Goal: Information Seeking & Learning: Learn about a topic

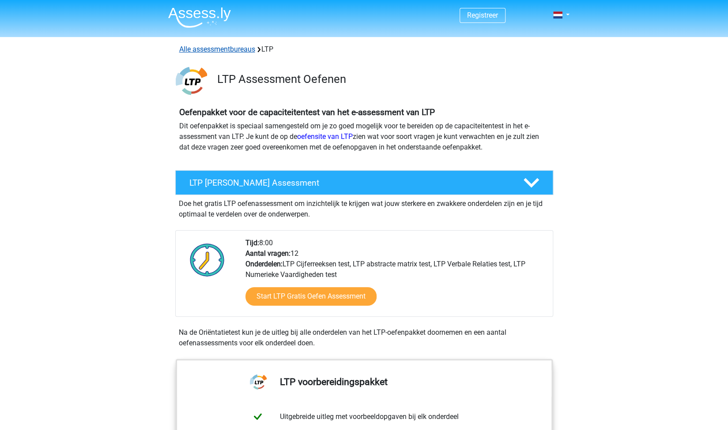
click at [232, 48] on link "Alle assessmentbureaus" at bounding box center [217, 49] width 76 height 8
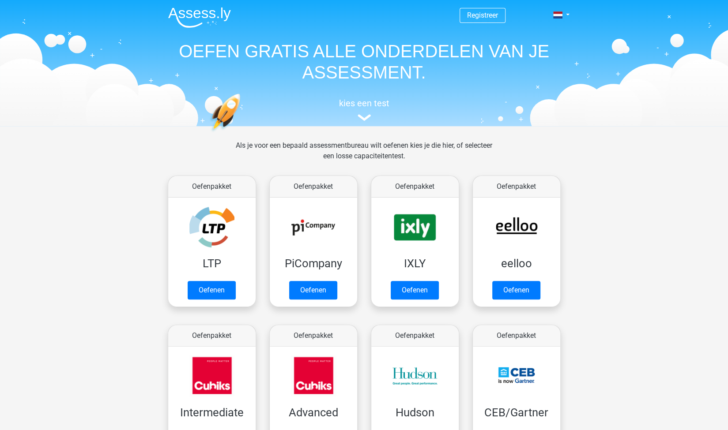
click at [482, 20] on span "Registreer" at bounding box center [482, 15] width 46 height 15
click at [479, 13] on link "Registreer" at bounding box center [482, 15] width 31 height 8
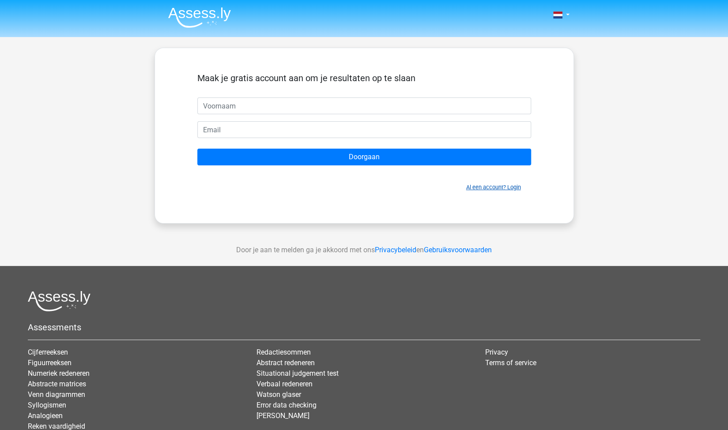
click at [487, 185] on link "Al een account? Login" at bounding box center [493, 187] width 55 height 7
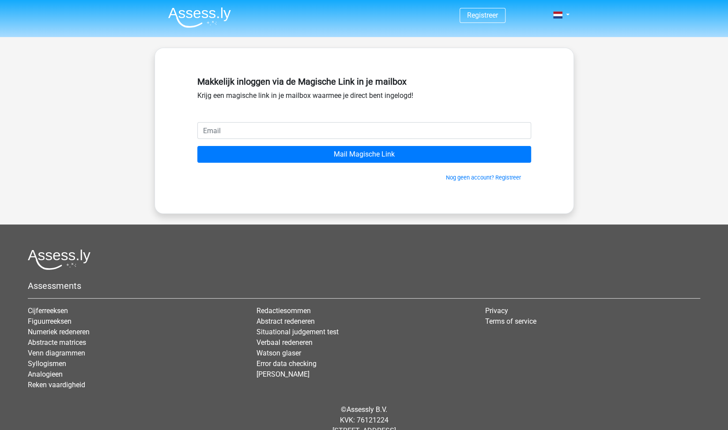
click at [357, 132] on input "email" at bounding box center [364, 130] width 334 height 17
type input "[EMAIL_ADDRESS][DOMAIN_NAME]"
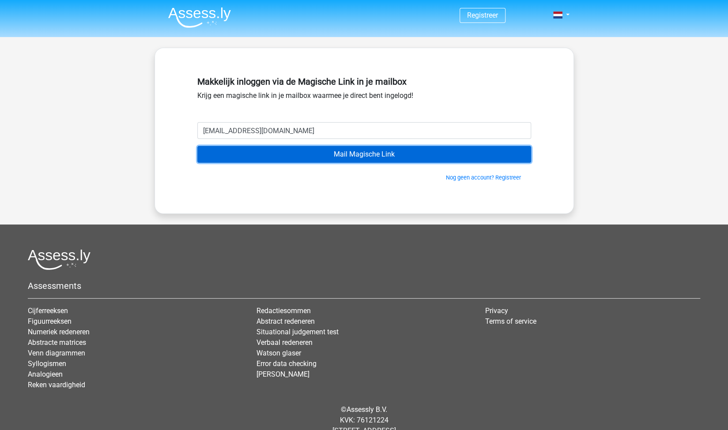
click at [327, 155] on input "Mail Magische Link" at bounding box center [364, 154] width 334 height 17
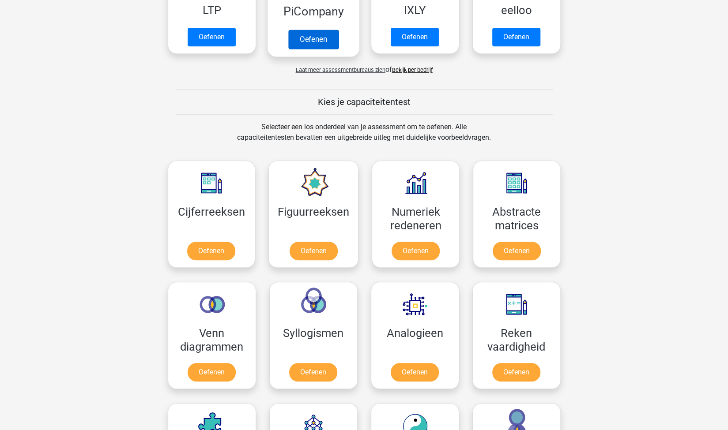
scroll to position [397, 0]
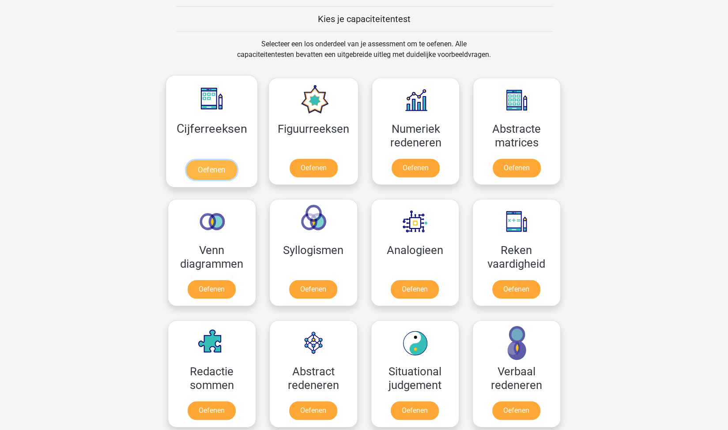
click at [211, 163] on link "Oefenen" at bounding box center [211, 169] width 50 height 19
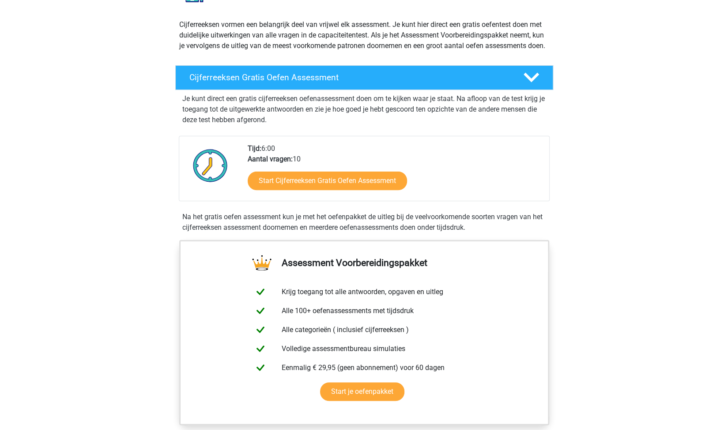
scroll to position [221, 0]
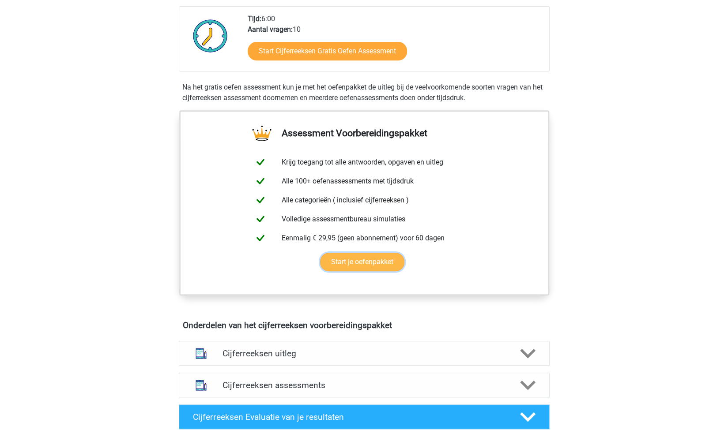
click at [383, 267] on link "Start je oefenpakket" at bounding box center [362, 262] width 84 height 19
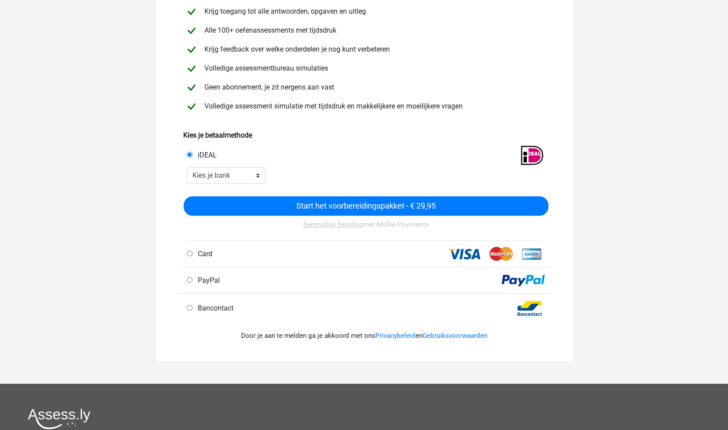
scroll to position [88, 0]
click at [218, 256] on div "Card" at bounding box center [274, 253] width 188 height 11
click at [206, 252] on span "Card" at bounding box center [203, 253] width 18 height 8
click at [192, 251] on input "Card" at bounding box center [190, 253] width 6 height 6
radio input "true"
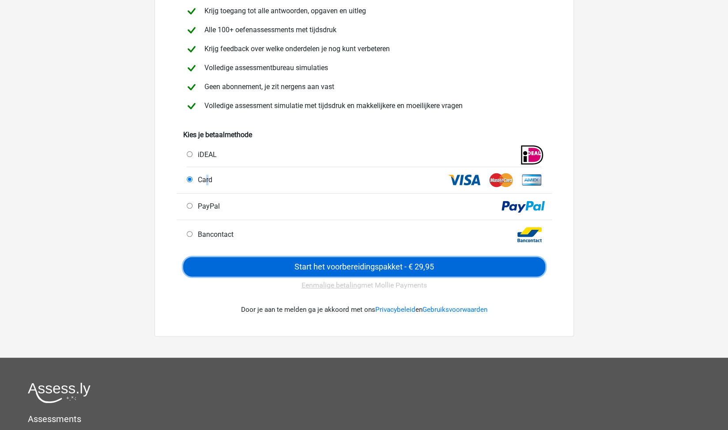
click at [318, 263] on input "Start het voorbereidingspakket - € 29,95" at bounding box center [364, 266] width 362 height 19
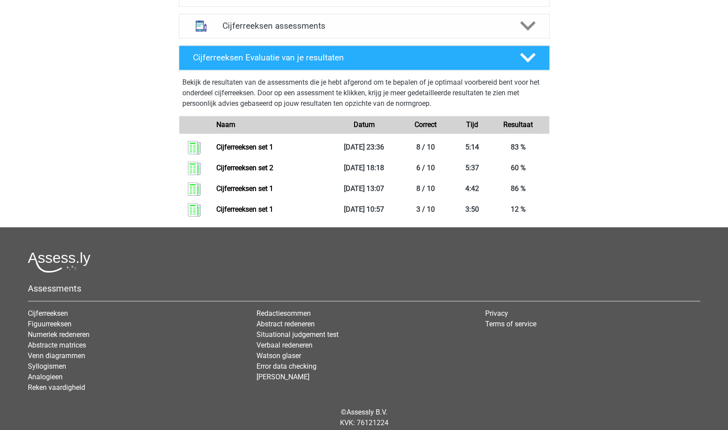
scroll to position [485, 0]
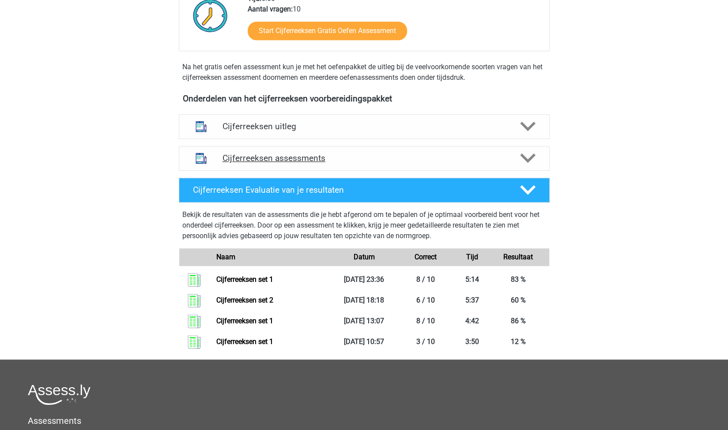
click at [258, 171] on div "Cijferreeksen assessments" at bounding box center [364, 158] width 371 height 25
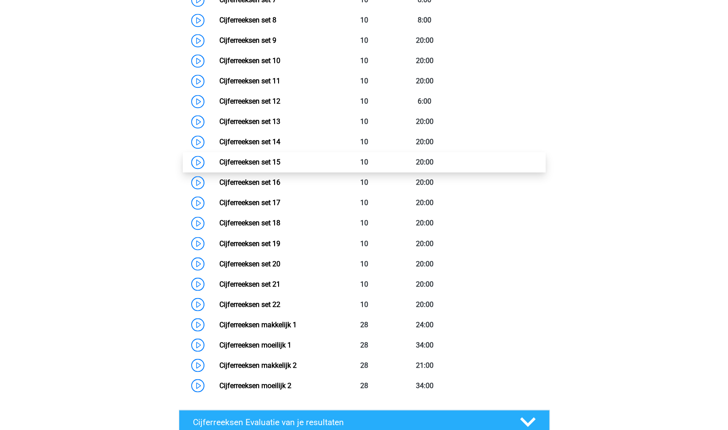
scroll to position [927, 0]
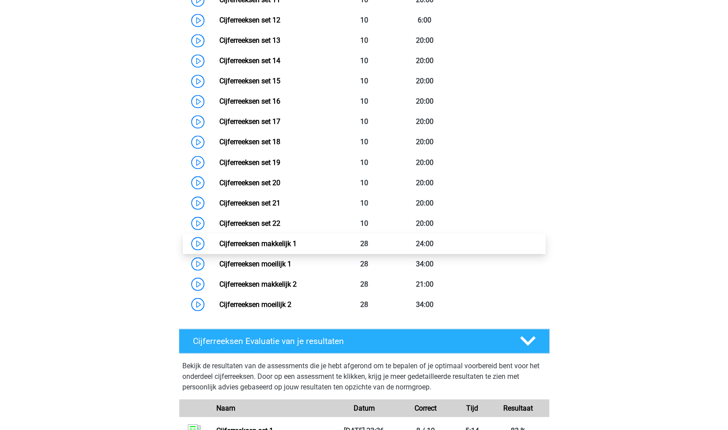
click at [271, 248] on link "Cijferreeksen makkelijk 1" at bounding box center [257, 243] width 77 height 8
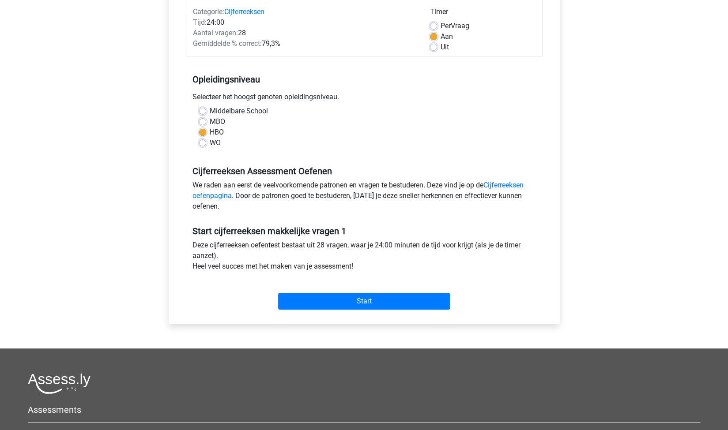
scroll to position [132, 0]
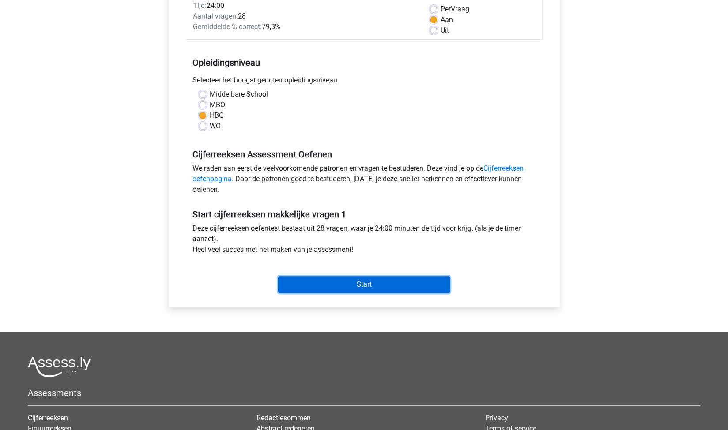
click at [335, 279] on input "Start" at bounding box center [364, 284] width 172 height 17
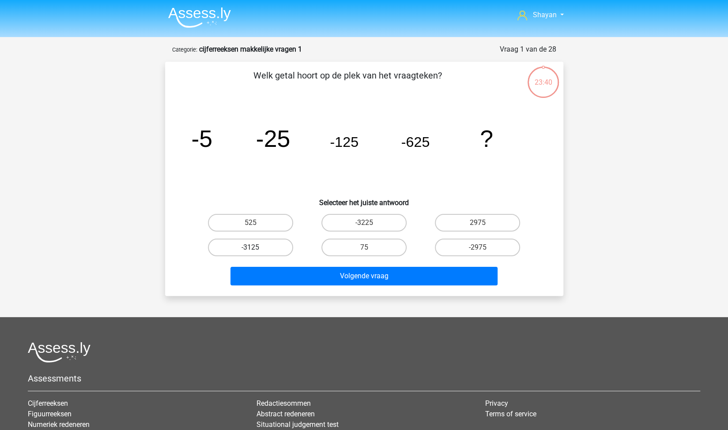
click at [258, 250] on label "-3125" at bounding box center [250, 248] width 85 height 18
click at [256, 250] on input "-3125" at bounding box center [253, 251] width 6 height 6
radio input "true"
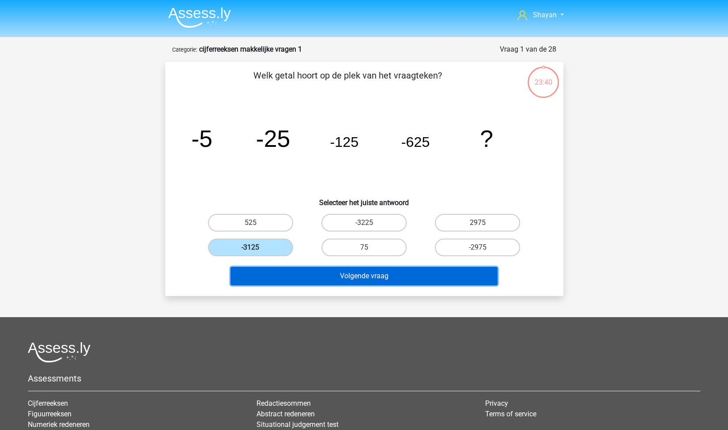
click at [301, 280] on button "Volgende vraag" at bounding box center [363, 276] width 267 height 19
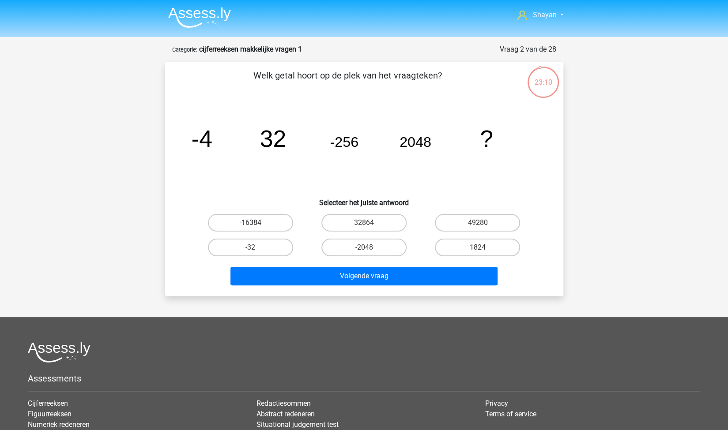
click at [246, 225] on label "-16384" at bounding box center [250, 223] width 85 height 18
click at [250, 225] on input "-16384" at bounding box center [253, 226] width 6 height 6
radio input "true"
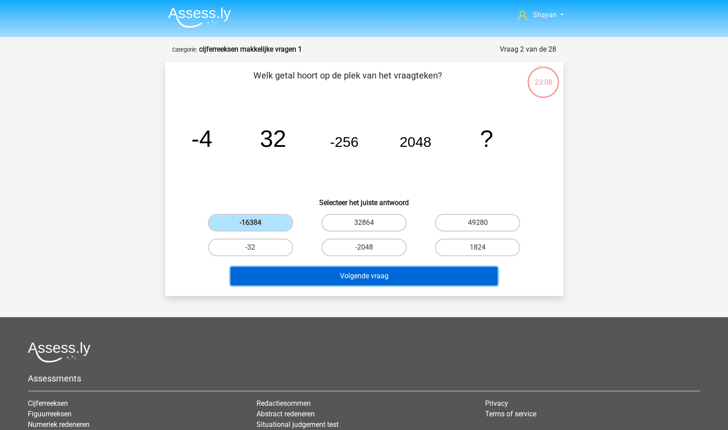
click at [354, 276] on button "Volgende vraag" at bounding box center [363, 276] width 267 height 19
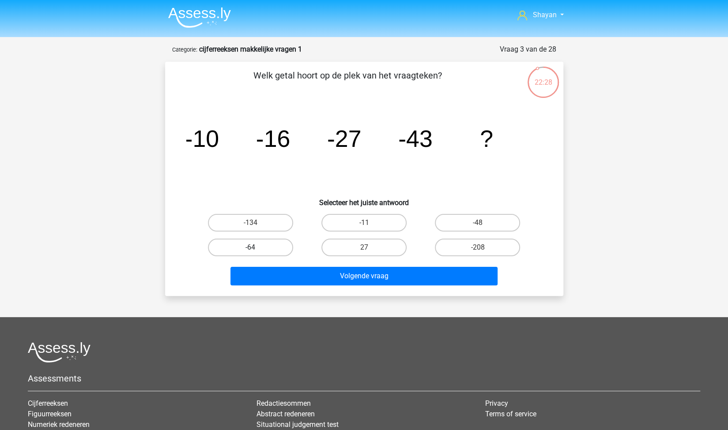
click at [279, 244] on label "-64" at bounding box center [250, 248] width 85 height 18
click at [256, 248] on input "-64" at bounding box center [253, 251] width 6 height 6
radio input "true"
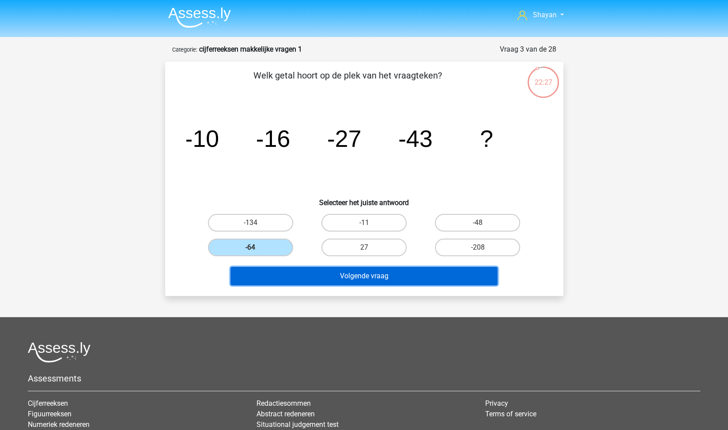
click at [319, 275] on button "Volgende vraag" at bounding box center [363, 276] width 267 height 19
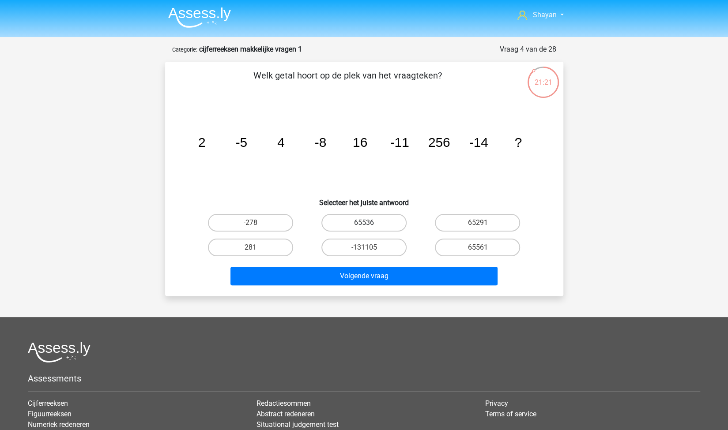
click at [349, 224] on label "65536" at bounding box center [363, 223] width 85 height 18
click at [364, 224] on input "65536" at bounding box center [367, 226] width 6 height 6
radio input "true"
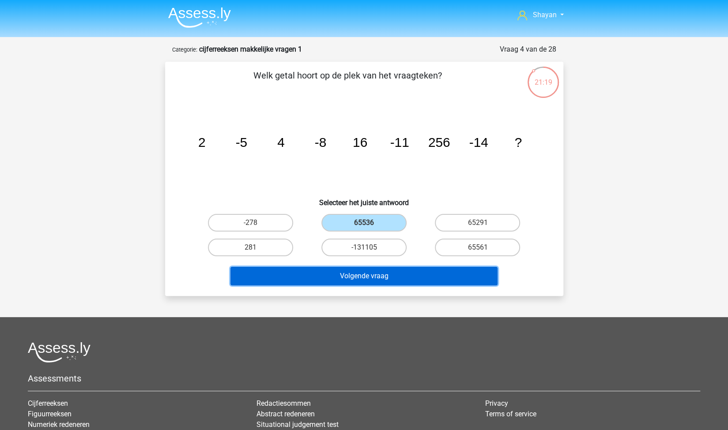
click at [312, 281] on button "Volgende vraag" at bounding box center [363, 276] width 267 height 19
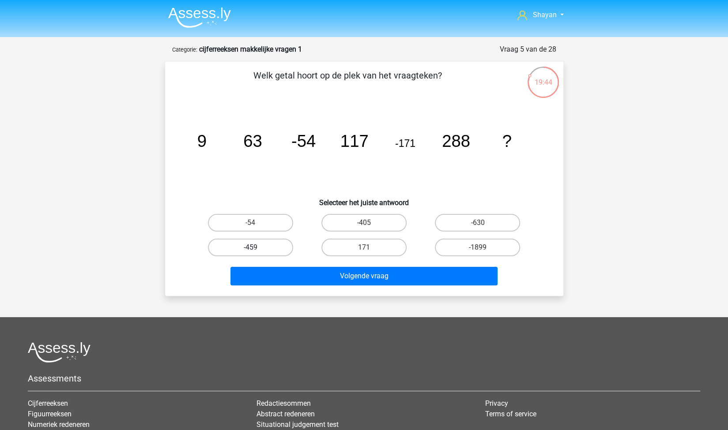
drag, startPoint x: 229, startPoint y: 247, endPoint x: 233, endPoint y: 250, distance: 5.4
click at [229, 247] on label "-459" at bounding box center [250, 248] width 85 height 18
click at [250, 248] on input "-459" at bounding box center [253, 251] width 6 height 6
radio input "true"
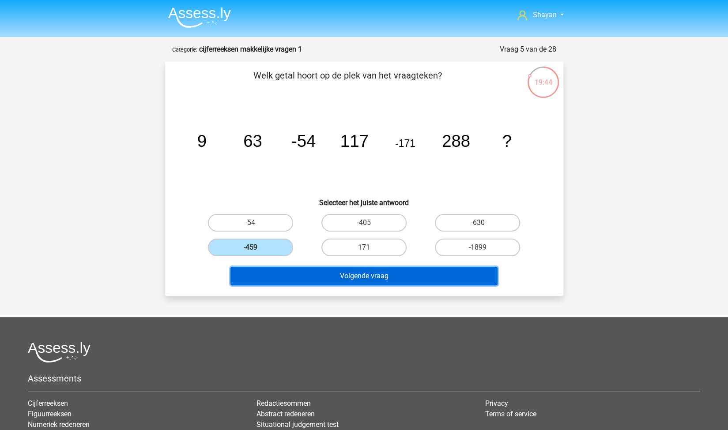
click at [292, 281] on button "Volgende vraag" at bounding box center [363, 276] width 267 height 19
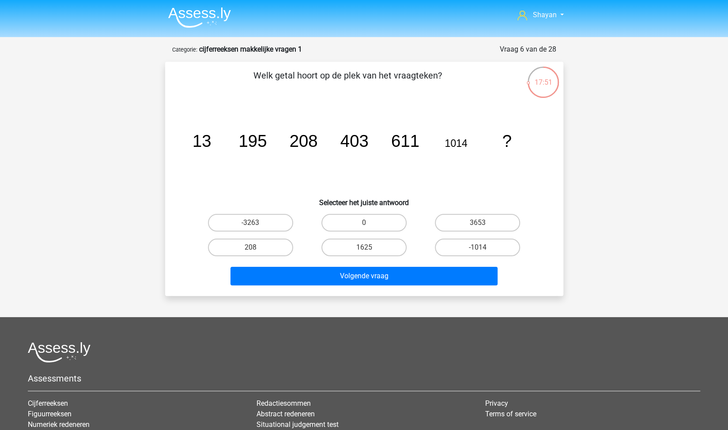
click at [365, 249] on input "1625" at bounding box center [367, 251] width 6 height 6
radio input "true"
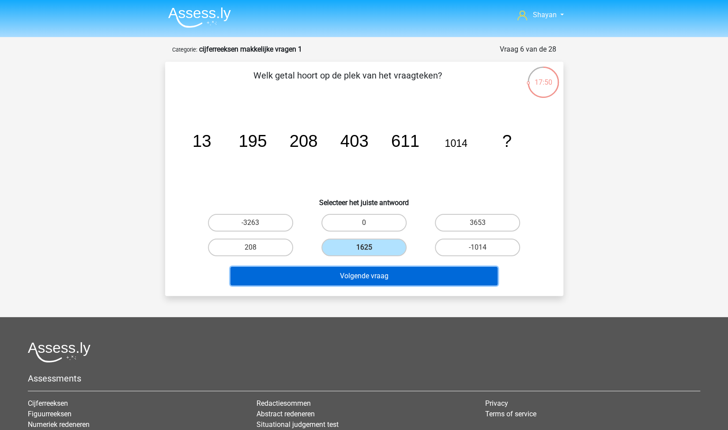
click at [376, 275] on button "Volgende vraag" at bounding box center [363, 276] width 267 height 19
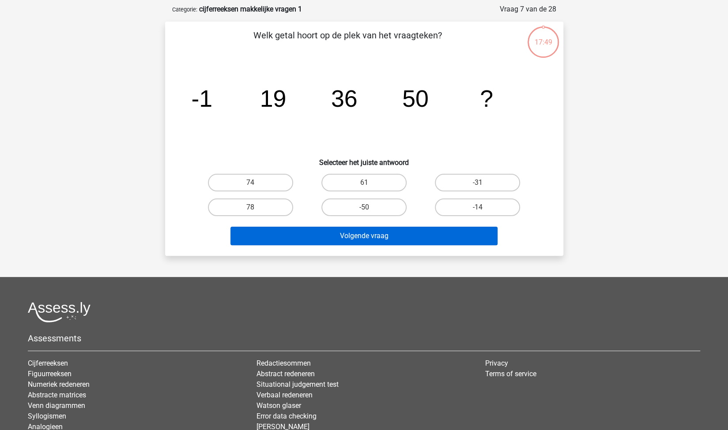
scroll to position [44, 0]
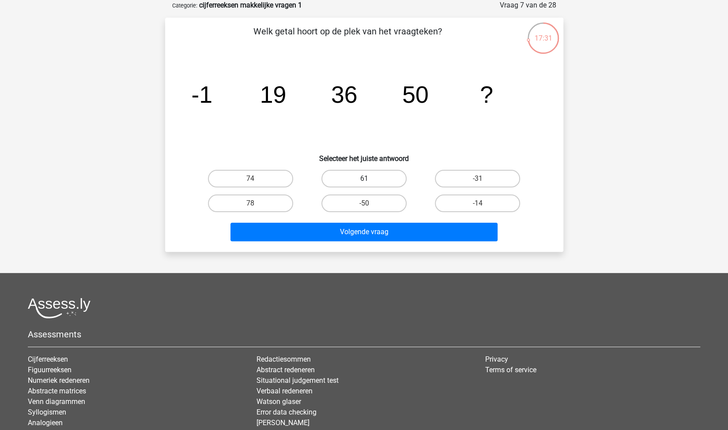
click at [381, 179] on label "61" at bounding box center [363, 179] width 85 height 18
click at [369, 179] on input "61" at bounding box center [367, 182] width 6 height 6
radio input "true"
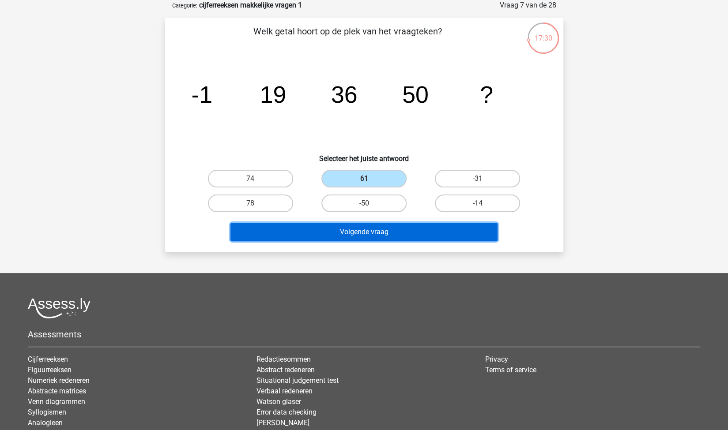
click at [380, 233] on button "Volgende vraag" at bounding box center [363, 232] width 267 height 19
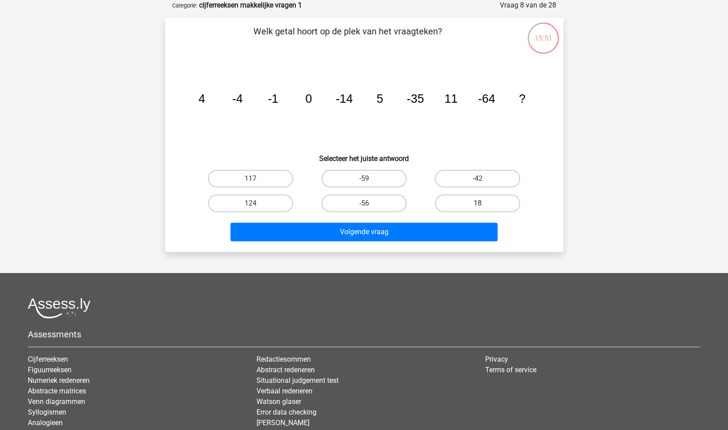
click at [492, 204] on label "18" at bounding box center [477, 204] width 85 height 18
click at [483, 204] on input "18" at bounding box center [480, 206] width 6 height 6
radio input "true"
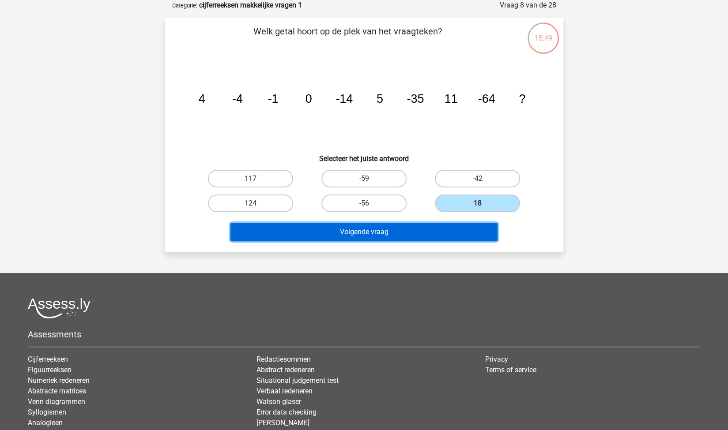
click at [401, 236] on button "Volgende vraag" at bounding box center [363, 232] width 267 height 19
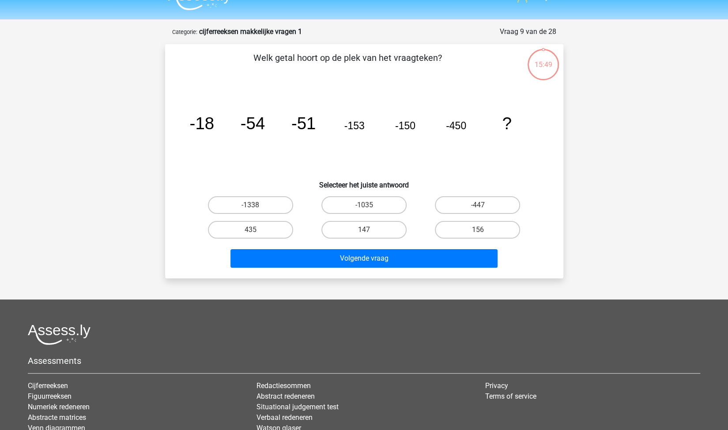
scroll to position [0, 0]
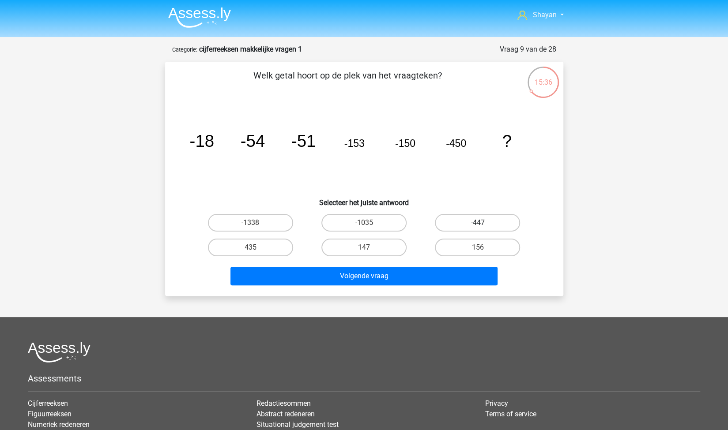
click at [492, 218] on label "-447" at bounding box center [477, 223] width 85 height 18
click at [483, 223] on input "-447" at bounding box center [480, 226] width 6 height 6
radio input "true"
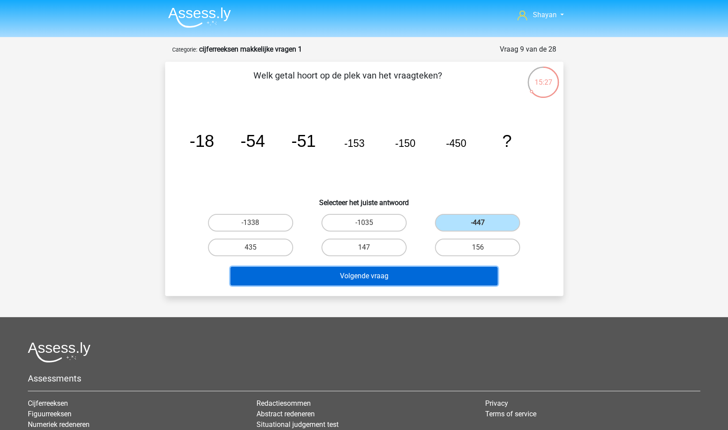
click at [387, 274] on button "Volgende vraag" at bounding box center [363, 276] width 267 height 19
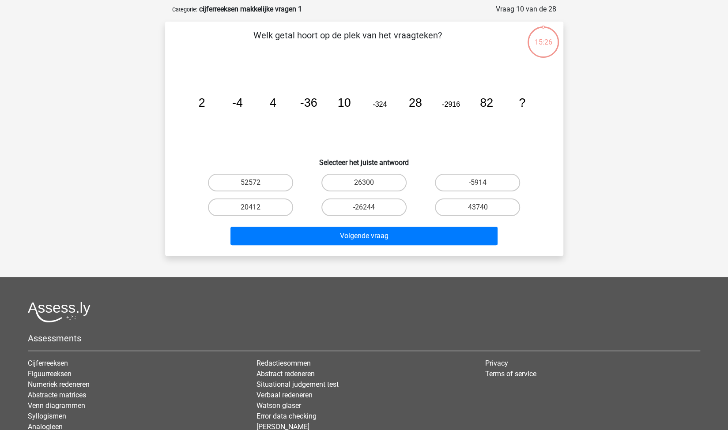
scroll to position [44, 0]
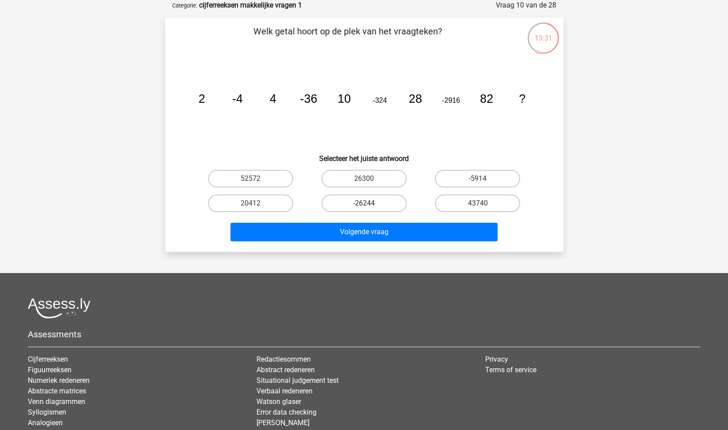
click at [343, 204] on label "-26244" at bounding box center [363, 204] width 85 height 18
click at [364, 204] on input "-26244" at bounding box center [367, 206] width 6 height 6
radio input "true"
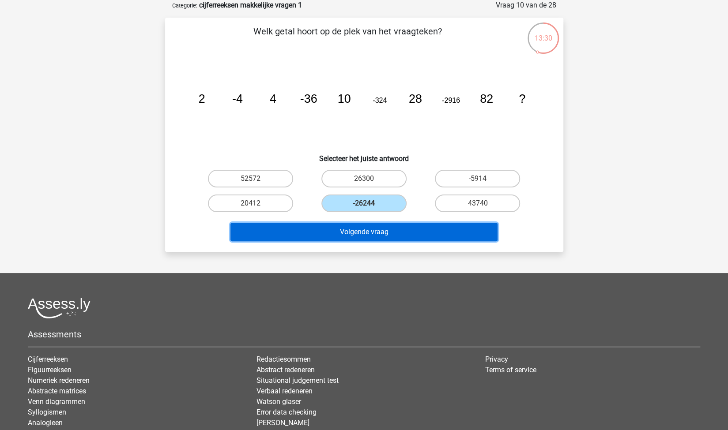
click at [346, 233] on button "Volgende vraag" at bounding box center [363, 232] width 267 height 19
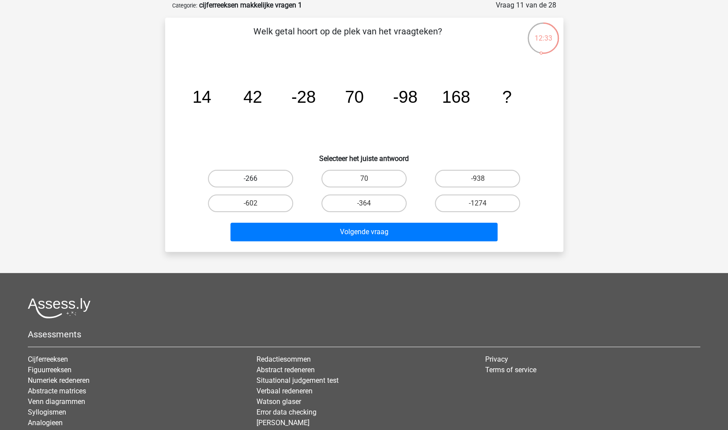
click at [242, 178] on label "-266" at bounding box center [250, 179] width 85 height 18
click at [250, 179] on input "-266" at bounding box center [253, 182] width 6 height 6
radio input "true"
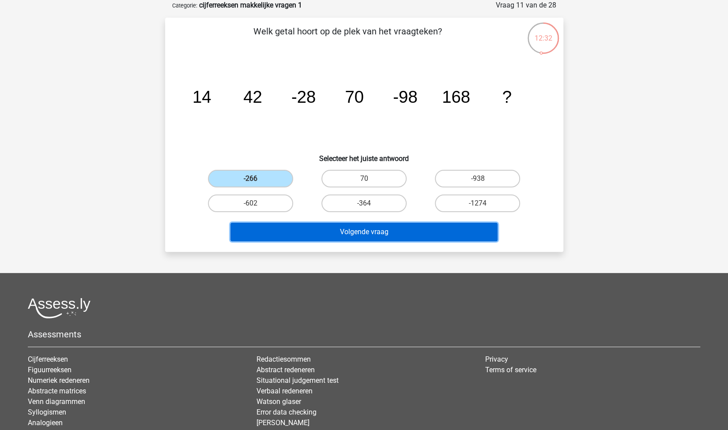
click at [377, 235] on button "Volgende vraag" at bounding box center [363, 232] width 267 height 19
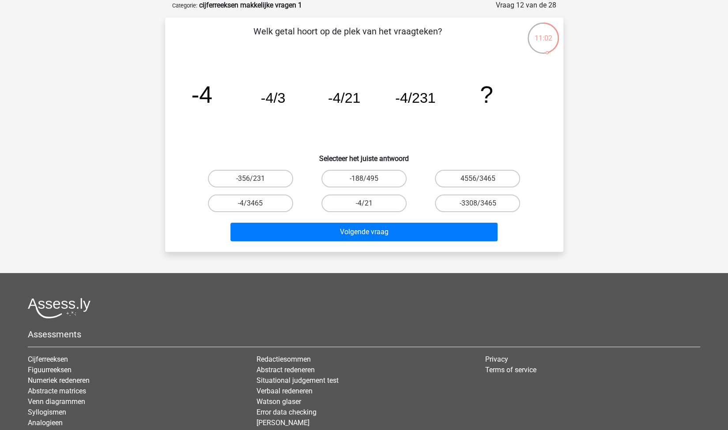
click at [267, 188] on div "-356/231" at bounding box center [250, 178] width 113 height 25
click at [267, 199] on label "-4/3465" at bounding box center [250, 204] width 85 height 18
click at [256, 203] on input "-4/3465" at bounding box center [253, 206] width 6 height 6
radio input "true"
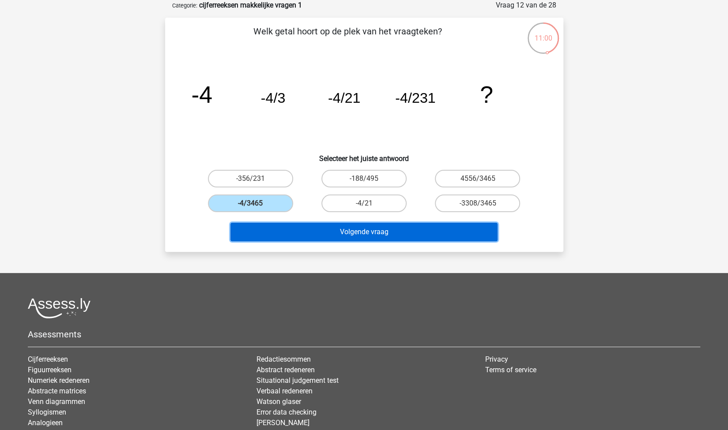
click at [292, 226] on button "Volgende vraag" at bounding box center [363, 232] width 267 height 19
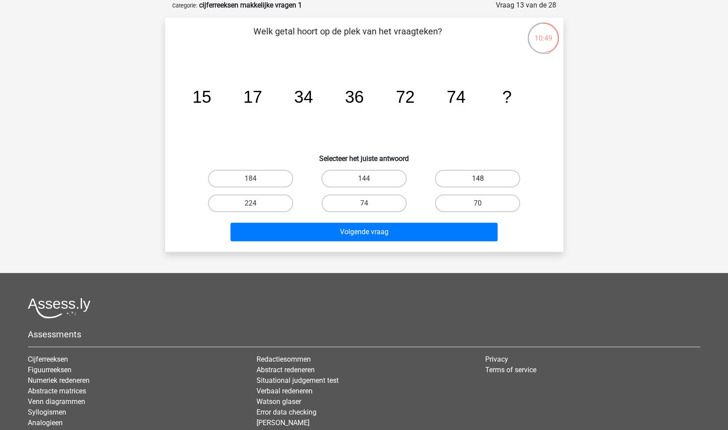
click at [481, 177] on label "148" at bounding box center [477, 179] width 85 height 18
click at [481, 179] on input "148" at bounding box center [480, 182] width 6 height 6
radio input "true"
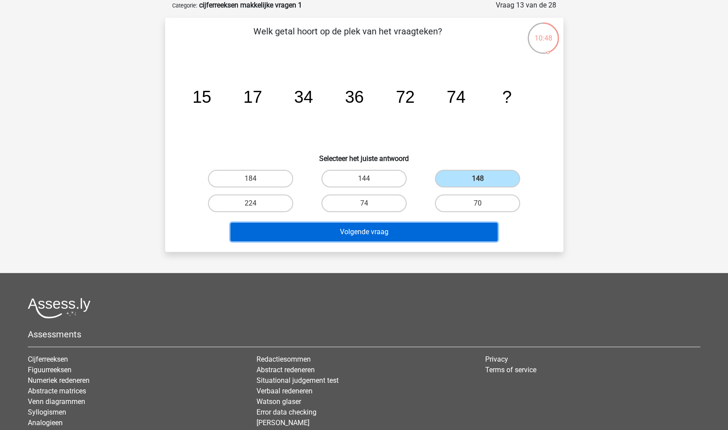
click at [471, 229] on button "Volgende vraag" at bounding box center [363, 232] width 267 height 19
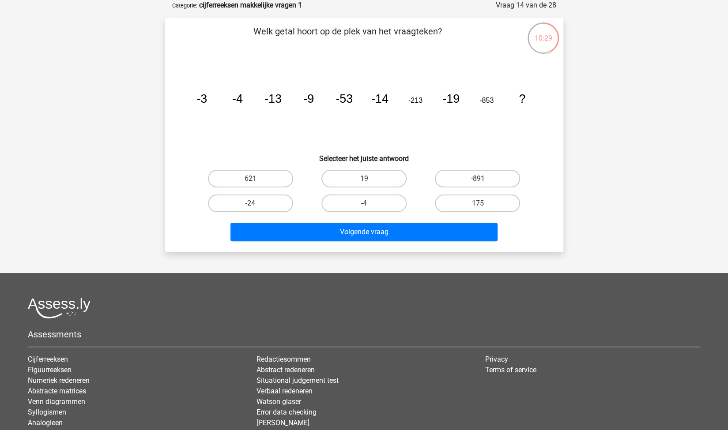
click at [283, 203] on label "-24" at bounding box center [250, 204] width 85 height 18
click at [256, 203] on input "-24" at bounding box center [253, 206] width 6 height 6
radio input "true"
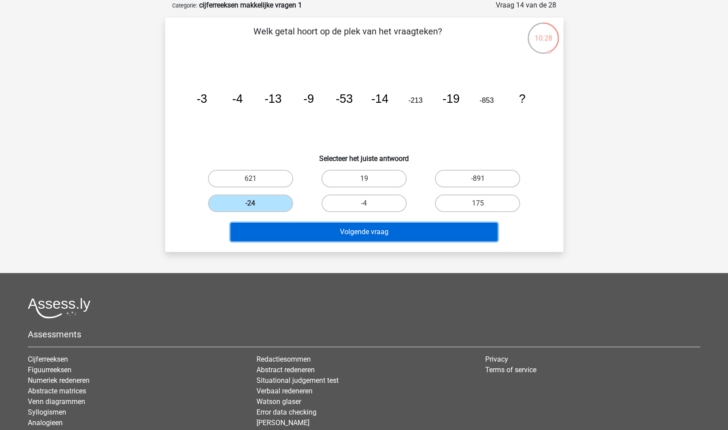
click at [316, 238] on button "Volgende vraag" at bounding box center [363, 232] width 267 height 19
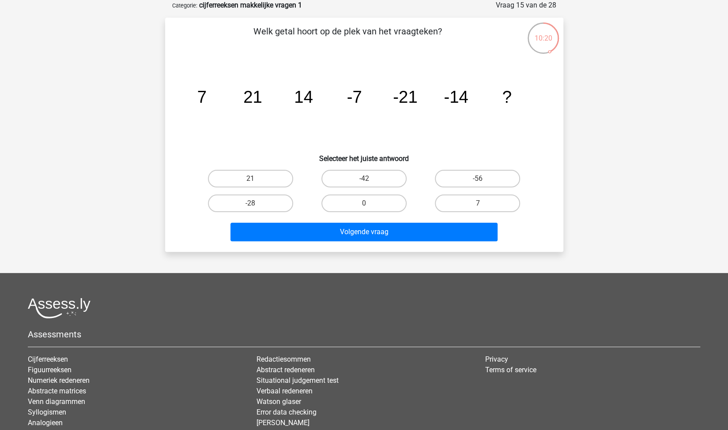
click at [256, 206] on input "-28" at bounding box center [253, 206] width 6 height 6
radio input "true"
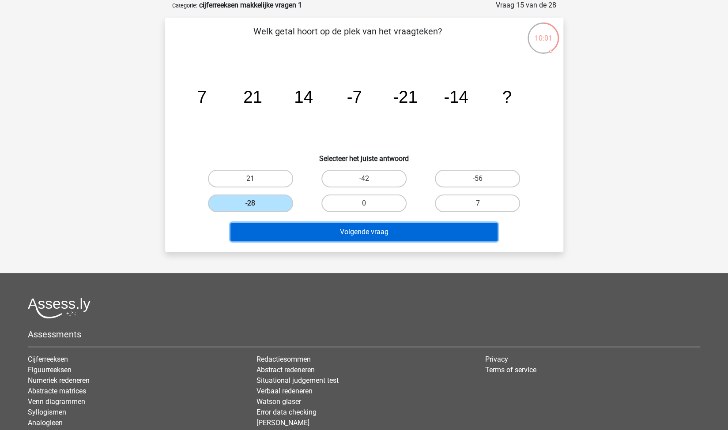
click at [319, 232] on button "Volgende vraag" at bounding box center [363, 232] width 267 height 19
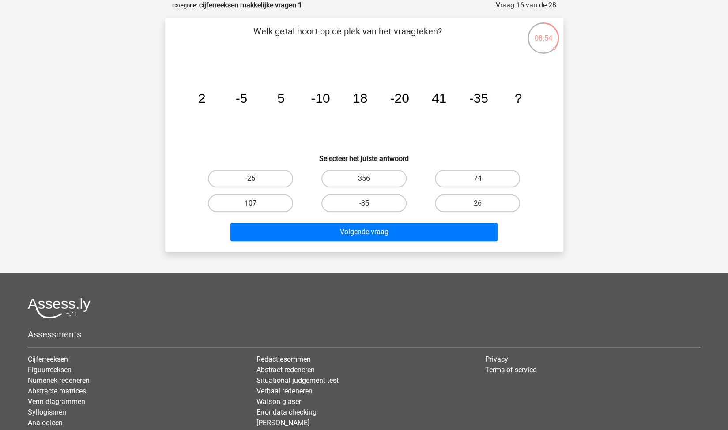
click at [240, 206] on label "107" at bounding box center [250, 204] width 85 height 18
click at [250, 206] on input "107" at bounding box center [253, 206] width 6 height 6
radio input "true"
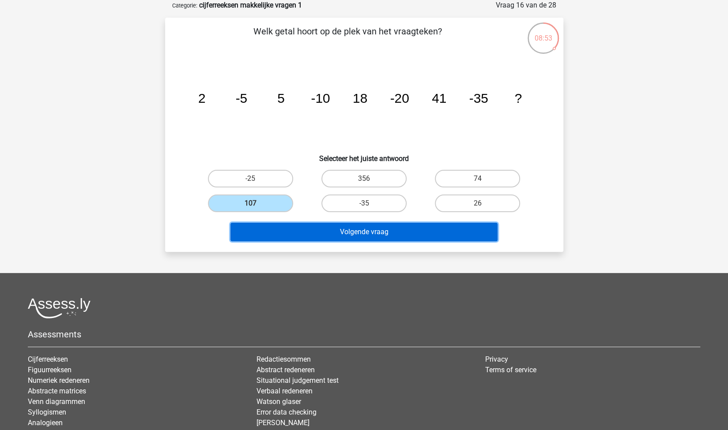
click at [280, 226] on button "Volgende vraag" at bounding box center [363, 232] width 267 height 19
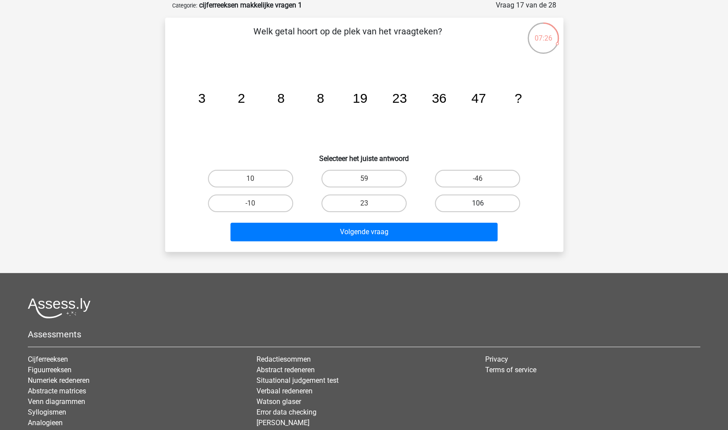
click at [465, 201] on label "106" at bounding box center [477, 204] width 85 height 18
click at [477, 203] on input "106" at bounding box center [480, 206] width 6 height 6
radio input "true"
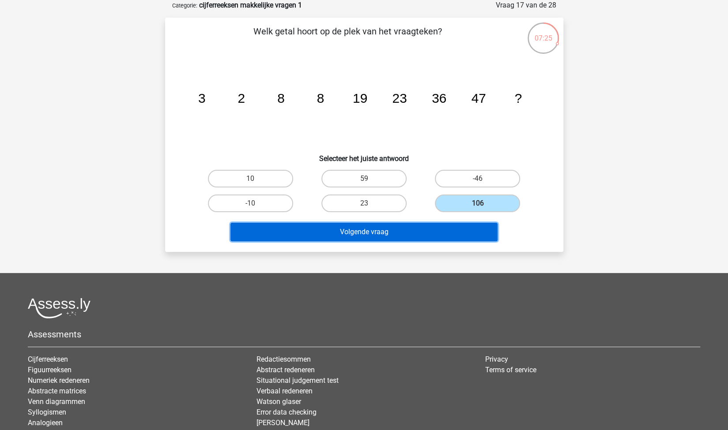
click at [454, 230] on button "Volgende vraag" at bounding box center [363, 232] width 267 height 19
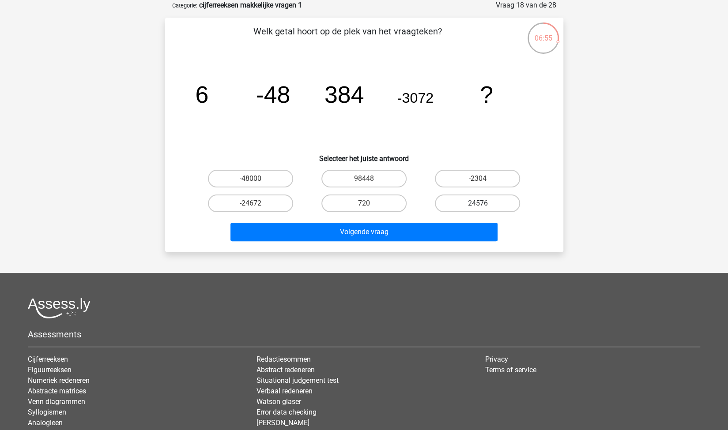
click at [455, 207] on label "24576" at bounding box center [477, 204] width 85 height 18
click at [477, 207] on input "24576" at bounding box center [480, 206] width 6 height 6
radio input "true"
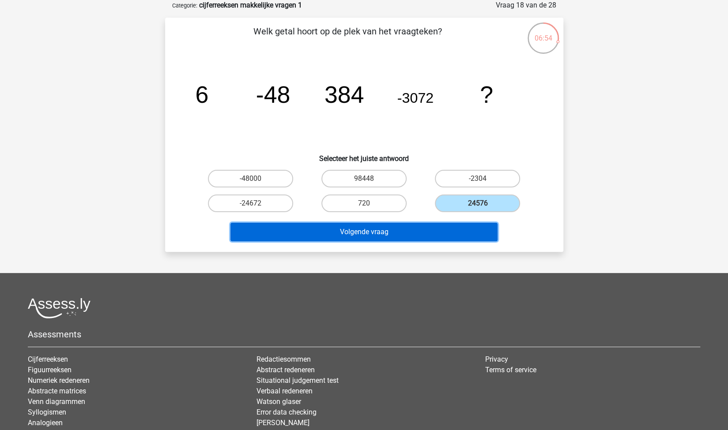
click at [384, 232] on button "Volgende vraag" at bounding box center [363, 232] width 267 height 19
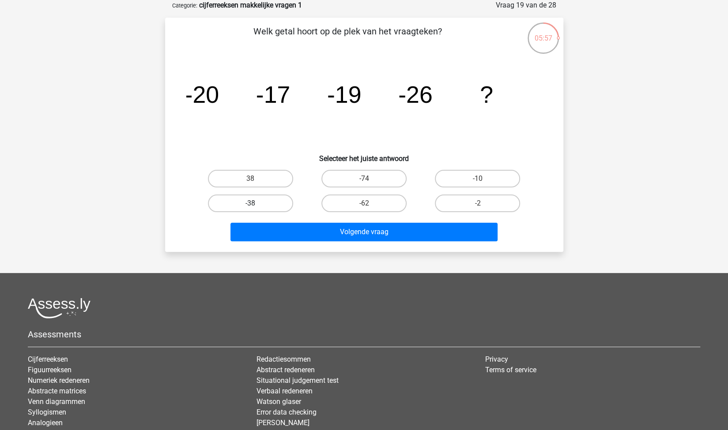
click at [278, 203] on label "-38" at bounding box center [250, 204] width 85 height 18
click at [256, 203] on input "-38" at bounding box center [253, 206] width 6 height 6
radio input "true"
click at [490, 160] on h6 "Selecteer het juiste antwoord" at bounding box center [364, 154] width 370 height 15
click at [489, 177] on label "-10" at bounding box center [477, 179] width 85 height 18
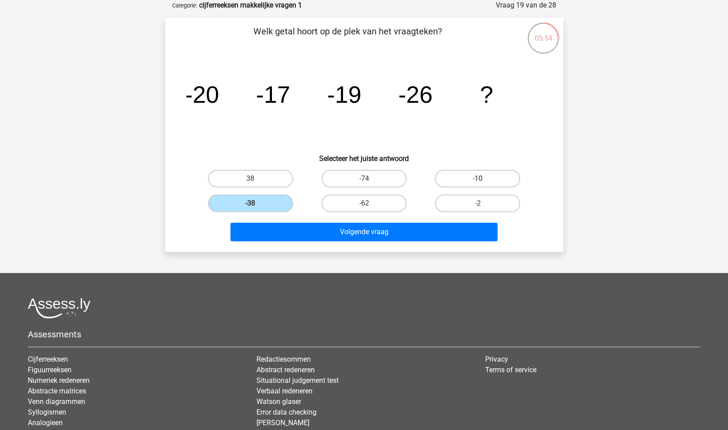
click at [483, 179] on input "-10" at bounding box center [480, 182] width 6 height 6
radio input "true"
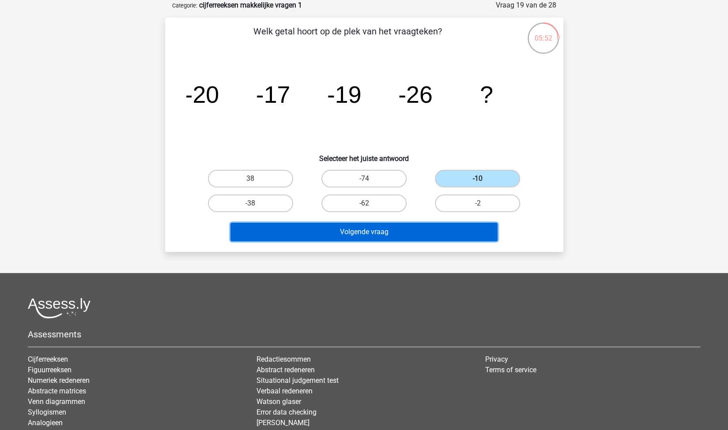
click at [428, 230] on button "Volgende vraag" at bounding box center [363, 232] width 267 height 19
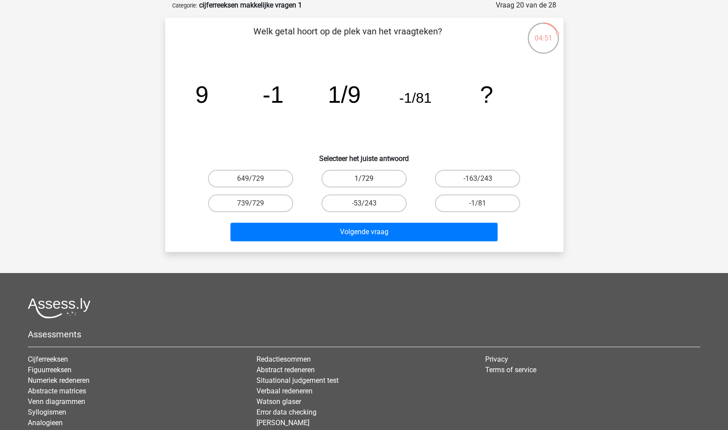
click at [370, 179] on label "1/729" at bounding box center [363, 179] width 85 height 18
click at [369, 179] on input "1/729" at bounding box center [367, 182] width 6 height 6
radio input "true"
click at [249, 200] on label "739/729" at bounding box center [250, 204] width 85 height 18
click at [250, 203] on input "739/729" at bounding box center [253, 206] width 6 height 6
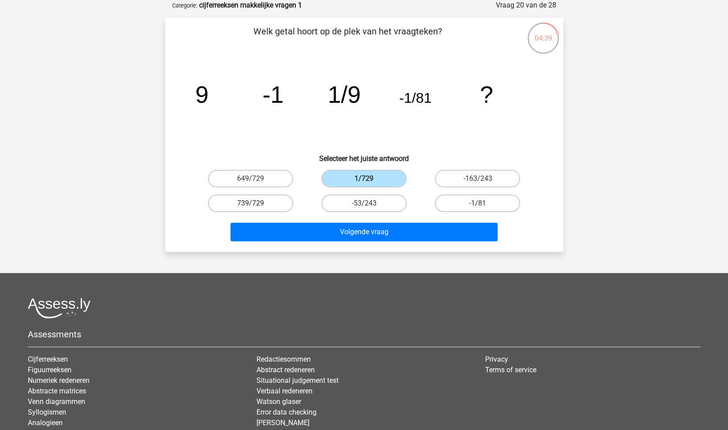
radio input "true"
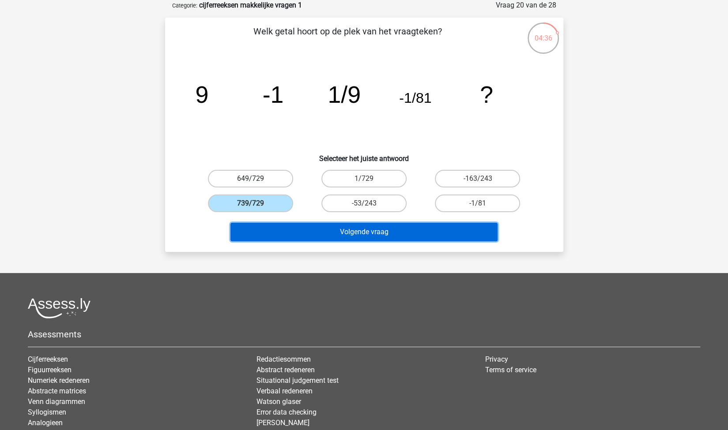
drag, startPoint x: 294, startPoint y: 225, endPoint x: 290, endPoint y: 178, distance: 46.5
click at [290, 178] on div "Welk getal hoort op de plek van het vraagteken? image/svg+xml 9 -1 1/9 -1/81 ? …" at bounding box center [364, 135] width 391 height 220
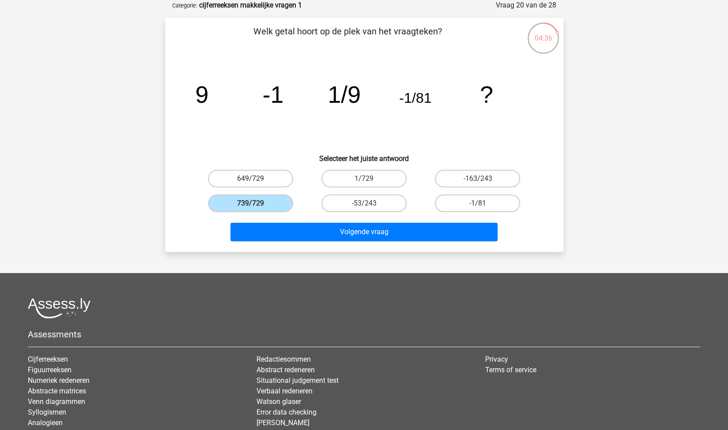
click at [289, 178] on label "649/729" at bounding box center [250, 179] width 85 height 18
click at [256, 179] on input "649/729" at bounding box center [253, 182] width 6 height 6
radio input "true"
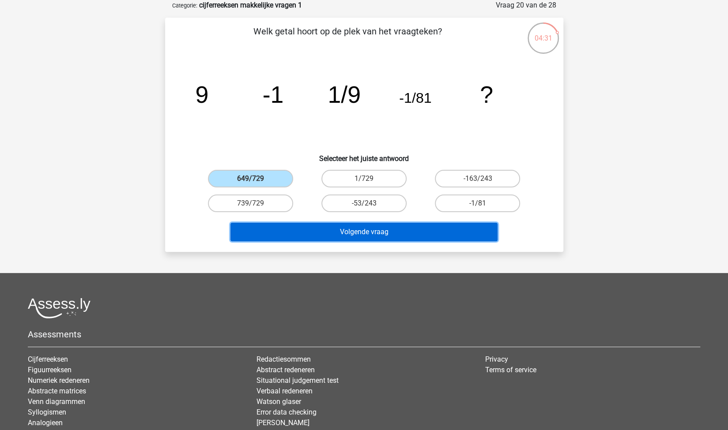
click at [296, 232] on button "Volgende vraag" at bounding box center [363, 232] width 267 height 19
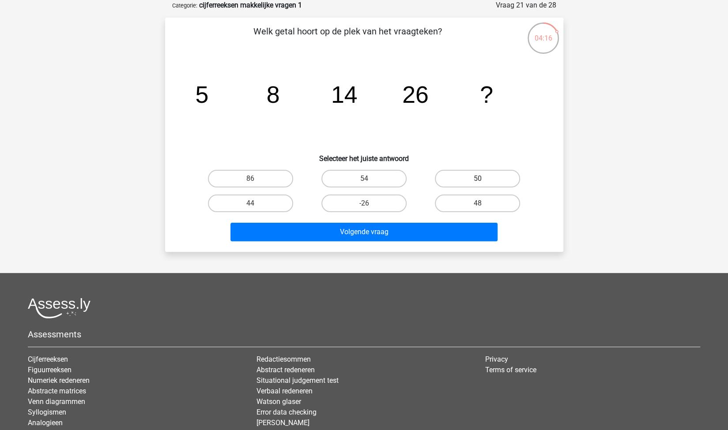
click at [459, 175] on label "50" at bounding box center [477, 179] width 85 height 18
click at [477, 179] on input "50" at bounding box center [480, 182] width 6 height 6
radio input "true"
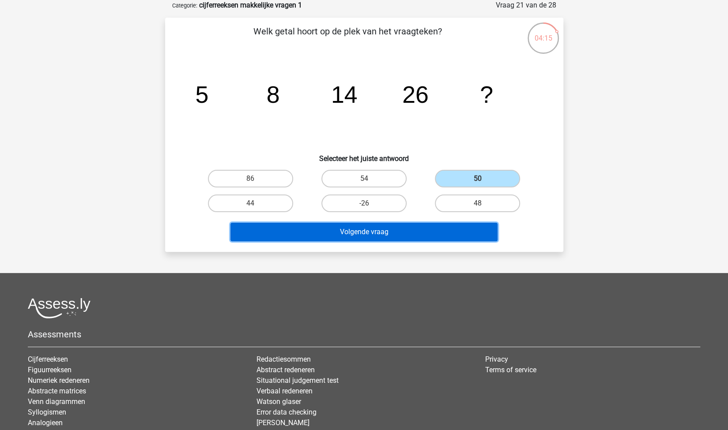
click at [394, 229] on button "Volgende vraag" at bounding box center [363, 232] width 267 height 19
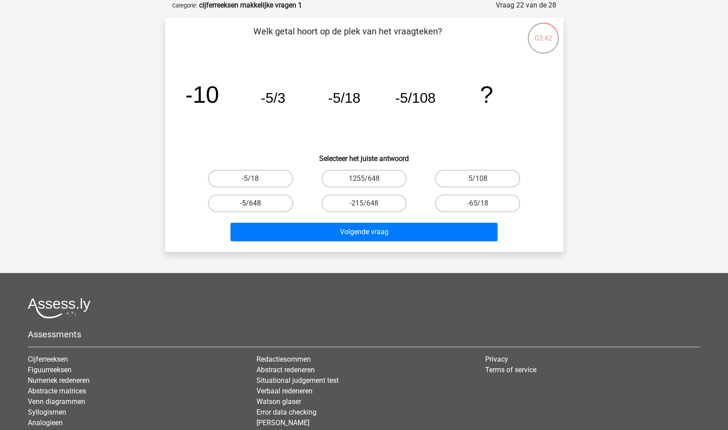
click at [273, 201] on label "-5/648" at bounding box center [250, 204] width 85 height 18
click at [256, 203] on input "-5/648" at bounding box center [253, 206] width 6 height 6
radio input "true"
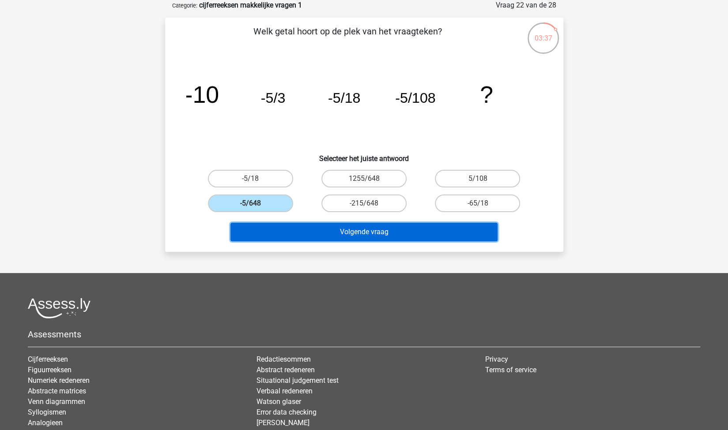
click at [334, 233] on button "Volgende vraag" at bounding box center [363, 232] width 267 height 19
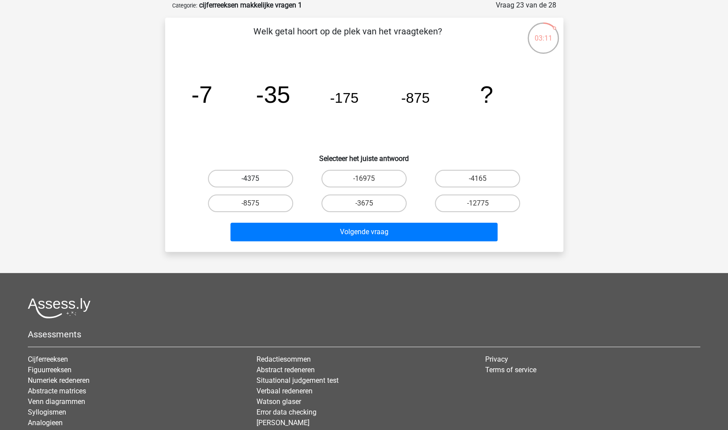
click at [265, 175] on label "-4375" at bounding box center [250, 179] width 85 height 18
click at [256, 179] on input "-4375" at bounding box center [253, 182] width 6 height 6
radio input "true"
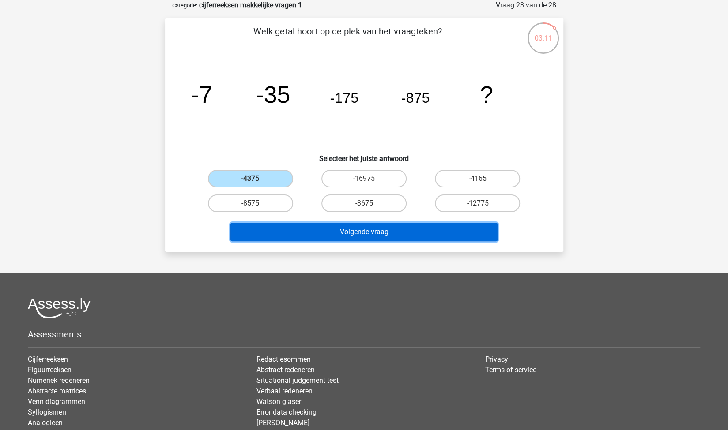
click at [302, 230] on button "Volgende vraag" at bounding box center [363, 232] width 267 height 19
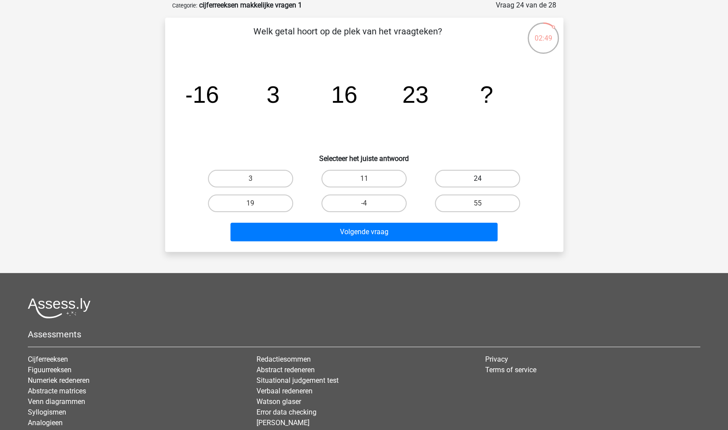
click at [462, 179] on label "24" at bounding box center [477, 179] width 85 height 18
click at [477, 179] on input "24" at bounding box center [480, 182] width 6 height 6
radio input "true"
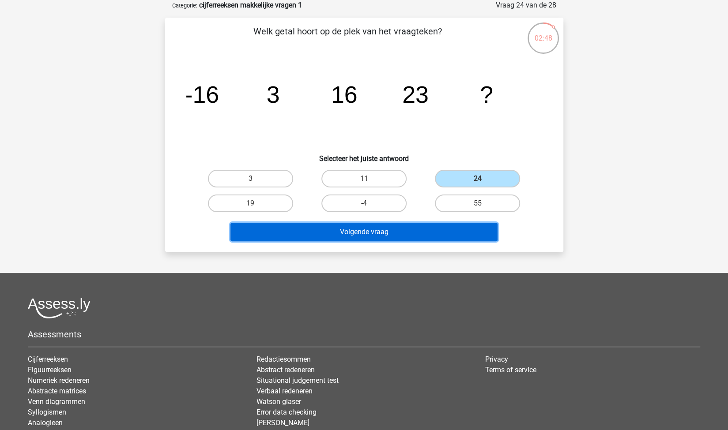
click at [331, 233] on button "Volgende vraag" at bounding box center [363, 232] width 267 height 19
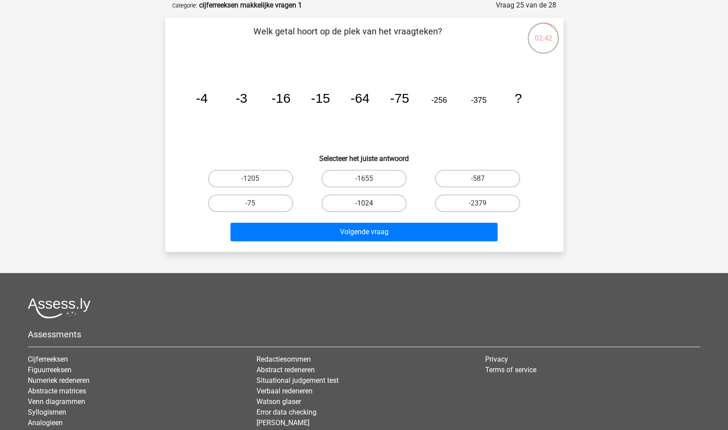
click at [365, 209] on label "-1024" at bounding box center [363, 204] width 85 height 18
click at [365, 209] on input "-1024" at bounding box center [367, 206] width 6 height 6
radio input "true"
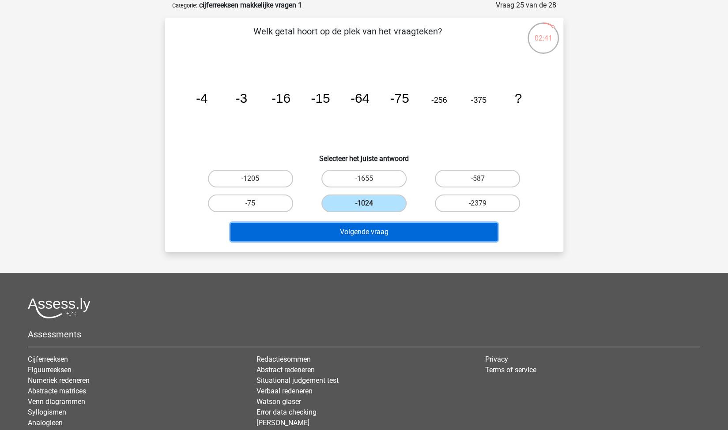
click at [364, 223] on button "Volgende vraag" at bounding box center [363, 232] width 267 height 19
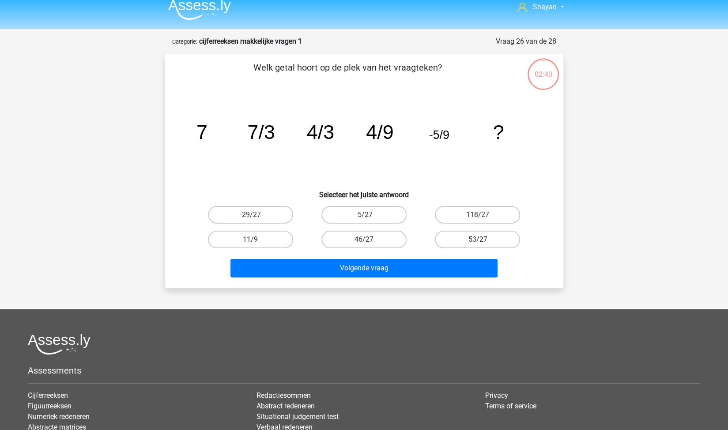
scroll to position [0, 0]
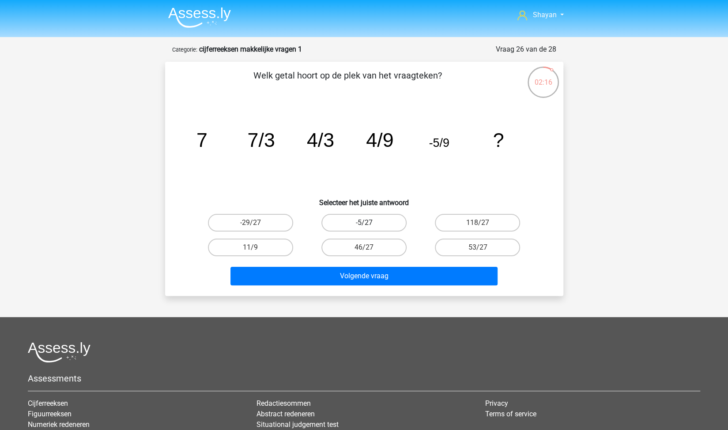
click at [375, 225] on label "-5/27" at bounding box center [363, 223] width 85 height 18
click at [369, 225] on input "-5/27" at bounding box center [367, 226] width 6 height 6
radio input "true"
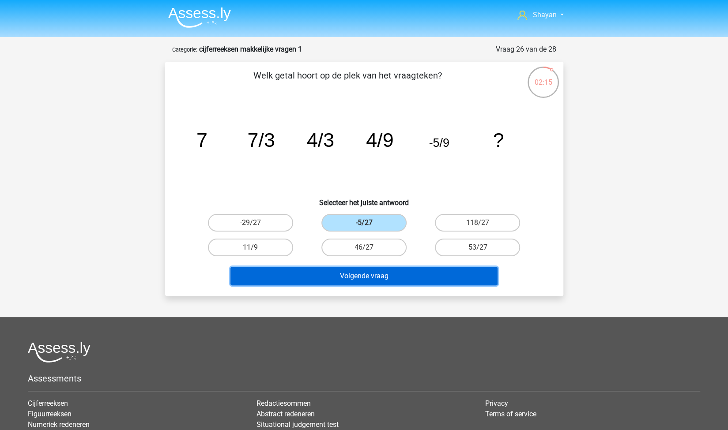
click at [386, 275] on button "Volgende vraag" at bounding box center [363, 276] width 267 height 19
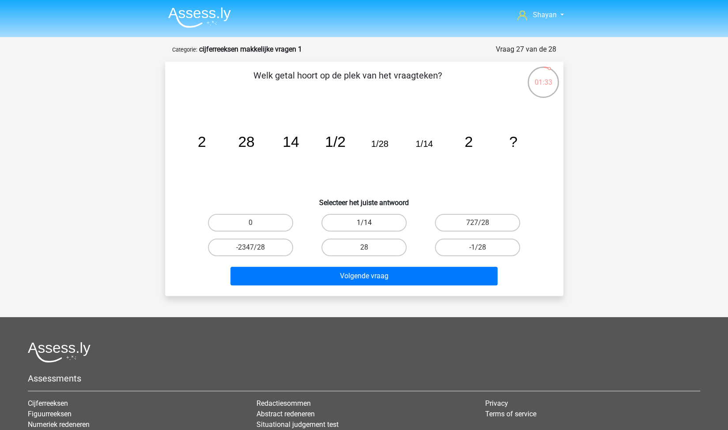
click at [381, 219] on label "1/14" at bounding box center [363, 223] width 85 height 18
click at [369, 223] on input "1/14" at bounding box center [367, 226] width 6 height 6
radio input "true"
click at [455, 226] on label "727/28" at bounding box center [477, 223] width 85 height 18
click at [477, 226] on input "727/28" at bounding box center [480, 226] width 6 height 6
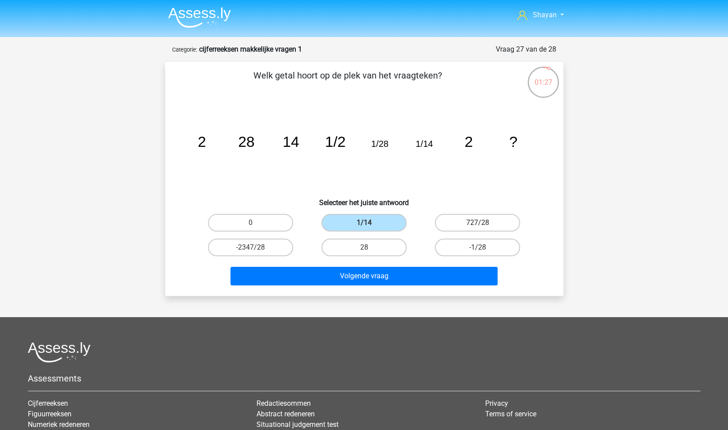
radio input "true"
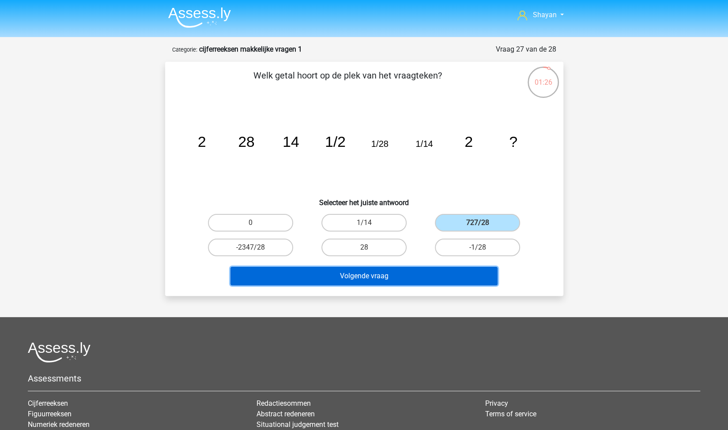
click at [393, 276] on button "Volgende vraag" at bounding box center [363, 276] width 267 height 19
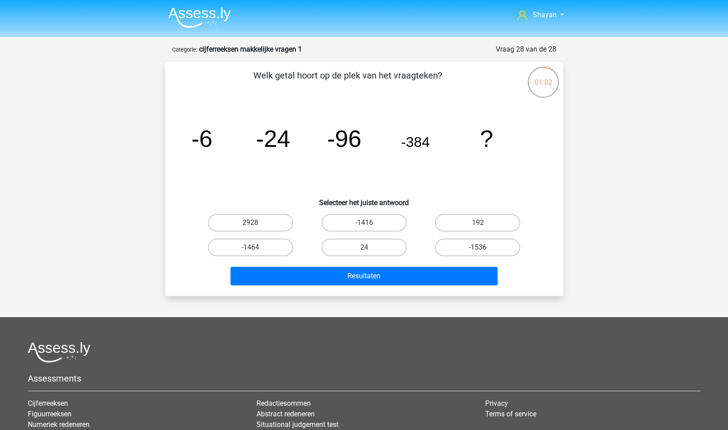
click at [487, 250] on label "-1536" at bounding box center [477, 248] width 85 height 18
click at [483, 250] on input "-1536" at bounding box center [480, 251] width 6 height 6
radio input "true"
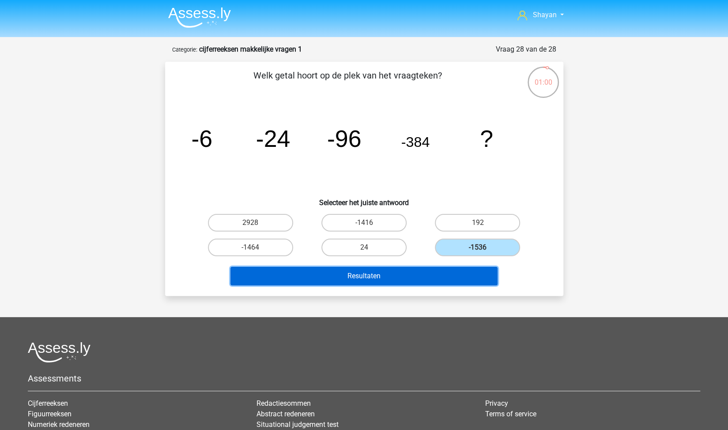
click at [416, 278] on button "Resultaten" at bounding box center [363, 276] width 267 height 19
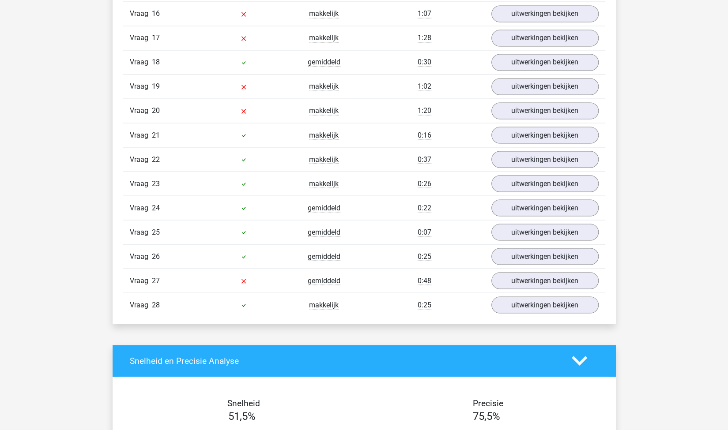
scroll to position [883, 0]
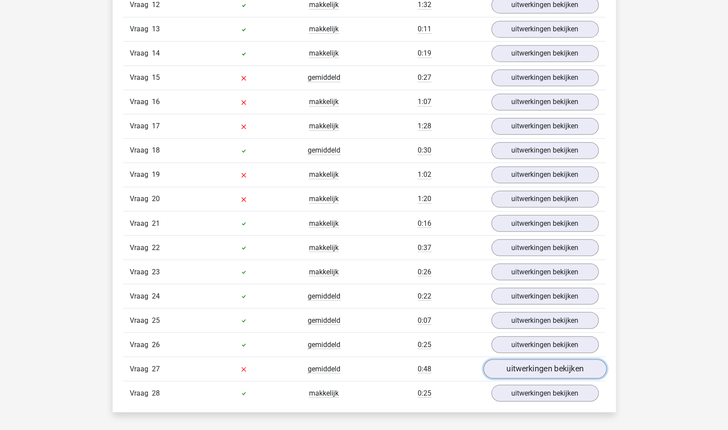
click at [532, 359] on link "uitwerkingen bekijken" at bounding box center [544, 368] width 123 height 19
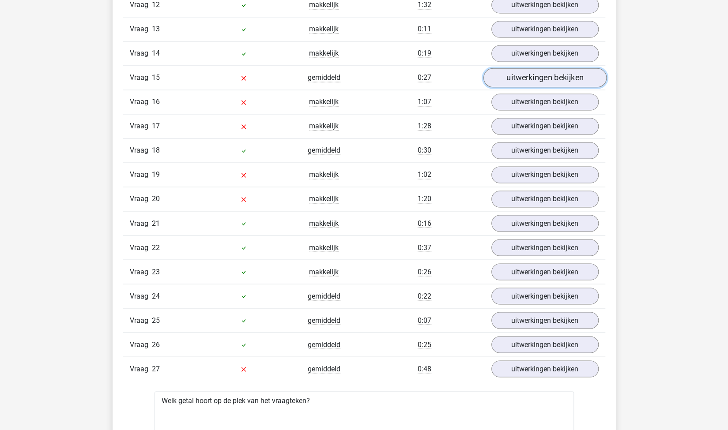
click at [557, 68] on link "uitwerkingen bekijken" at bounding box center [544, 77] width 123 height 19
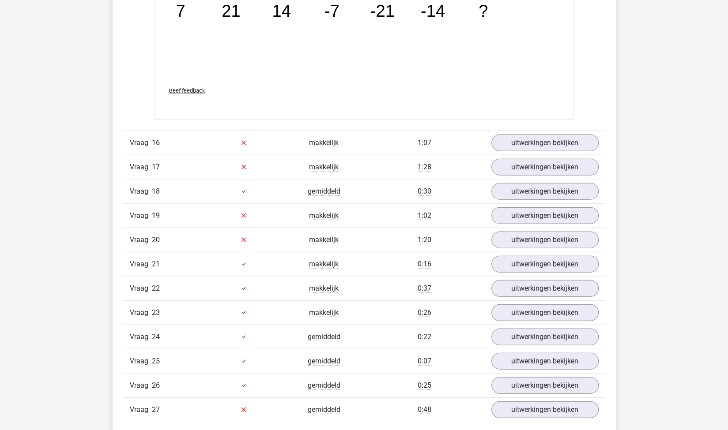
scroll to position [1237, 0]
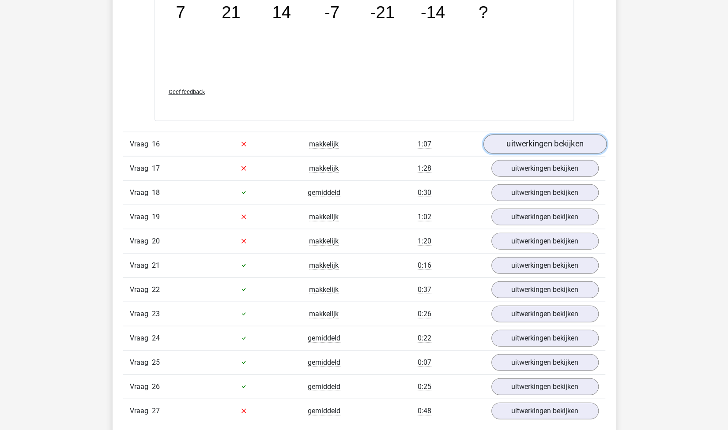
click at [560, 135] on link "uitwerkingen bekijken" at bounding box center [544, 144] width 123 height 19
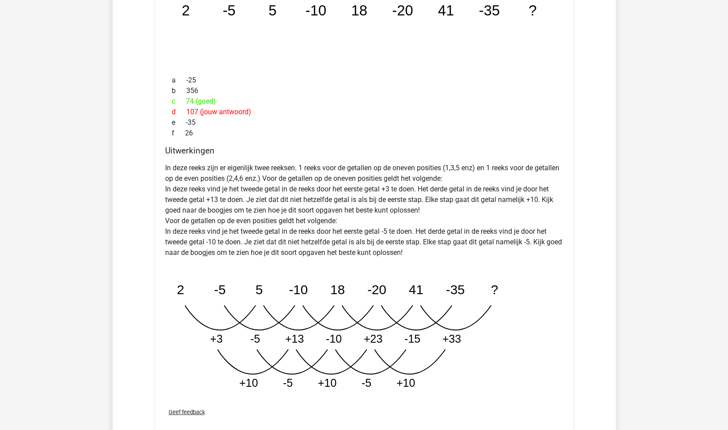
scroll to position [1501, 0]
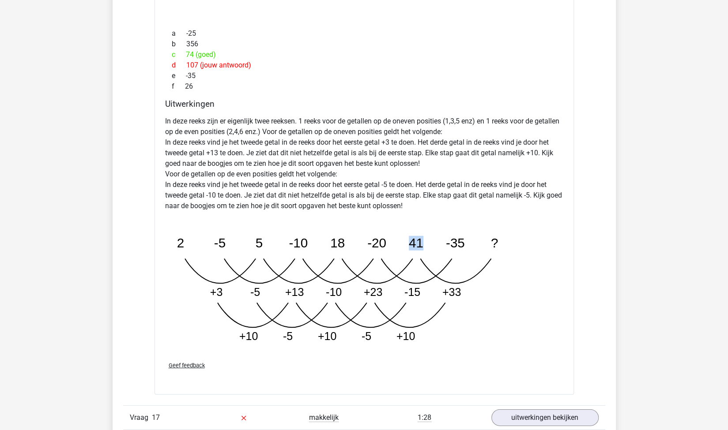
drag, startPoint x: 412, startPoint y: 246, endPoint x: 425, endPoint y: 228, distance: 22.1
click at [425, 228] on icon "image/svg+xml 2 -5 5 -10 18 -20 41 -35 ? +3 -5 +13 -10 +23 -15 +33 +10" at bounding box center [341, 284] width 353 height 132
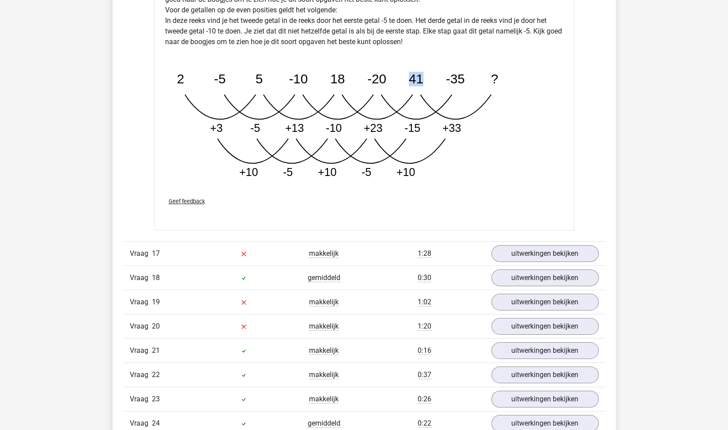
scroll to position [1678, 0]
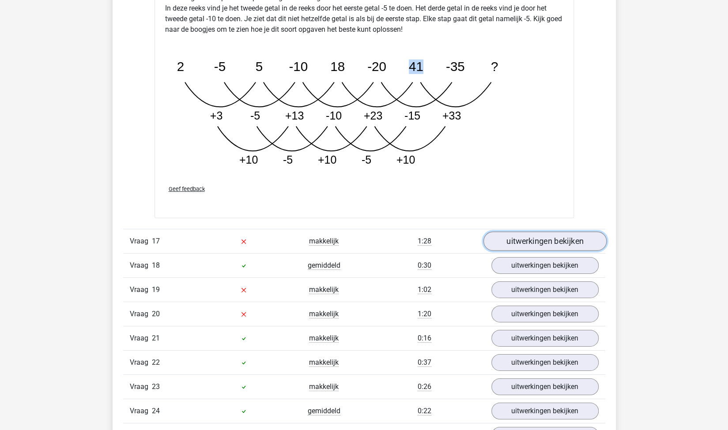
click at [517, 235] on link "uitwerkingen bekijken" at bounding box center [544, 241] width 123 height 19
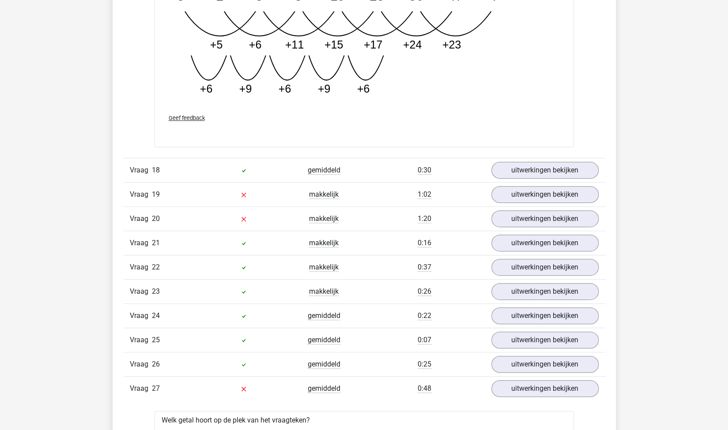
scroll to position [2384, 0]
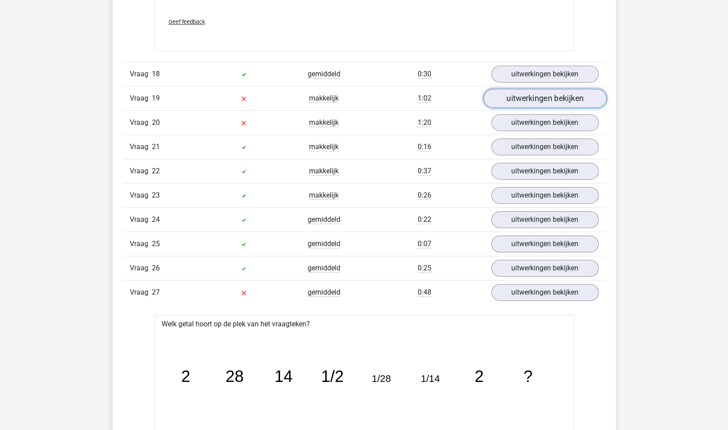
click at [521, 90] on link "uitwerkingen bekijken" at bounding box center [544, 98] width 123 height 19
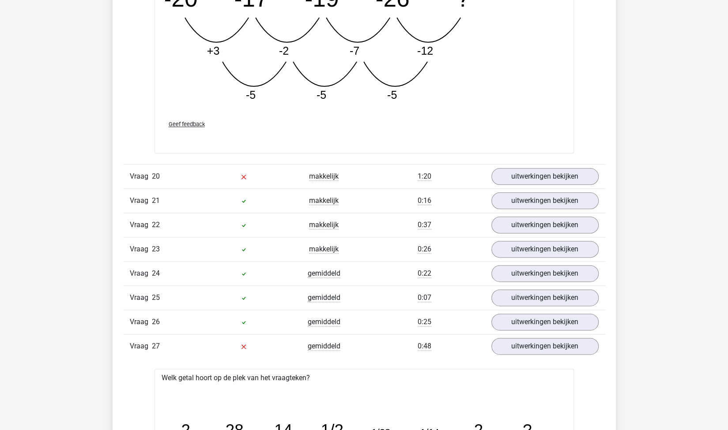
scroll to position [2825, 0]
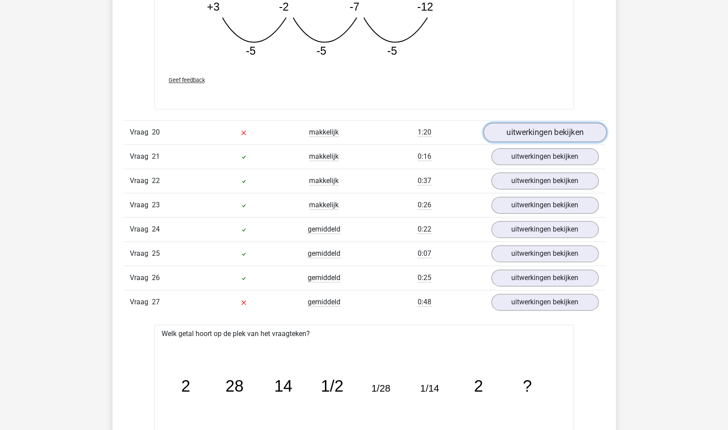
click at [525, 124] on link "uitwerkingen bekijken" at bounding box center [544, 132] width 123 height 19
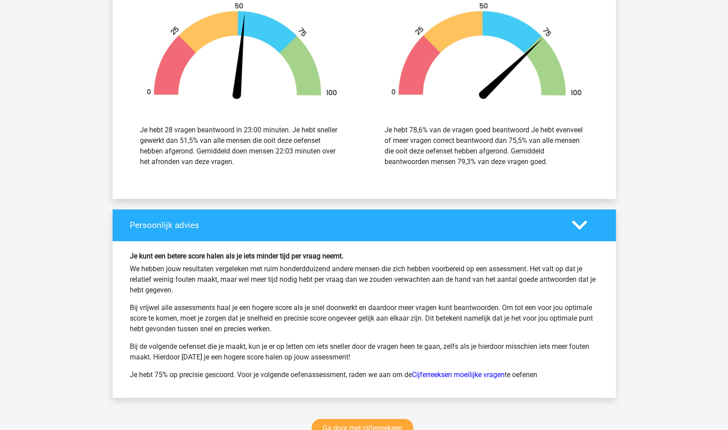
scroll to position [4237, 0]
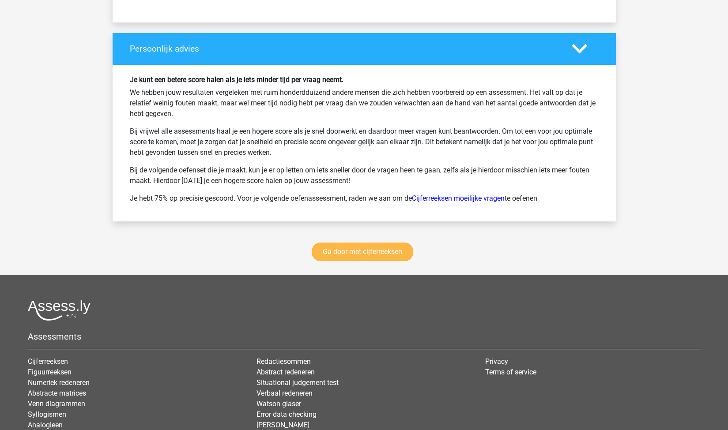
click at [384, 232] on div "Ga door met cijferreeksen" at bounding box center [364, 253] width 503 height 43
click at [383, 243] on link "Ga door met cijferreeksen" at bounding box center [362, 252] width 101 height 19
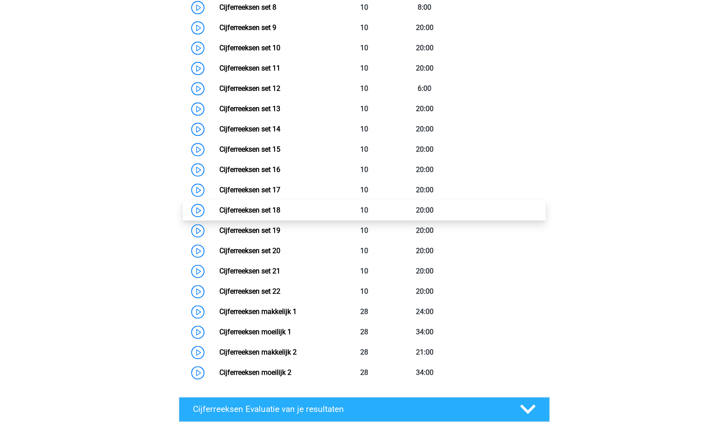
scroll to position [834, 0]
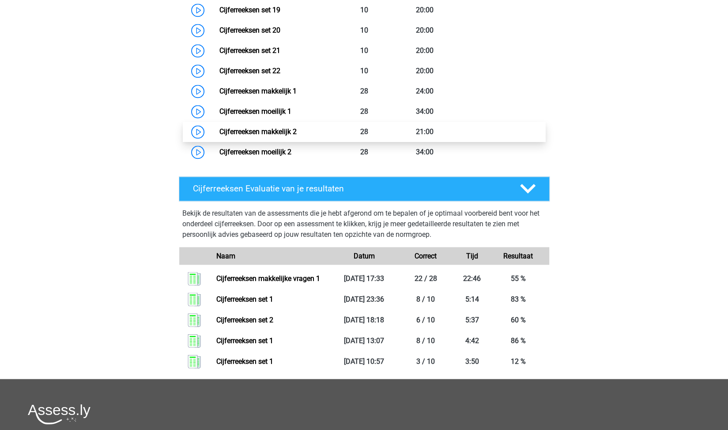
click at [297, 134] on link "Cijferreeksen makkelijk 2" at bounding box center [257, 132] width 77 height 8
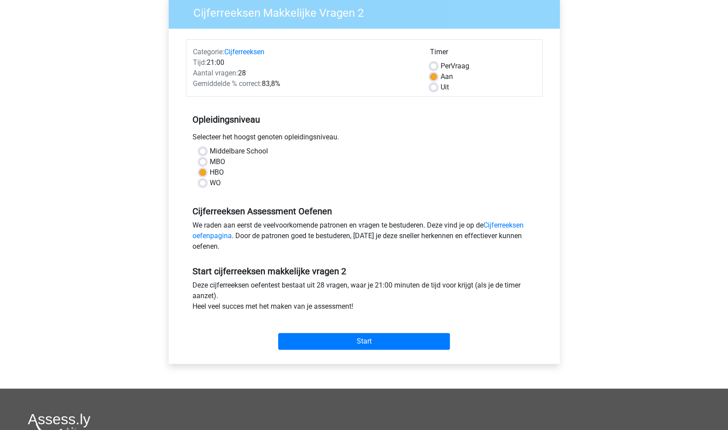
scroll to position [177, 0]
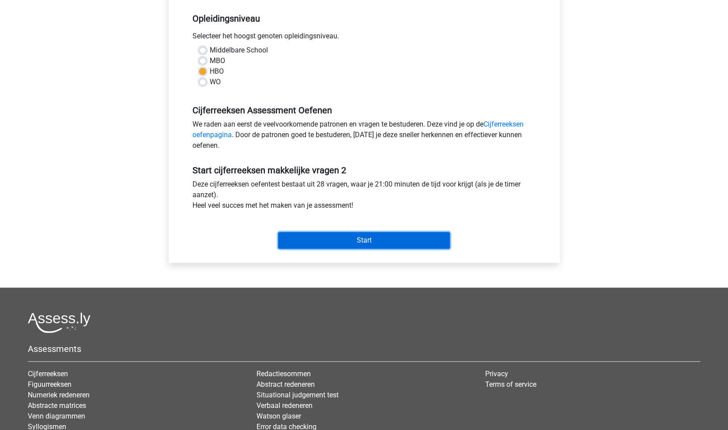
click at [360, 248] on input "Start" at bounding box center [364, 240] width 172 height 17
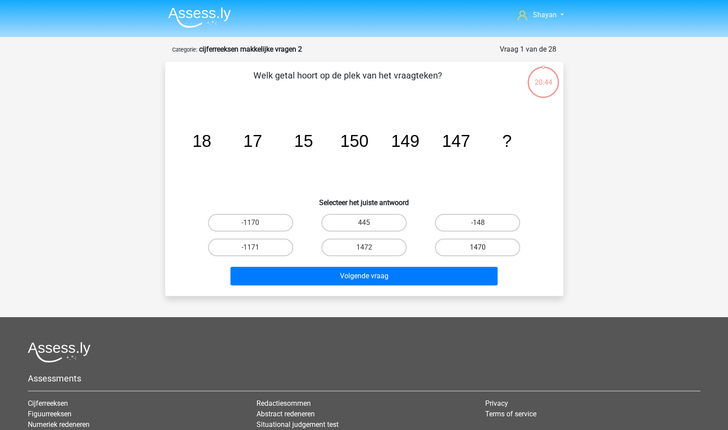
click at [490, 246] on label "1470" at bounding box center [477, 248] width 85 height 18
click at [483, 248] on input "1470" at bounding box center [480, 251] width 6 height 6
radio input "true"
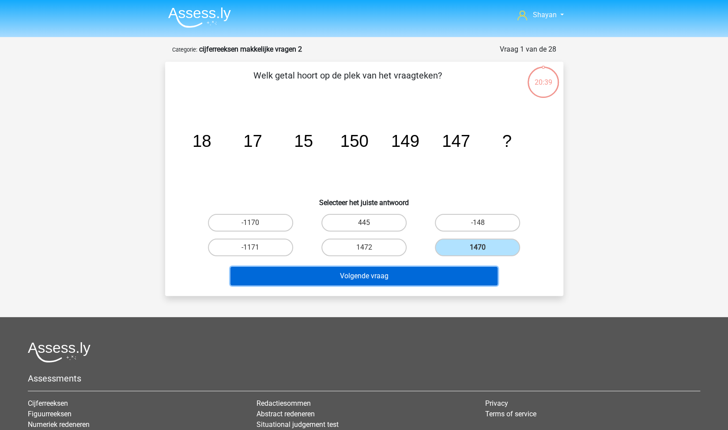
click at [407, 275] on button "Volgende vraag" at bounding box center [363, 276] width 267 height 19
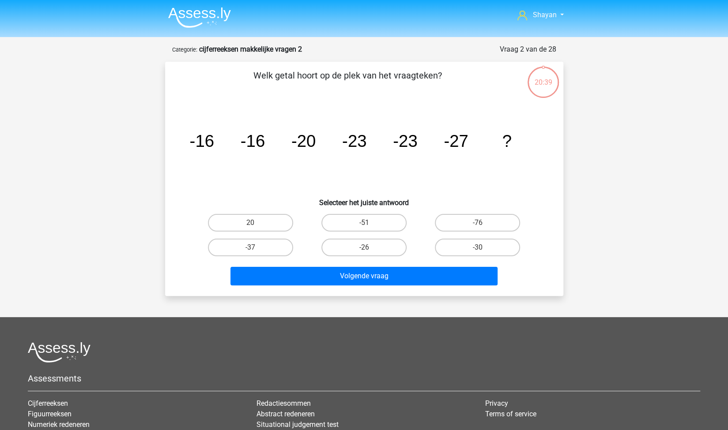
scroll to position [44, 0]
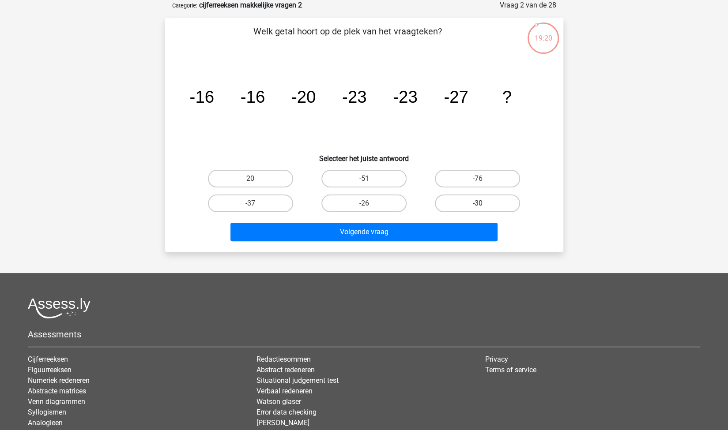
click at [505, 207] on label "-30" at bounding box center [477, 204] width 85 height 18
click at [483, 207] on input "-30" at bounding box center [480, 206] width 6 height 6
radio input "true"
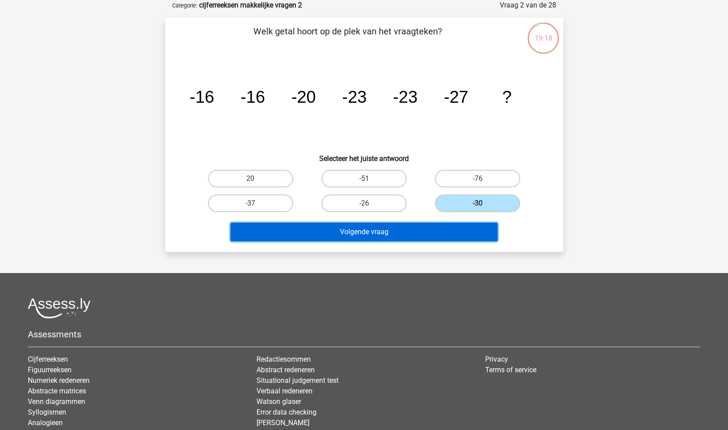
click at [416, 233] on button "Volgende vraag" at bounding box center [363, 232] width 267 height 19
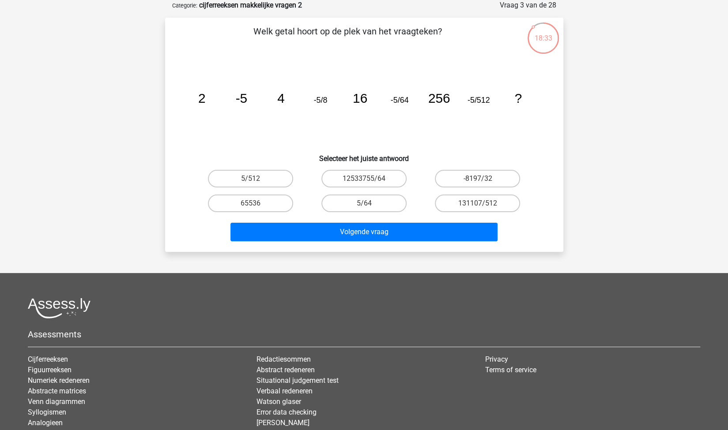
drag, startPoint x: 256, startPoint y: 200, endPoint x: 272, endPoint y: 220, distance: 24.8
click at [257, 201] on label "65536" at bounding box center [250, 204] width 85 height 18
click at [256, 203] on input "65536" at bounding box center [253, 206] width 6 height 6
radio input "true"
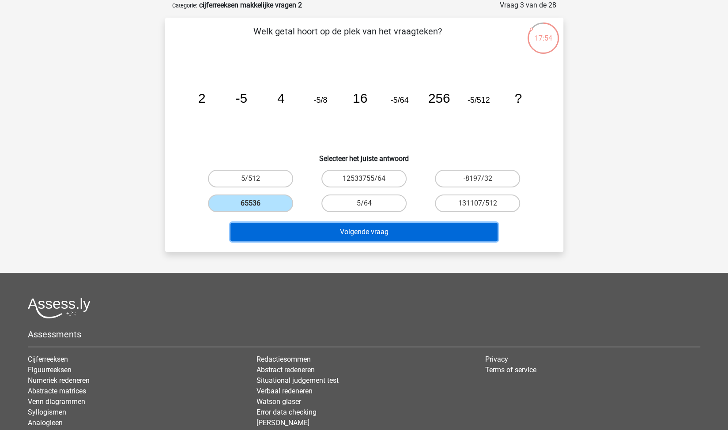
click at [338, 233] on button "Volgende vraag" at bounding box center [363, 232] width 267 height 19
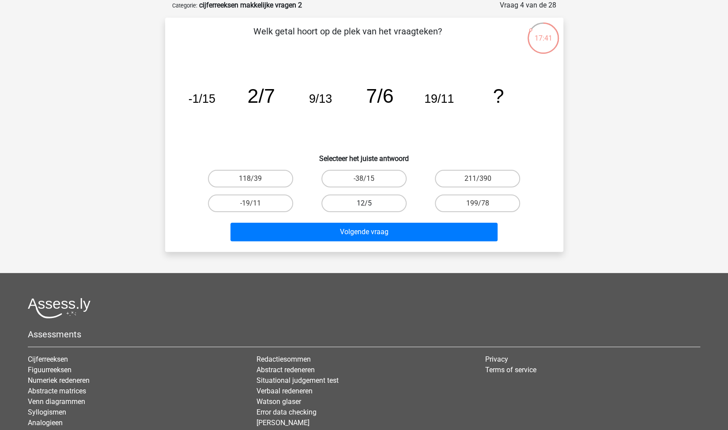
click at [387, 208] on label "12/5" at bounding box center [363, 204] width 85 height 18
click at [369, 208] on input "12/5" at bounding box center [367, 206] width 6 height 6
radio input "true"
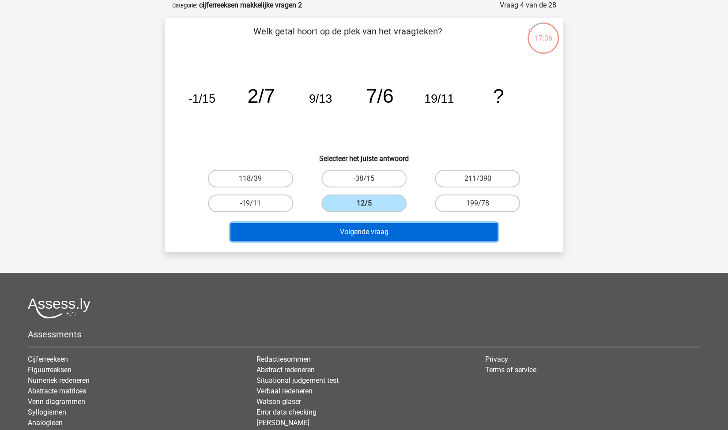
click at [375, 236] on button "Volgende vraag" at bounding box center [363, 232] width 267 height 19
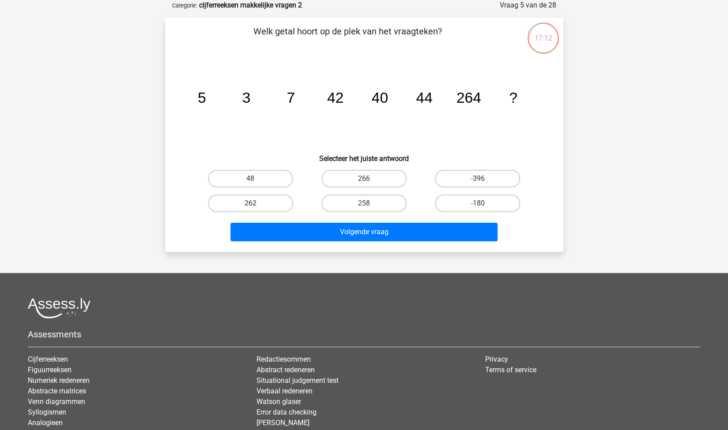
click at [268, 201] on label "262" at bounding box center [250, 204] width 85 height 18
click at [256, 203] on input "262" at bounding box center [253, 206] width 6 height 6
radio input "true"
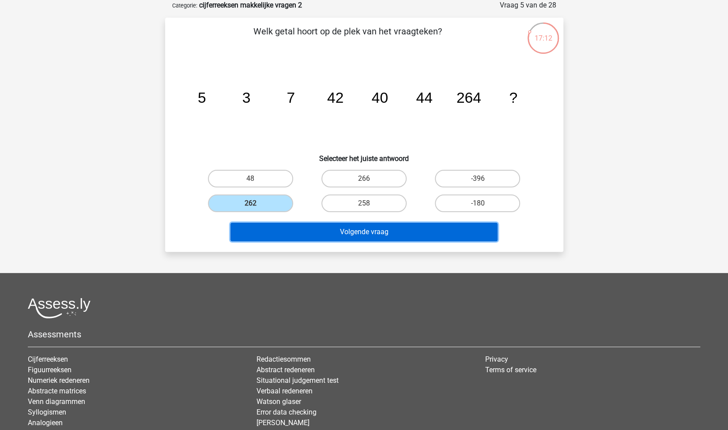
click at [333, 237] on button "Volgende vraag" at bounding box center [363, 232] width 267 height 19
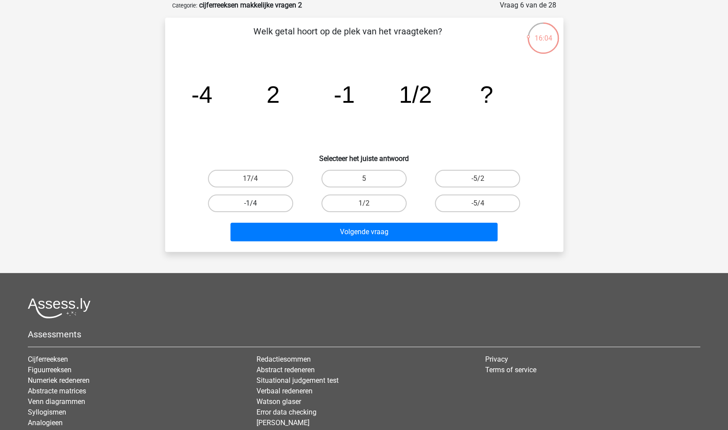
click at [229, 207] on label "-1/4" at bounding box center [250, 204] width 85 height 18
click at [250, 207] on input "-1/4" at bounding box center [253, 206] width 6 height 6
radio input "true"
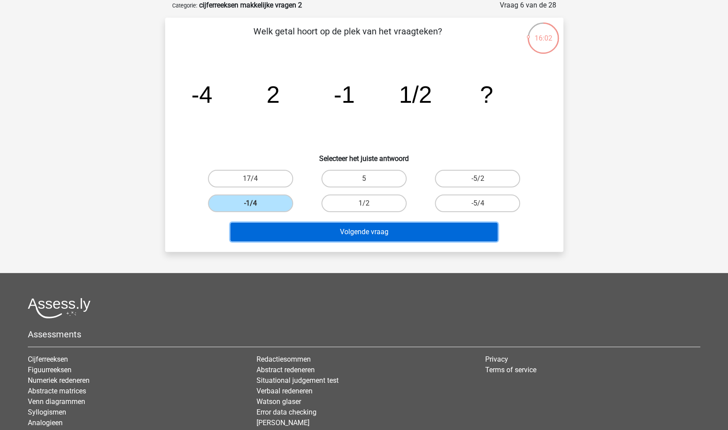
click at [278, 235] on button "Volgende vraag" at bounding box center [363, 232] width 267 height 19
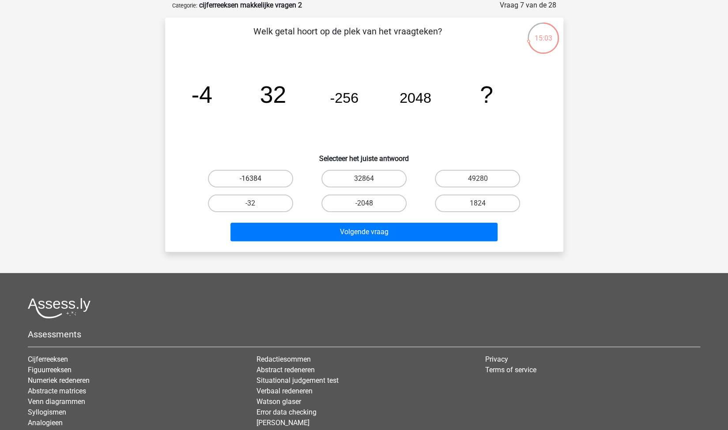
click at [240, 175] on label "-16384" at bounding box center [250, 179] width 85 height 18
click at [250, 179] on input "-16384" at bounding box center [253, 182] width 6 height 6
radio input "true"
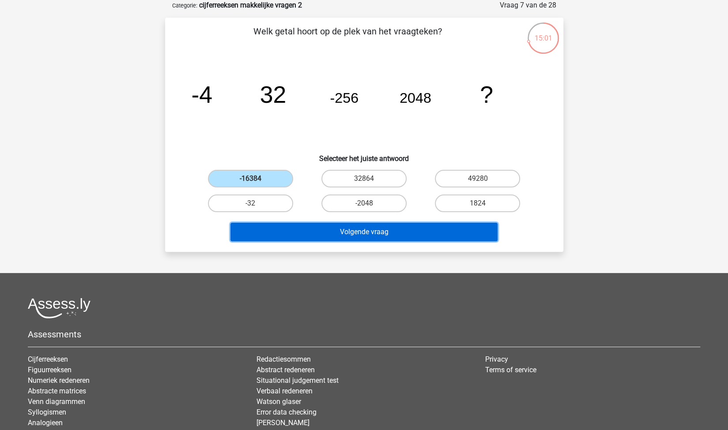
click at [316, 236] on button "Volgende vraag" at bounding box center [363, 232] width 267 height 19
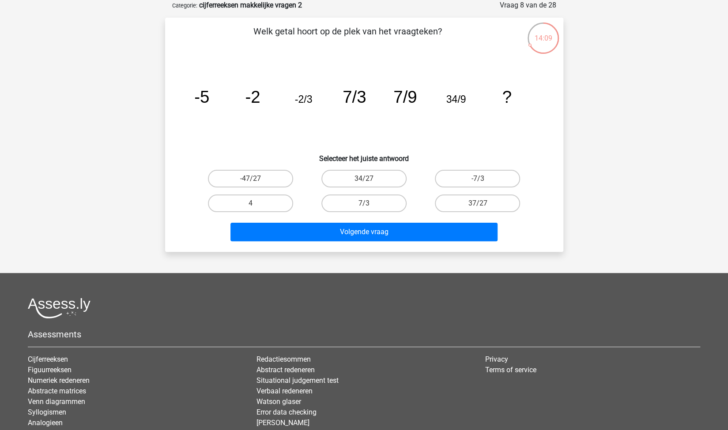
click at [268, 168] on div "-47/27" at bounding box center [250, 178] width 113 height 25
click at [270, 175] on label "-47/27" at bounding box center [250, 179] width 85 height 18
click at [256, 179] on input "-47/27" at bounding box center [253, 182] width 6 height 6
radio input "true"
click at [335, 242] on div "Volgende vraag" at bounding box center [364, 234] width 341 height 22
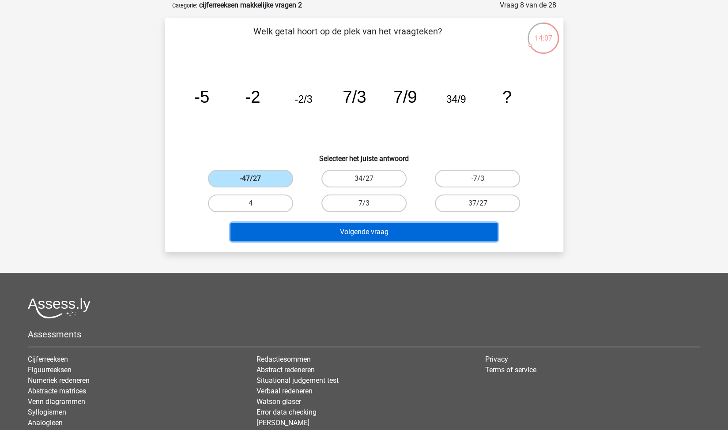
click at [332, 234] on button "Volgende vraag" at bounding box center [363, 232] width 267 height 19
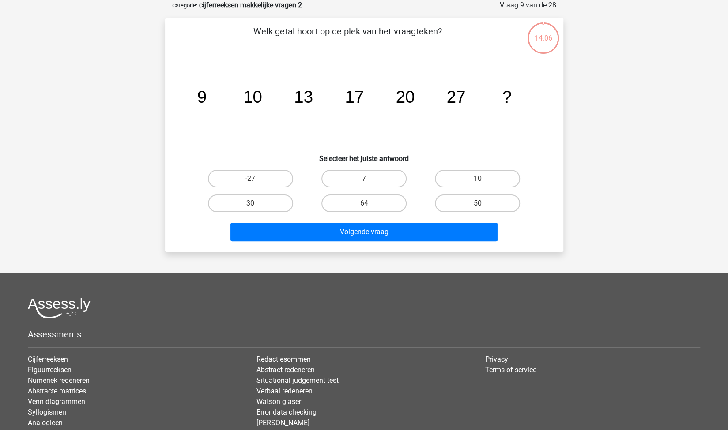
drag, startPoint x: 332, startPoint y: 233, endPoint x: 229, endPoint y: 128, distance: 147.3
click at [238, 135] on icon "image/svg+xml 9 10 13 17 20 27 ?" at bounding box center [364, 102] width 356 height 89
click at [256, 202] on label "30" at bounding box center [250, 204] width 85 height 18
click at [256, 203] on input "30" at bounding box center [253, 206] width 6 height 6
radio input "true"
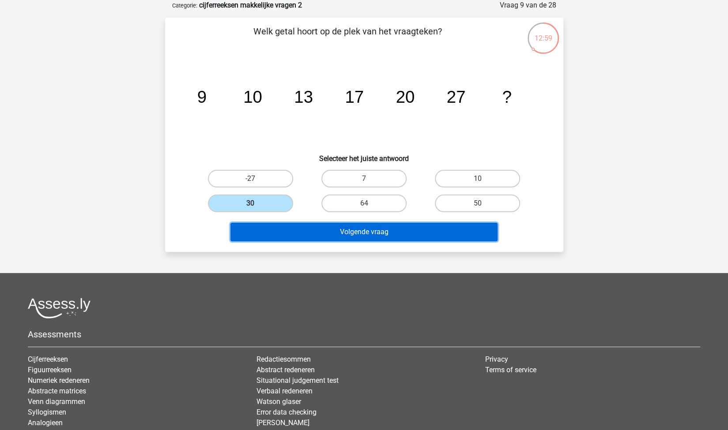
click at [289, 227] on button "Volgende vraag" at bounding box center [363, 232] width 267 height 19
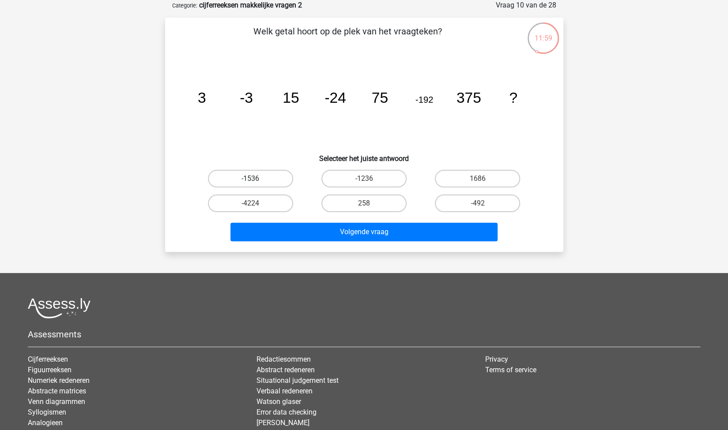
click at [260, 178] on label "-1536" at bounding box center [250, 179] width 85 height 18
click at [256, 179] on input "-1536" at bounding box center [253, 182] width 6 height 6
radio input "true"
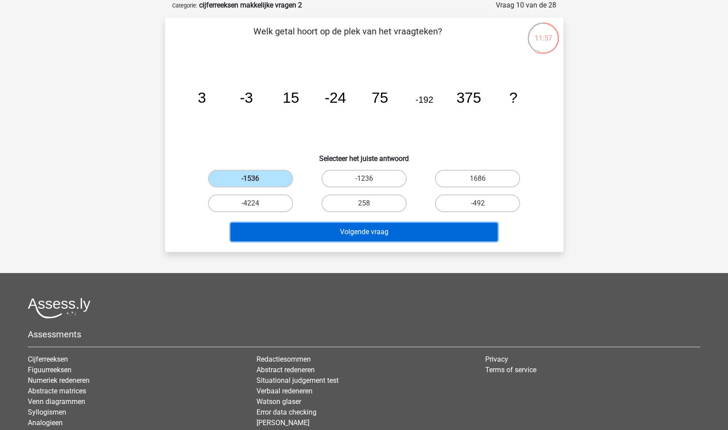
click at [325, 237] on button "Volgende vraag" at bounding box center [363, 232] width 267 height 19
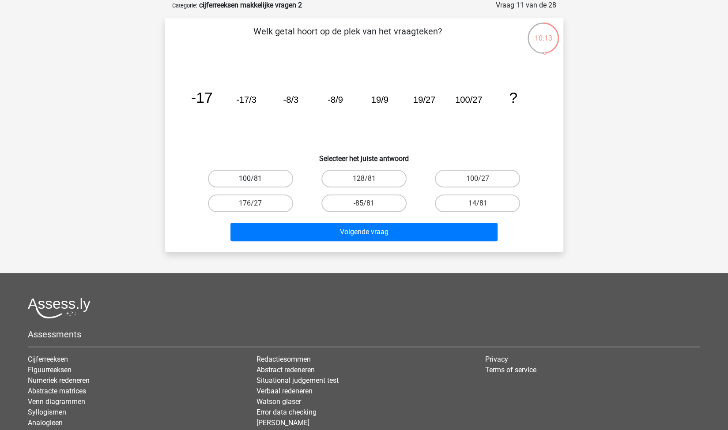
click at [278, 176] on label "100/81" at bounding box center [250, 179] width 85 height 18
click at [256, 179] on input "100/81" at bounding box center [253, 182] width 6 height 6
radio input "true"
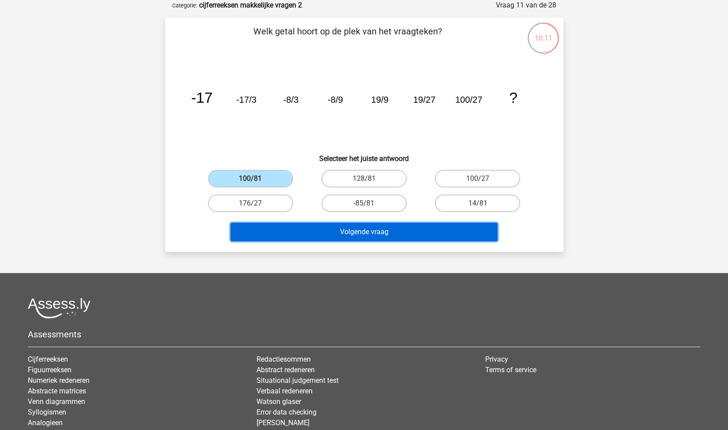
click at [361, 231] on button "Volgende vraag" at bounding box center [363, 232] width 267 height 19
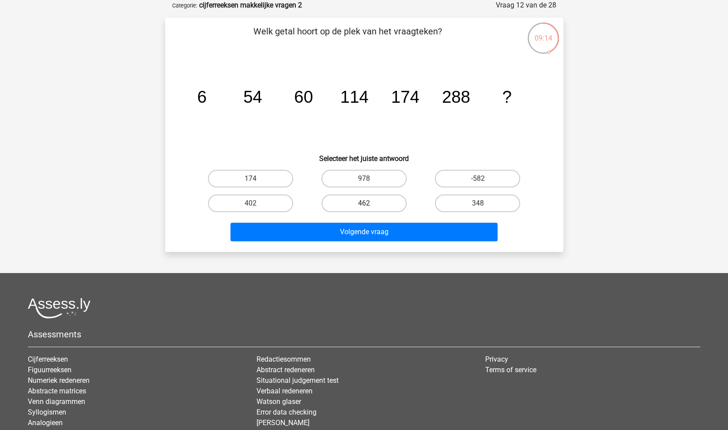
click at [374, 207] on label "462" at bounding box center [363, 204] width 85 height 18
click at [369, 207] on input "462" at bounding box center [367, 206] width 6 height 6
radio input "true"
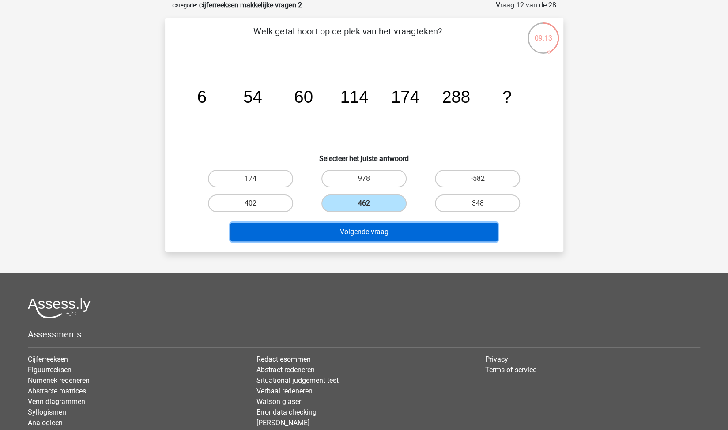
click at [365, 232] on button "Volgende vraag" at bounding box center [363, 232] width 267 height 19
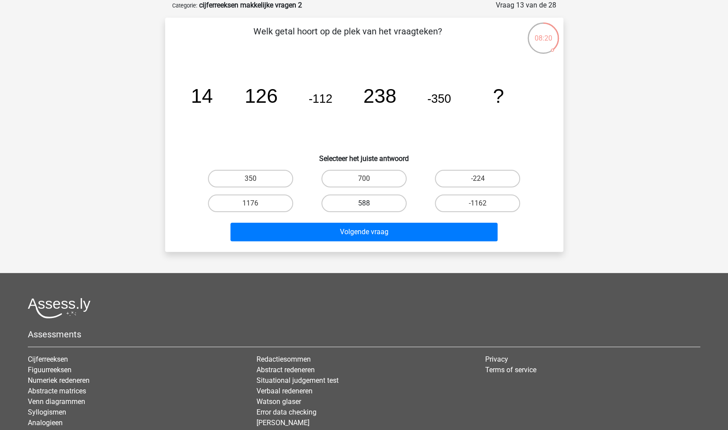
click at [350, 204] on label "588" at bounding box center [363, 204] width 85 height 18
click at [364, 204] on input "588" at bounding box center [367, 206] width 6 height 6
radio input "true"
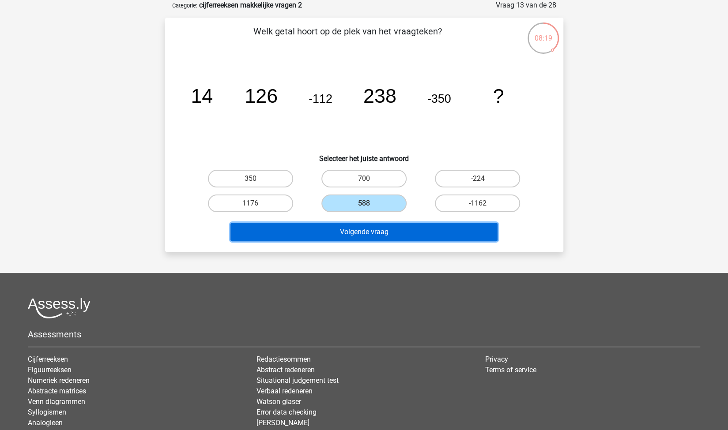
click at [348, 231] on button "Volgende vraag" at bounding box center [363, 232] width 267 height 19
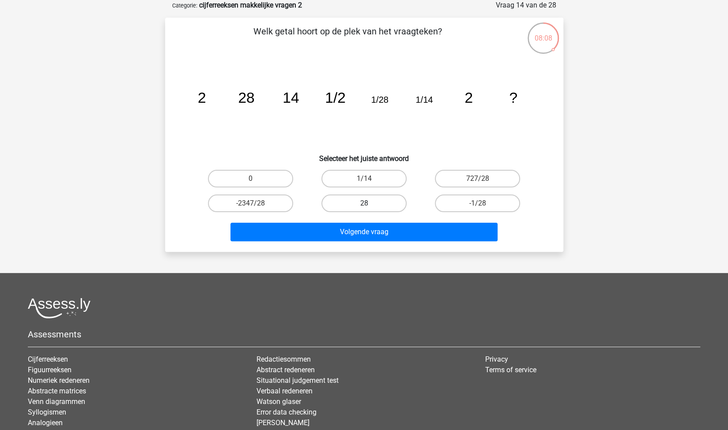
click at [368, 203] on label "28" at bounding box center [363, 204] width 85 height 18
click at [368, 203] on input "28" at bounding box center [367, 206] width 6 height 6
radio input "true"
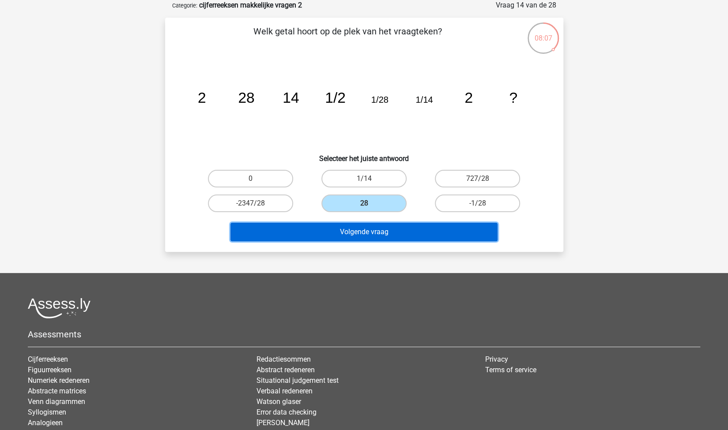
click at [367, 234] on button "Volgende vraag" at bounding box center [363, 232] width 267 height 19
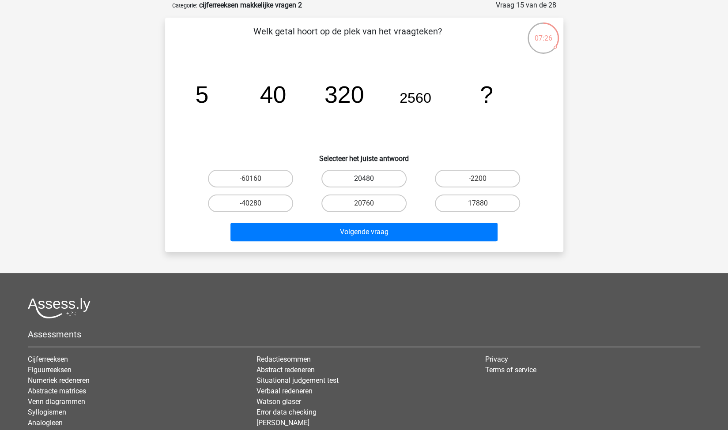
click at [361, 171] on label "20480" at bounding box center [363, 179] width 85 height 18
click at [364, 179] on input "20480" at bounding box center [367, 182] width 6 height 6
radio input "true"
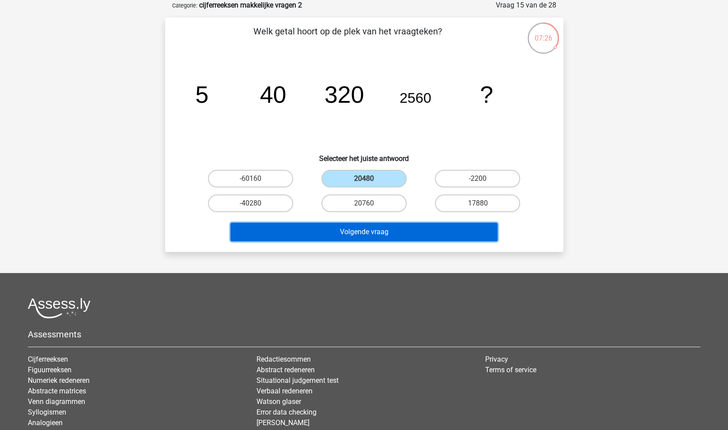
click at [354, 231] on button "Volgende vraag" at bounding box center [363, 232] width 267 height 19
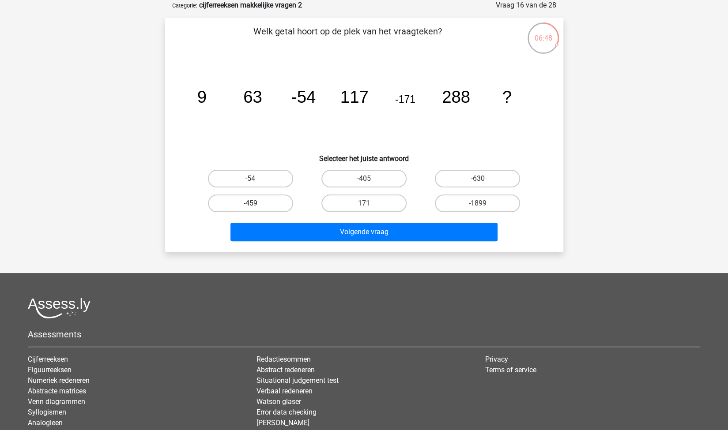
drag, startPoint x: 249, startPoint y: 194, endPoint x: 260, endPoint y: 202, distance: 13.3
click at [249, 195] on label "-459" at bounding box center [250, 204] width 85 height 18
click at [250, 203] on input "-459" at bounding box center [253, 206] width 6 height 6
radio input "true"
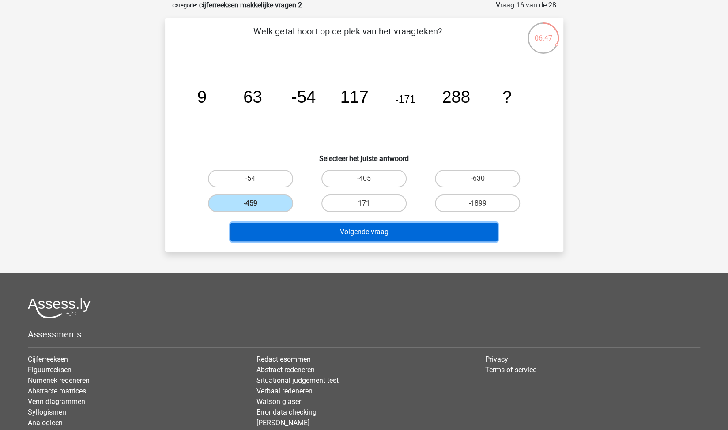
click at [272, 223] on button "Volgende vraag" at bounding box center [363, 232] width 267 height 19
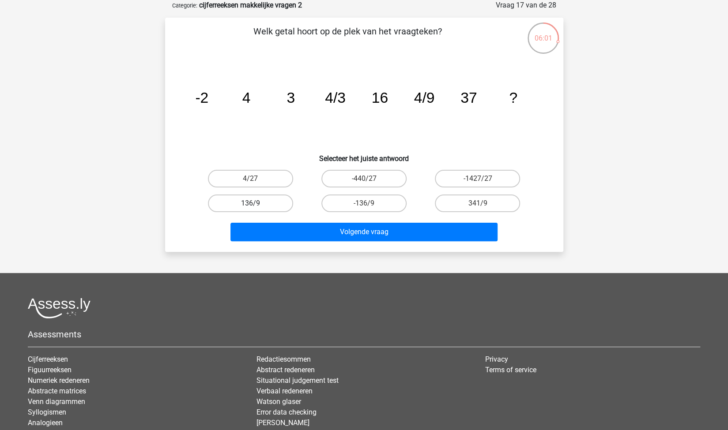
drag, startPoint x: 261, startPoint y: 180, endPoint x: 285, endPoint y: 198, distance: 29.8
click at [262, 179] on label "4/27" at bounding box center [250, 179] width 85 height 18
click at [256, 179] on input "4/27" at bounding box center [253, 182] width 6 height 6
radio input "true"
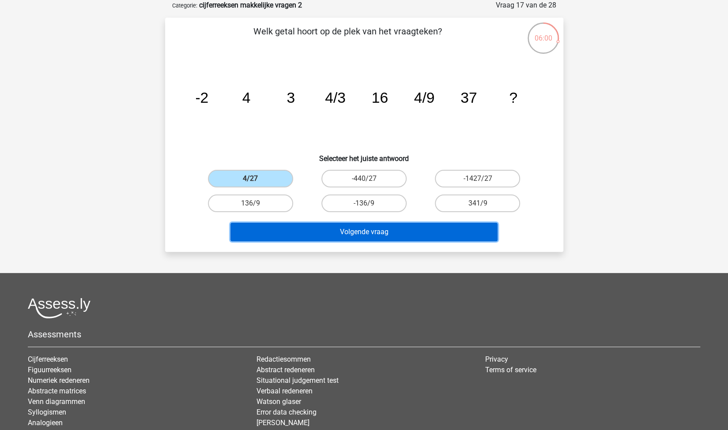
click at [324, 236] on button "Volgende vraag" at bounding box center [363, 232] width 267 height 19
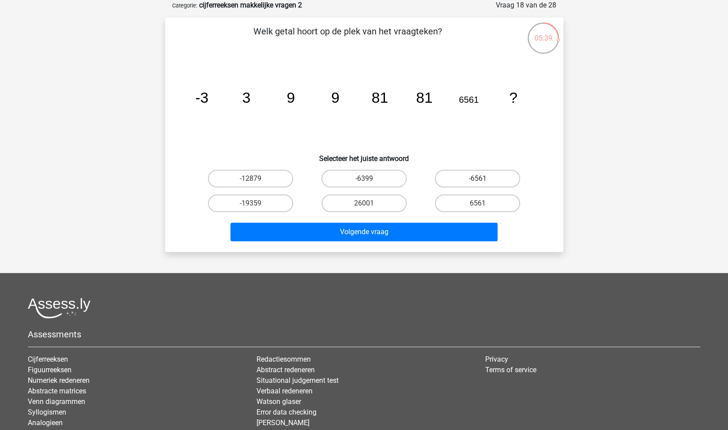
click at [465, 180] on label "-6561" at bounding box center [477, 179] width 85 height 18
click at [477, 180] on input "-6561" at bounding box center [480, 182] width 6 height 6
radio input "true"
click at [470, 202] on label "6561" at bounding box center [477, 204] width 85 height 18
click at [477, 203] on input "6561" at bounding box center [480, 206] width 6 height 6
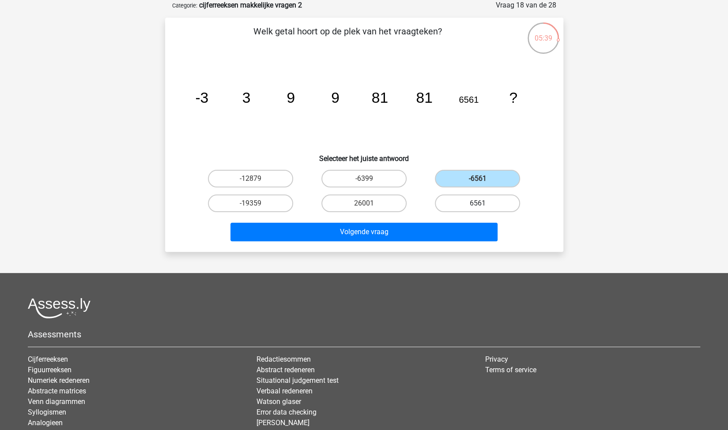
radio input "true"
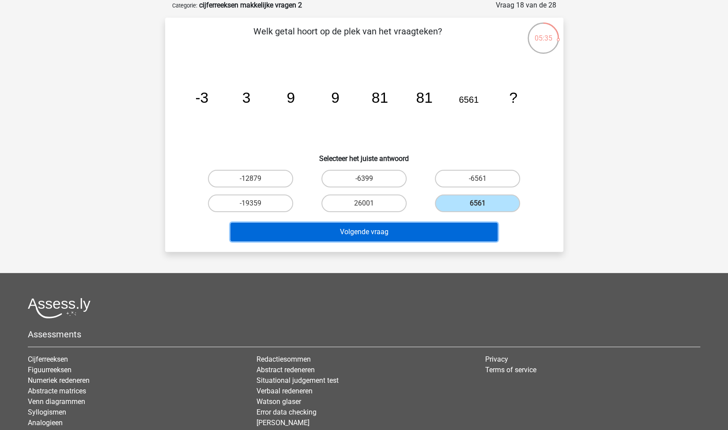
click at [412, 235] on button "Volgende vraag" at bounding box center [363, 232] width 267 height 19
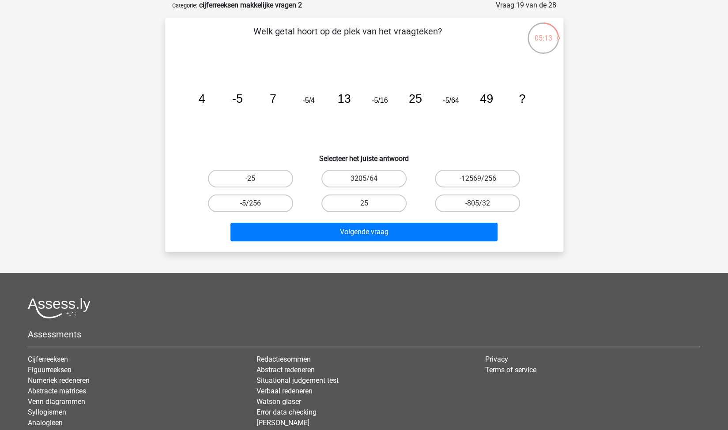
click at [228, 204] on label "-5/256" at bounding box center [250, 204] width 85 height 18
click at [250, 204] on input "-5/256" at bounding box center [253, 206] width 6 height 6
radio input "true"
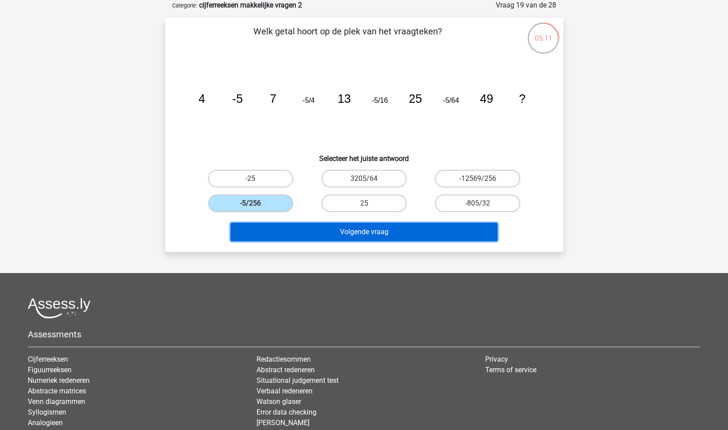
click at [324, 236] on button "Volgende vraag" at bounding box center [363, 232] width 267 height 19
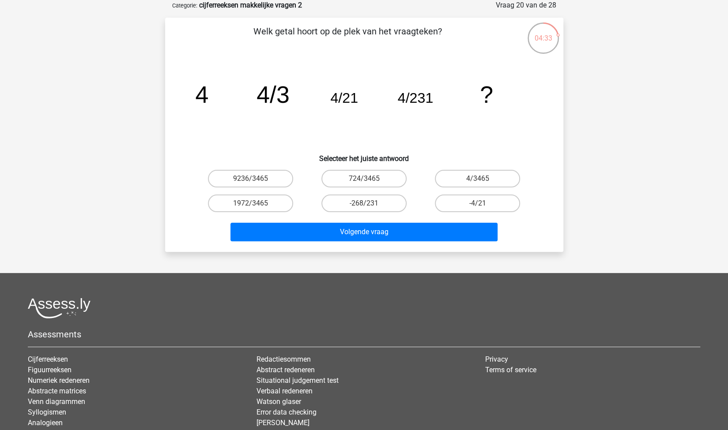
click at [466, 165] on div "Welk getal hoort op de plek van het vraagteken? image/svg+xml 4 4/3 4/21 4/231 …" at bounding box center [364, 135] width 391 height 220
click at [464, 172] on label "4/3465" at bounding box center [477, 179] width 85 height 18
click at [477, 179] on input "4/3465" at bounding box center [480, 182] width 6 height 6
radio input "true"
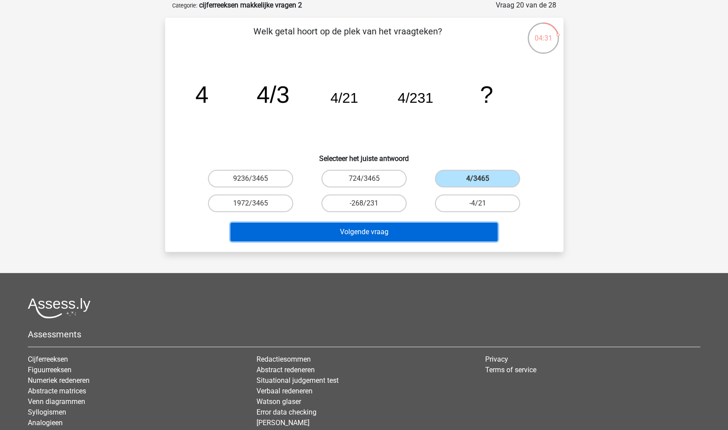
click at [294, 235] on button "Volgende vraag" at bounding box center [363, 232] width 267 height 19
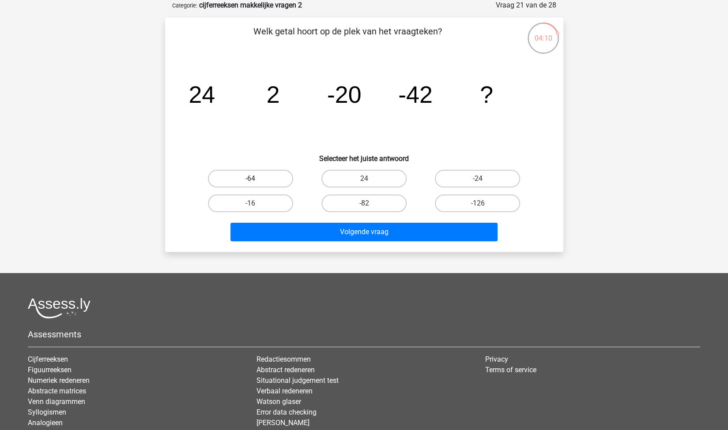
drag, startPoint x: 276, startPoint y: 183, endPoint x: 282, endPoint y: 191, distance: 9.5
click at [276, 183] on label "-64" at bounding box center [250, 179] width 85 height 18
click at [256, 183] on input "-64" at bounding box center [253, 182] width 6 height 6
radio input "true"
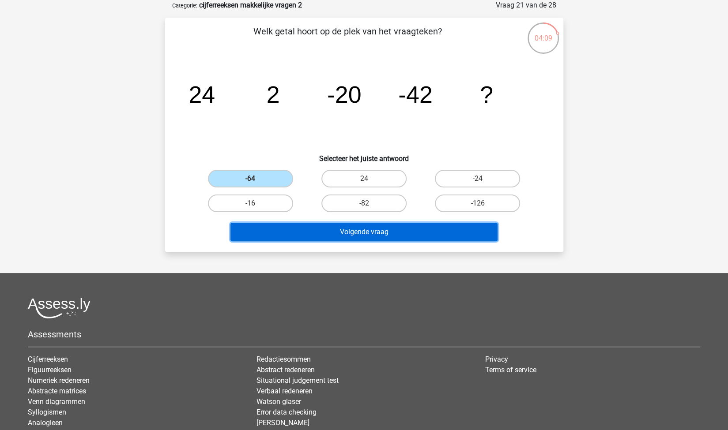
click at [323, 234] on button "Volgende vraag" at bounding box center [363, 232] width 267 height 19
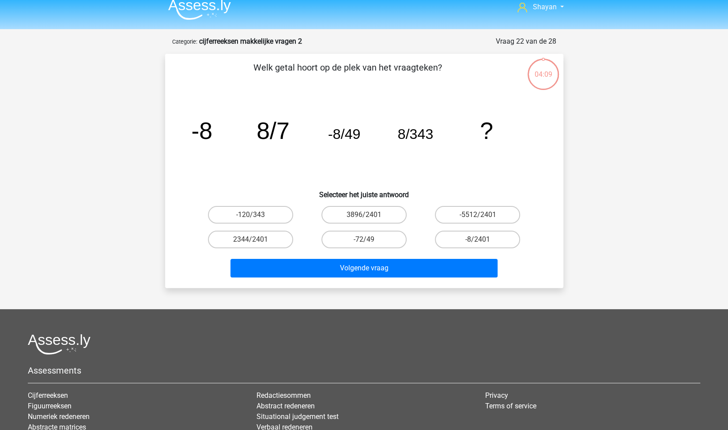
scroll to position [0, 0]
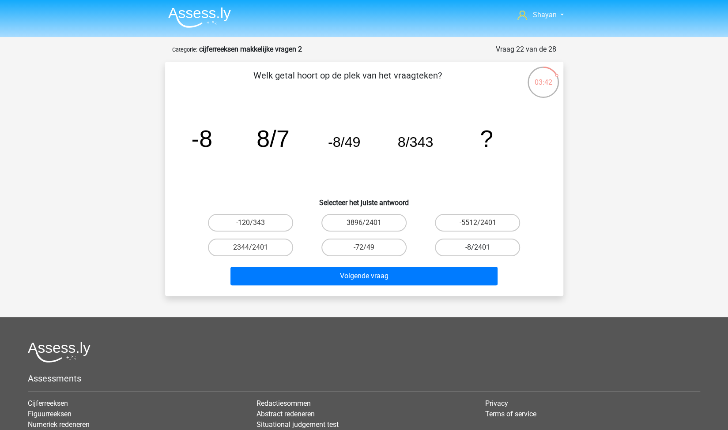
drag, startPoint x: 491, startPoint y: 249, endPoint x: 486, endPoint y: 255, distance: 6.9
click at [491, 249] on label "-8/2401" at bounding box center [477, 248] width 85 height 18
click at [483, 249] on input "-8/2401" at bounding box center [480, 251] width 6 height 6
radio input "true"
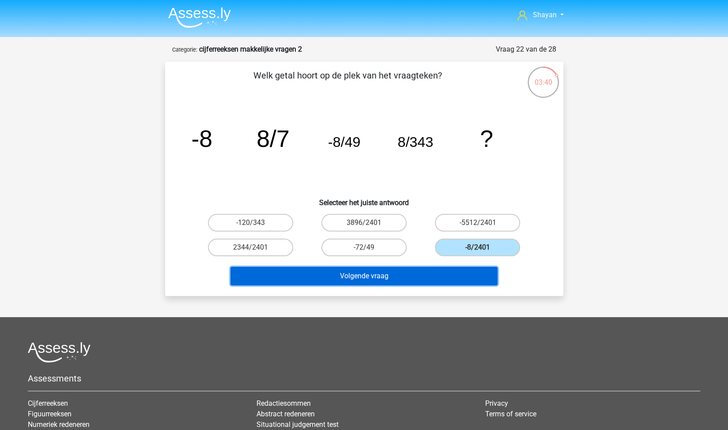
click at [438, 278] on button "Volgende vraag" at bounding box center [363, 276] width 267 height 19
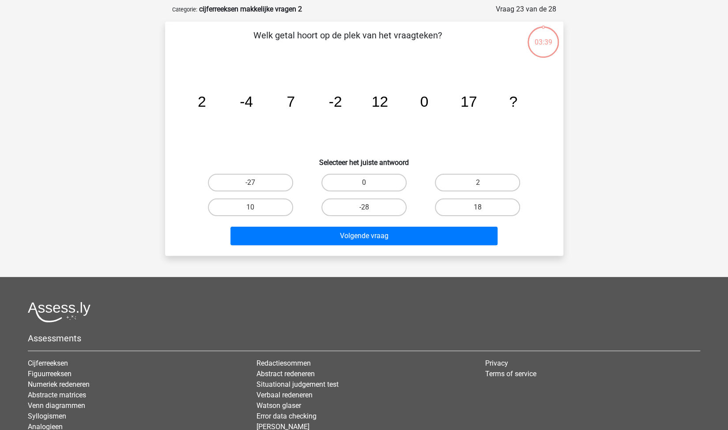
scroll to position [44, 0]
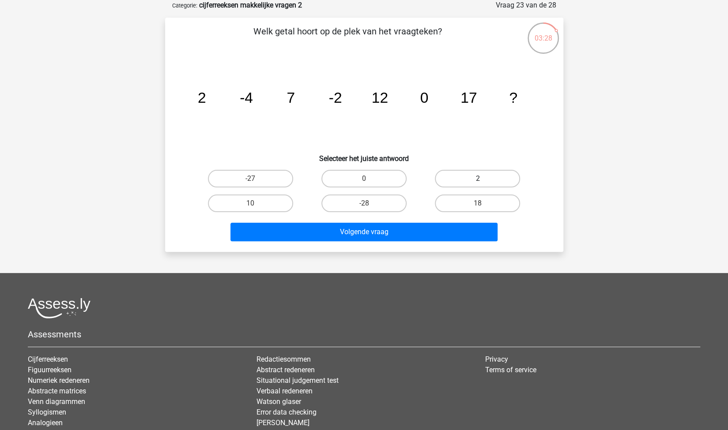
drag, startPoint x: 511, startPoint y: 184, endPoint x: 501, endPoint y: 196, distance: 15.1
click at [510, 184] on label "2" at bounding box center [477, 179] width 85 height 18
click at [483, 184] on input "2" at bounding box center [480, 182] width 6 height 6
radio input "true"
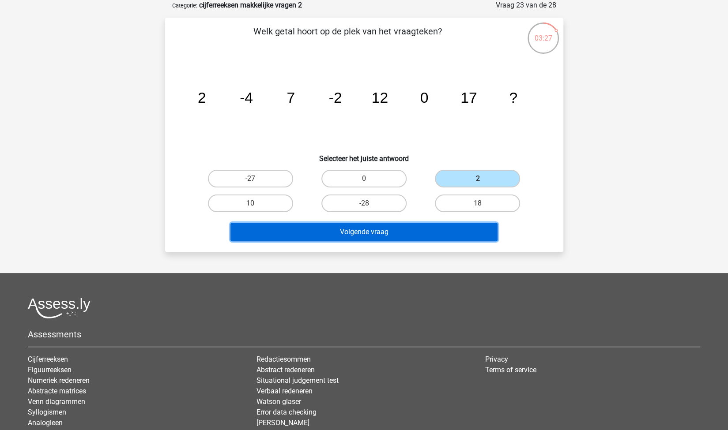
click at [408, 230] on button "Volgende vraag" at bounding box center [363, 232] width 267 height 19
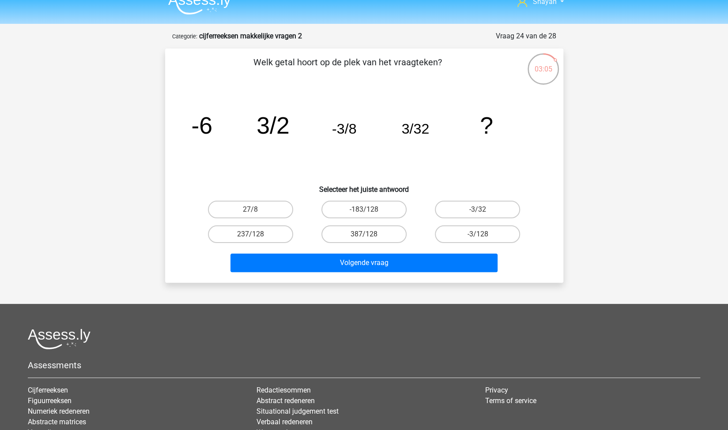
scroll to position [0, 0]
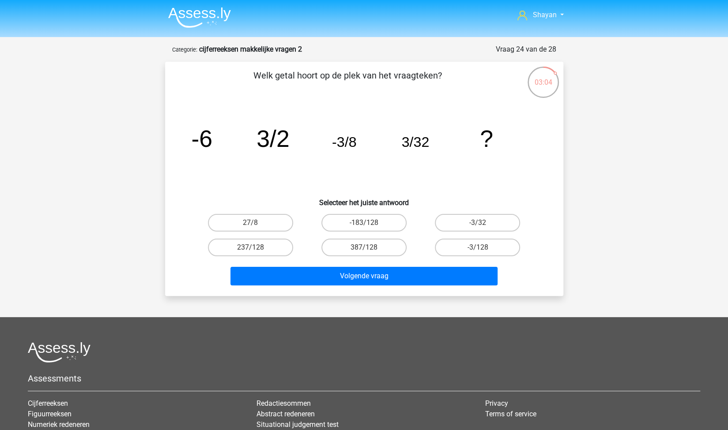
click at [488, 258] on div "-3/128" at bounding box center [477, 247] width 113 height 25
click at [447, 256] on label "-3/128" at bounding box center [477, 248] width 85 height 18
click at [477, 253] on input "-3/128" at bounding box center [480, 251] width 6 height 6
radio input "true"
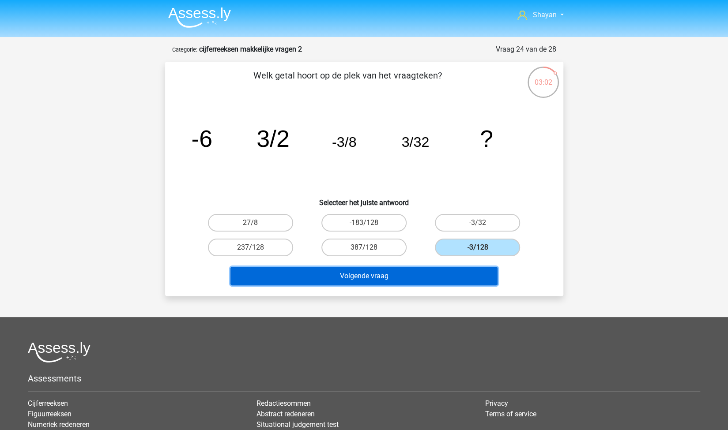
click at [397, 273] on button "Volgende vraag" at bounding box center [363, 276] width 267 height 19
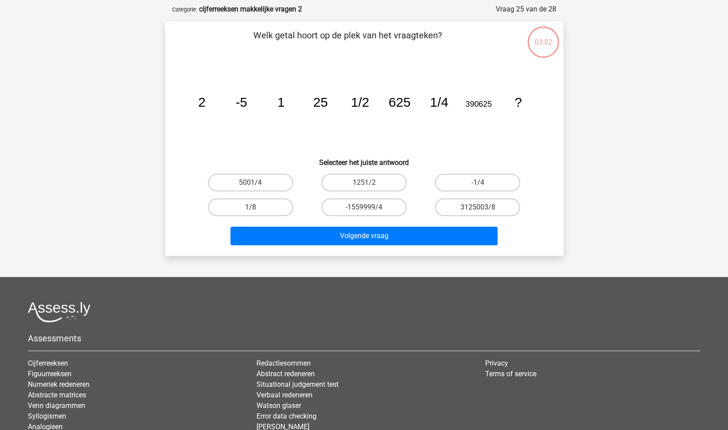
scroll to position [44, 0]
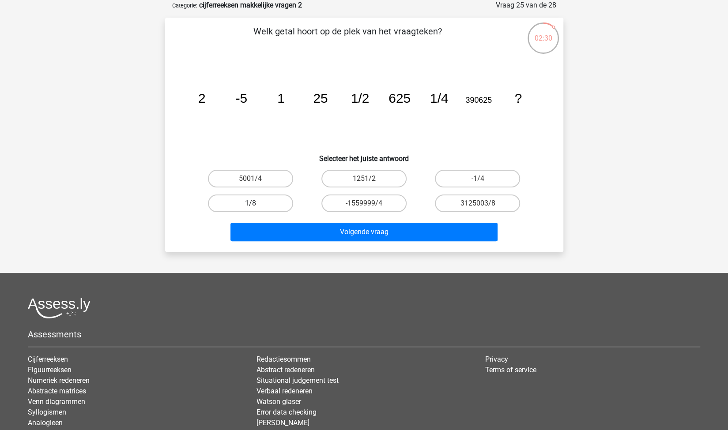
click at [250, 207] on div "Welk getal hoort op de plek van het vraagteken? image/svg+xml 2 -5 1 25 1/2 625…" at bounding box center [364, 135] width 391 height 220
click at [250, 207] on label "1/8" at bounding box center [250, 204] width 85 height 18
click at [250, 207] on input "1/8" at bounding box center [253, 206] width 6 height 6
radio input "true"
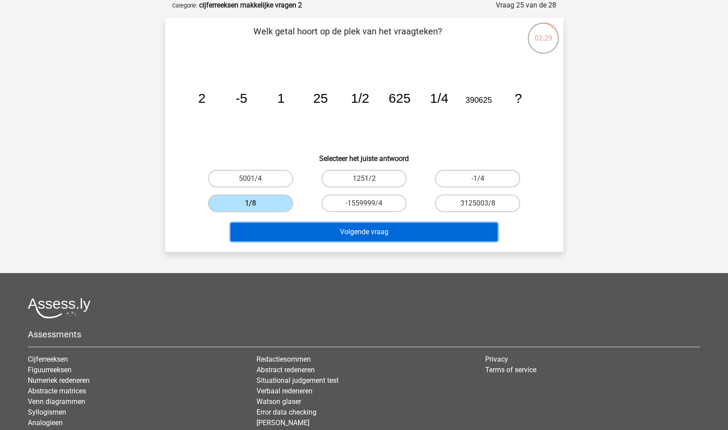
click at [267, 235] on button "Volgende vraag" at bounding box center [363, 232] width 267 height 19
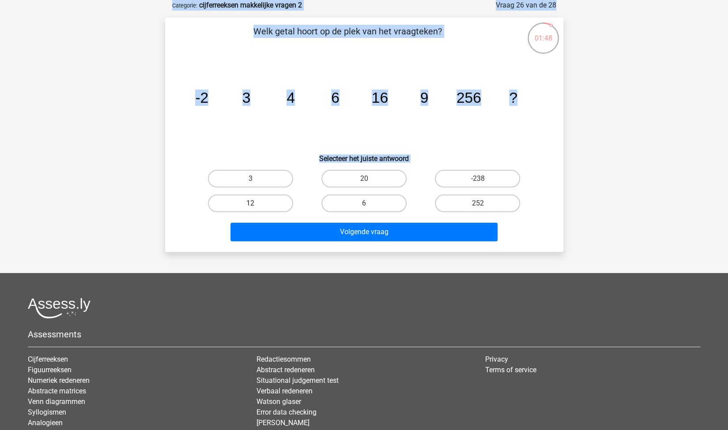
click at [285, 201] on label "12" at bounding box center [250, 204] width 85 height 18
click at [256, 203] on input "12" at bounding box center [253, 206] width 6 height 6
radio input "true"
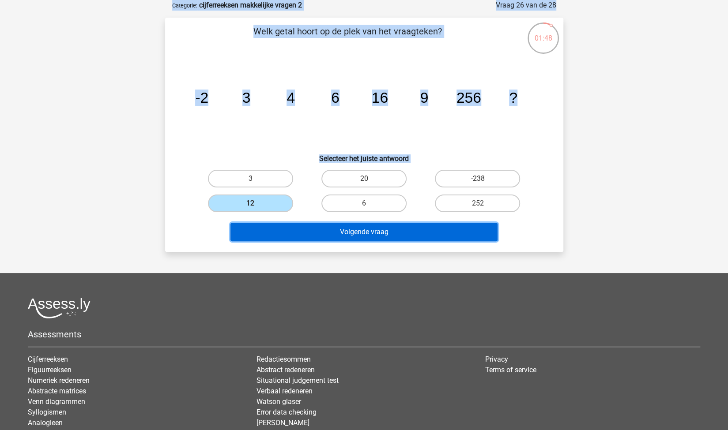
click at [307, 232] on button "Volgende vraag" at bounding box center [363, 232] width 267 height 19
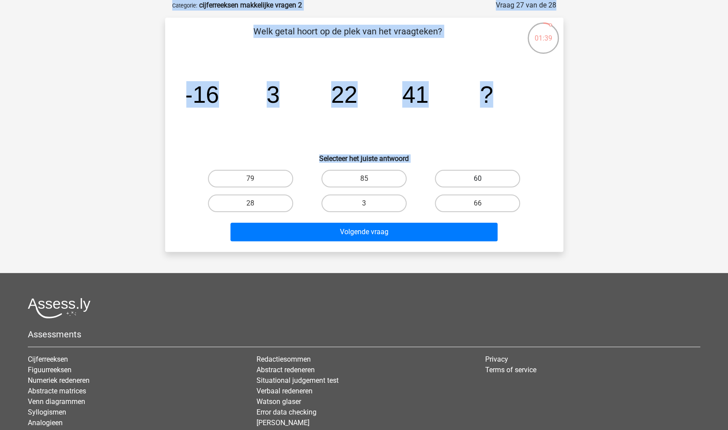
click at [462, 176] on label "60" at bounding box center [477, 179] width 85 height 18
click at [477, 179] on input "60" at bounding box center [480, 182] width 6 height 6
radio input "true"
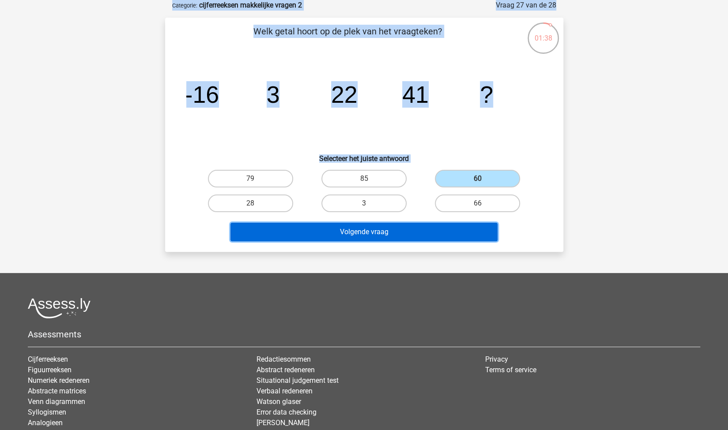
click at [436, 236] on button "Volgende vraag" at bounding box center [363, 232] width 267 height 19
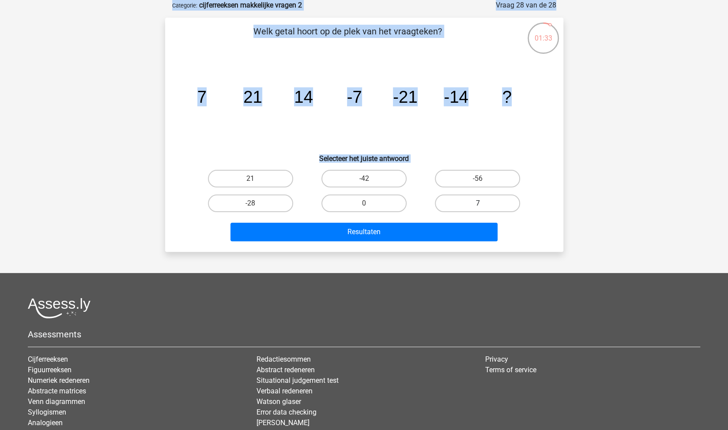
click at [457, 201] on label "7" at bounding box center [477, 204] width 85 height 18
click at [477, 203] on input "7" at bounding box center [480, 206] width 6 height 6
radio input "true"
click at [465, 201] on label "7" at bounding box center [477, 204] width 85 height 18
click at [477, 203] on input "7" at bounding box center [480, 206] width 6 height 6
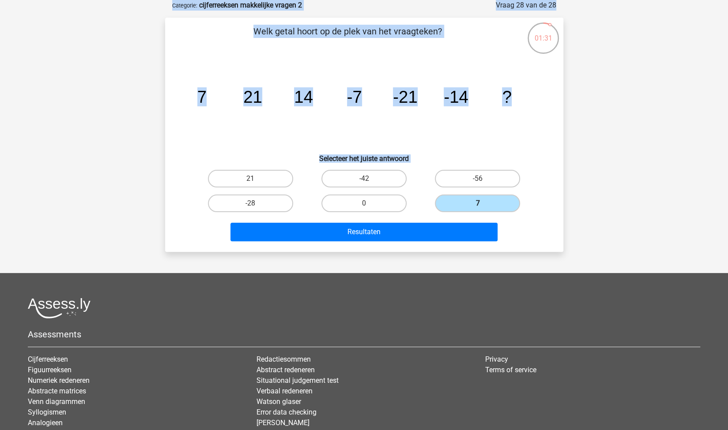
click at [470, 200] on label "7" at bounding box center [477, 204] width 85 height 18
click at [477, 203] on input "7" at bounding box center [480, 206] width 6 height 6
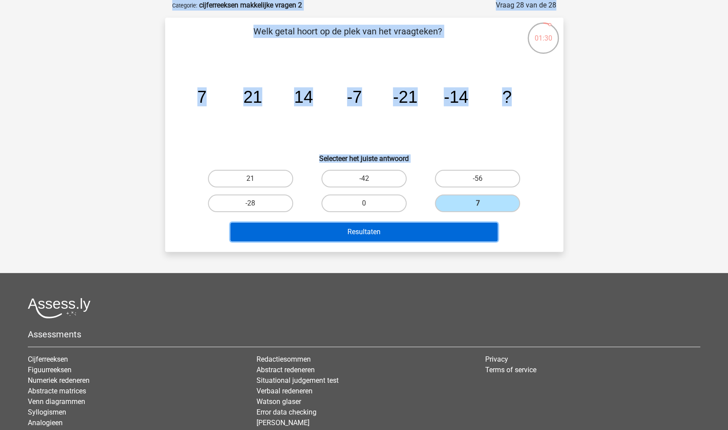
click at [440, 233] on button "Resultaten" at bounding box center [363, 232] width 267 height 19
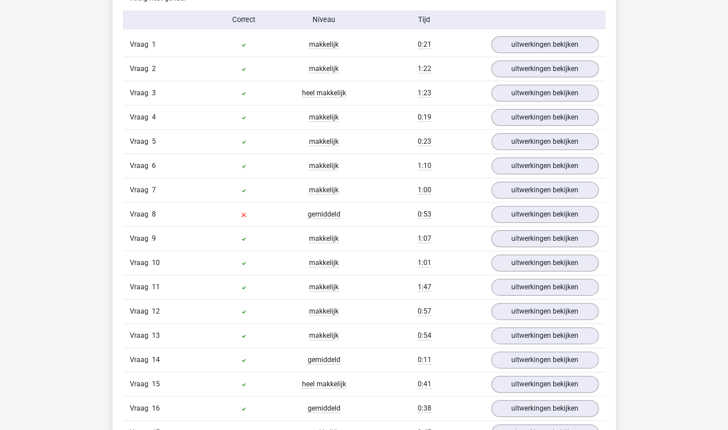
scroll to position [574, 0]
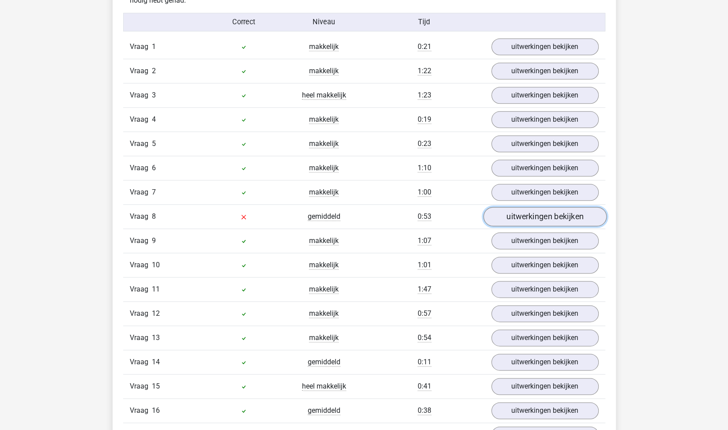
click at [513, 210] on link "uitwerkingen bekijken" at bounding box center [544, 216] width 123 height 19
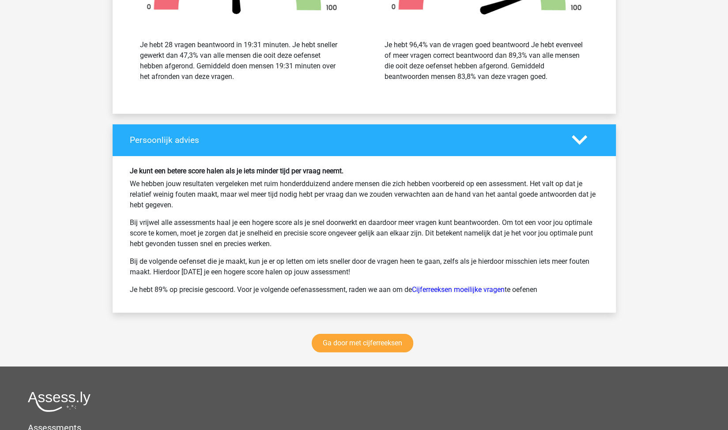
scroll to position [2051, 0]
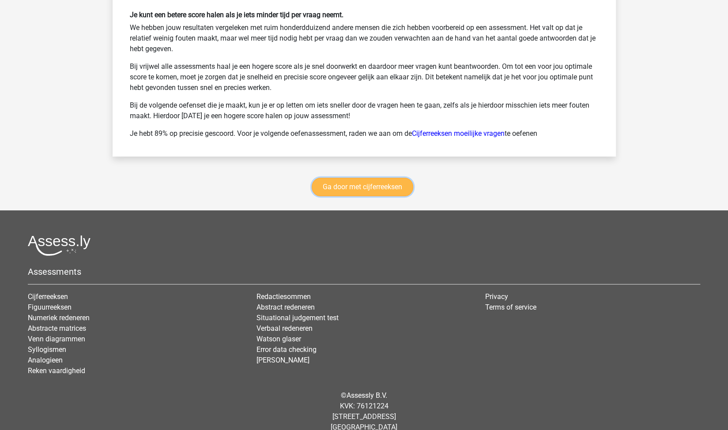
click at [398, 180] on link "Ga door met cijferreeksen" at bounding box center [362, 187] width 101 height 19
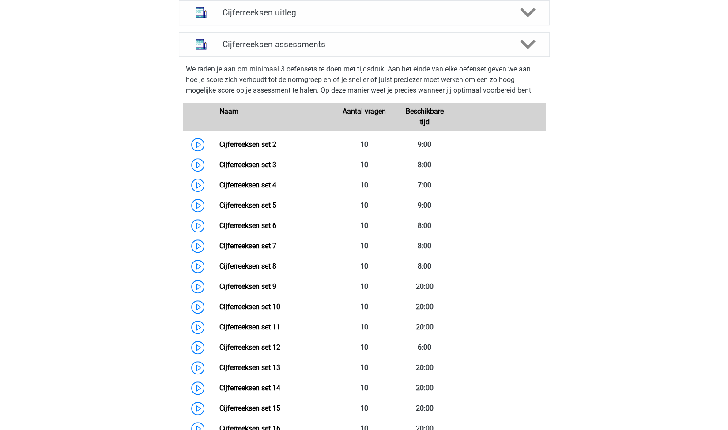
scroll to position [349, 0]
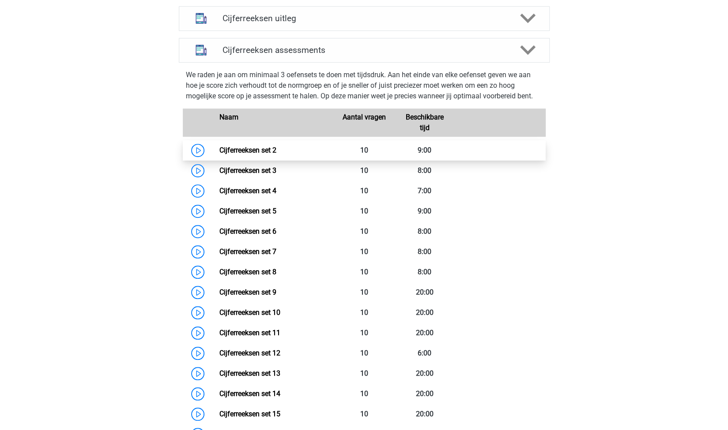
click at [229, 154] on link "Cijferreeksen set 2" at bounding box center [247, 150] width 57 height 8
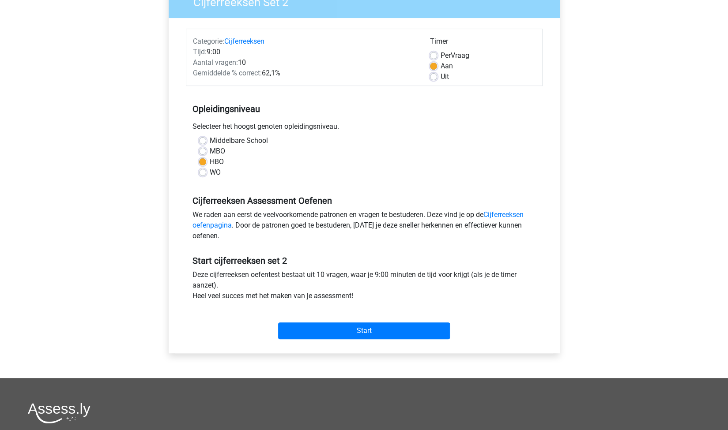
scroll to position [88, 0]
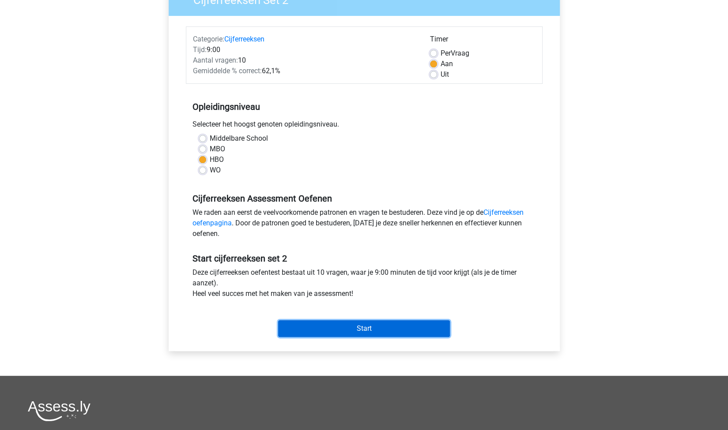
click at [334, 328] on input "Start" at bounding box center [364, 328] width 172 height 17
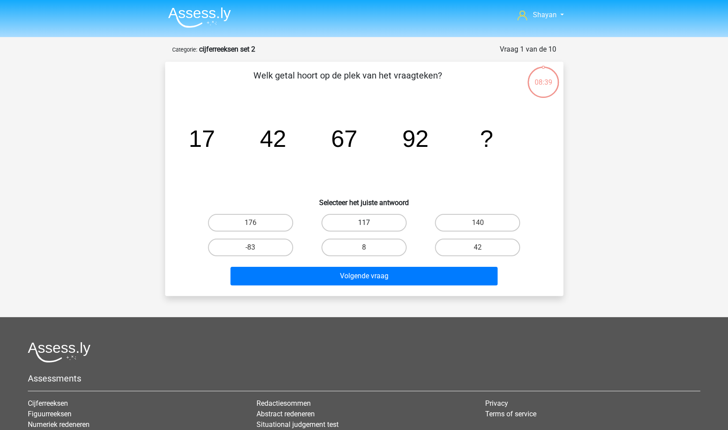
click at [381, 221] on label "117" at bounding box center [363, 223] width 85 height 18
click at [369, 223] on input "117" at bounding box center [367, 226] width 6 height 6
radio input "true"
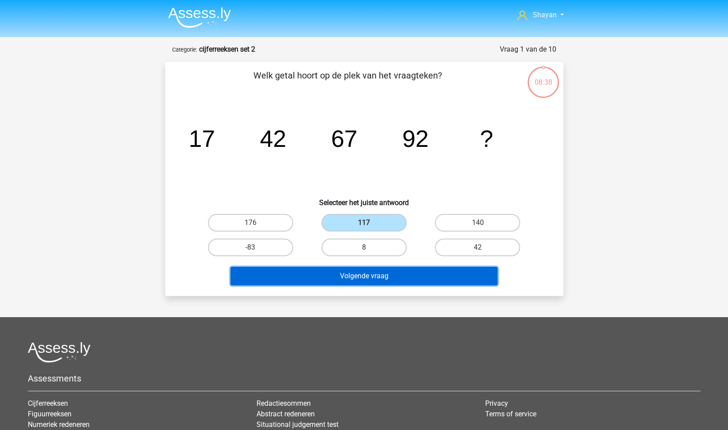
click at [359, 279] on button "Volgende vraag" at bounding box center [363, 276] width 267 height 19
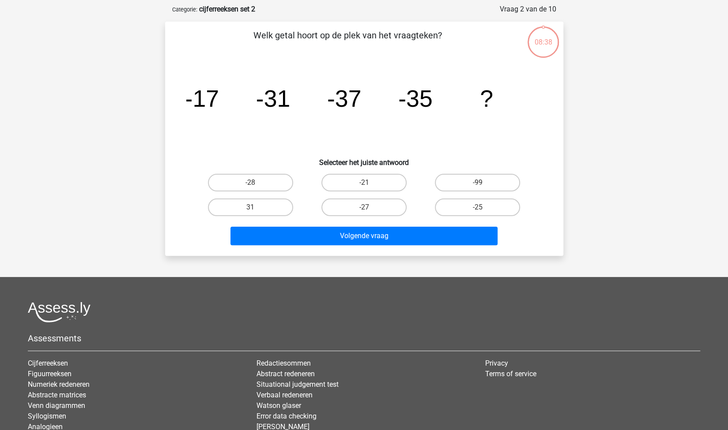
scroll to position [44, 0]
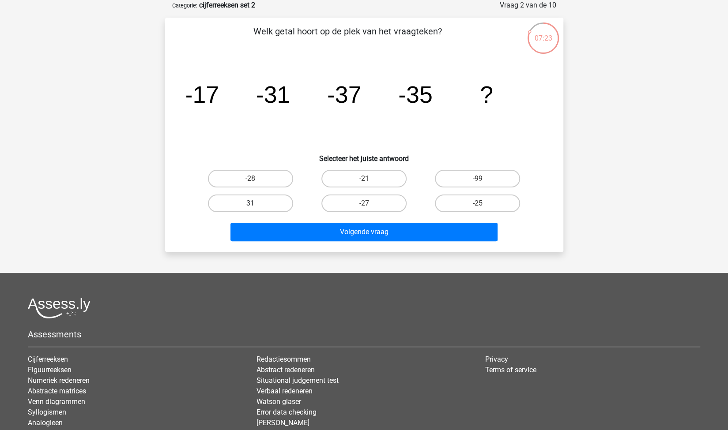
click at [231, 209] on label "31" at bounding box center [250, 204] width 85 height 18
click at [250, 209] on input "31" at bounding box center [253, 206] width 6 height 6
radio input "true"
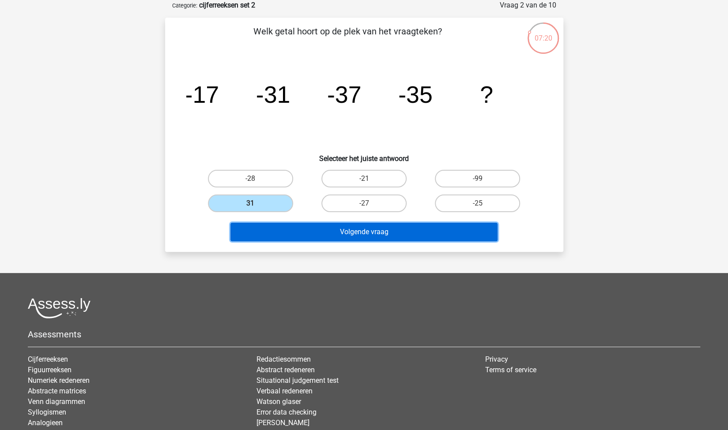
click at [309, 235] on button "Volgende vraag" at bounding box center [363, 232] width 267 height 19
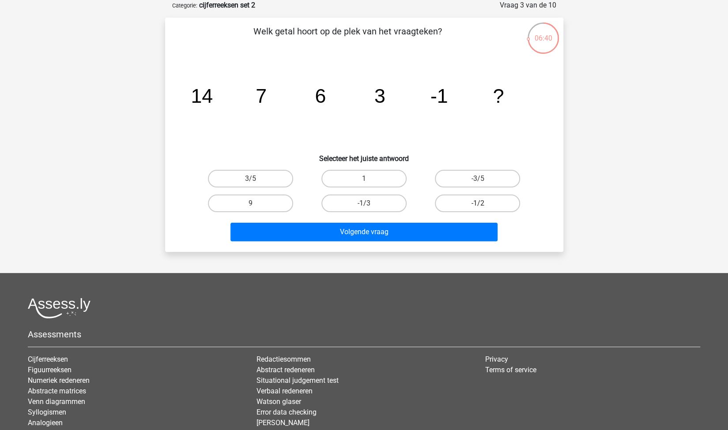
click at [451, 206] on label "-1/2" at bounding box center [477, 204] width 85 height 18
click at [477, 206] on input "-1/2" at bounding box center [480, 206] width 6 height 6
radio input "true"
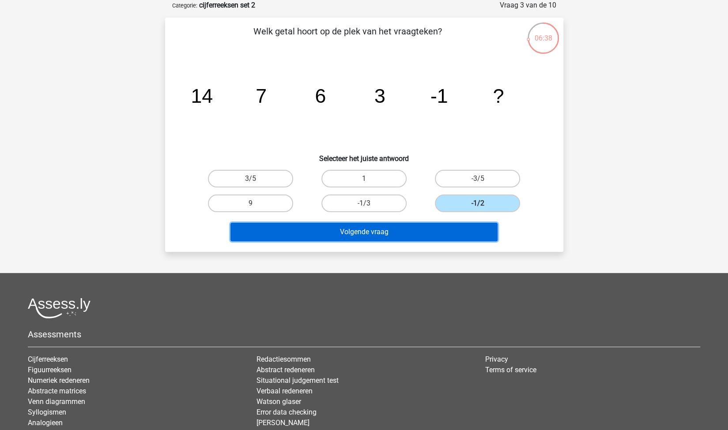
click at [411, 229] on button "Volgende vraag" at bounding box center [363, 232] width 267 height 19
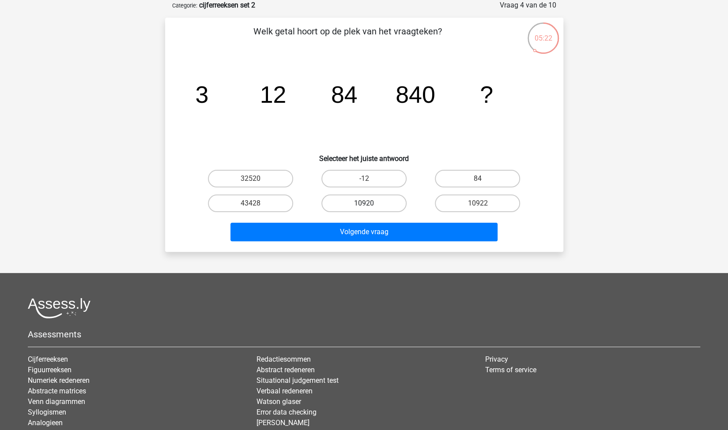
click at [346, 203] on label "10920" at bounding box center [363, 204] width 85 height 18
click at [364, 203] on input "10920" at bounding box center [367, 206] width 6 height 6
radio input "true"
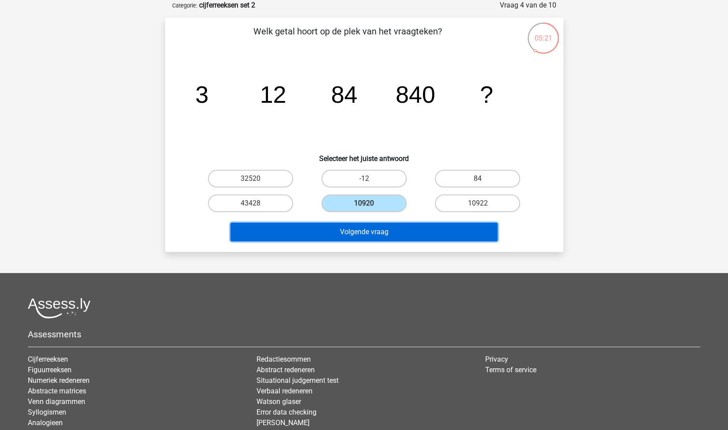
click at [342, 229] on button "Volgende vraag" at bounding box center [363, 232] width 267 height 19
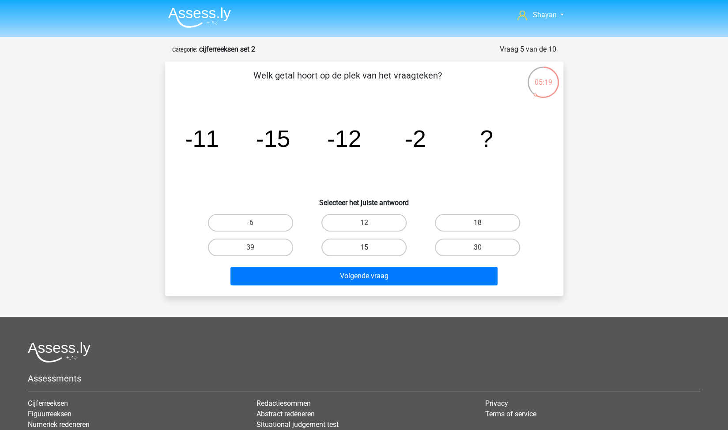
scroll to position [0, 0]
click at [269, 215] on label "-6" at bounding box center [250, 223] width 85 height 18
click at [256, 223] on input "-6" at bounding box center [253, 226] width 6 height 6
radio input "true"
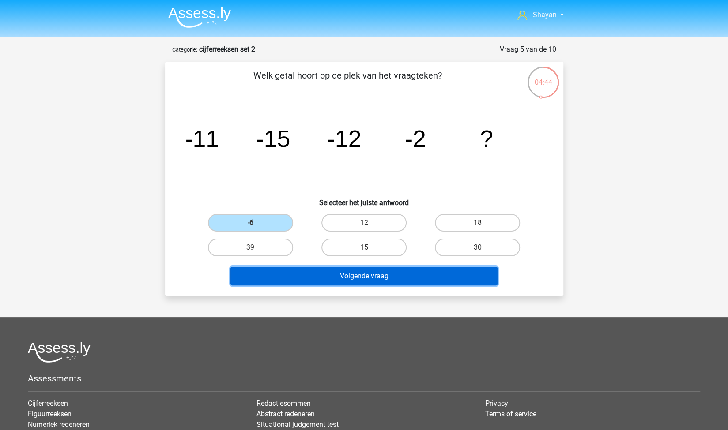
click at [323, 278] on button "Volgende vraag" at bounding box center [363, 276] width 267 height 19
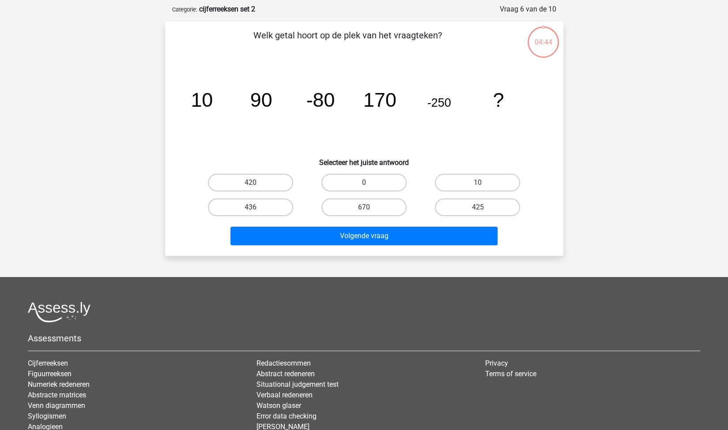
scroll to position [44, 0]
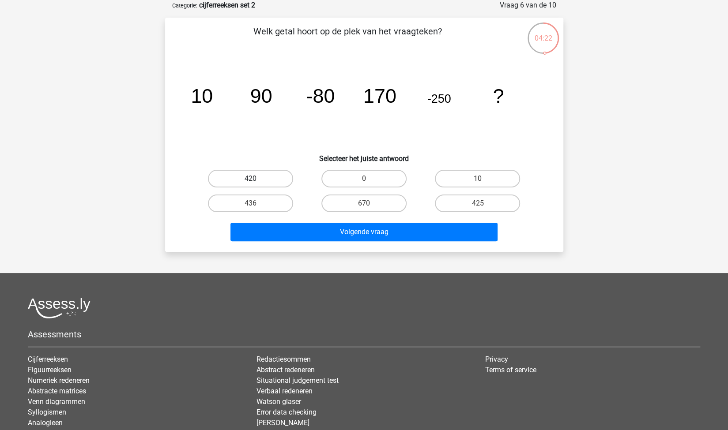
click at [279, 175] on label "420" at bounding box center [250, 179] width 85 height 18
click at [256, 179] on input "420" at bounding box center [253, 182] width 6 height 6
radio input "true"
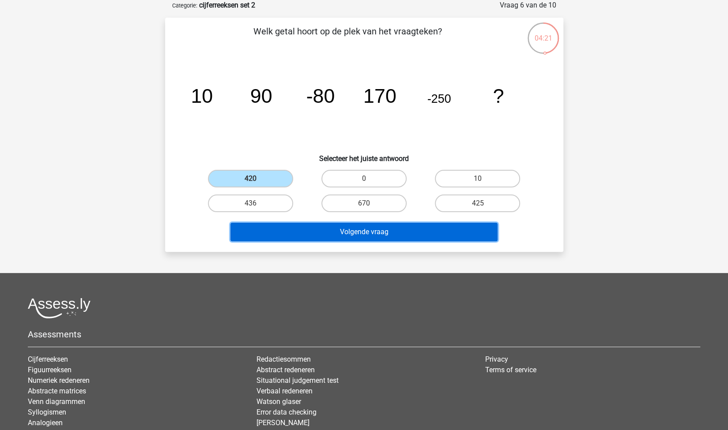
click at [338, 232] on button "Volgende vraag" at bounding box center [363, 232] width 267 height 19
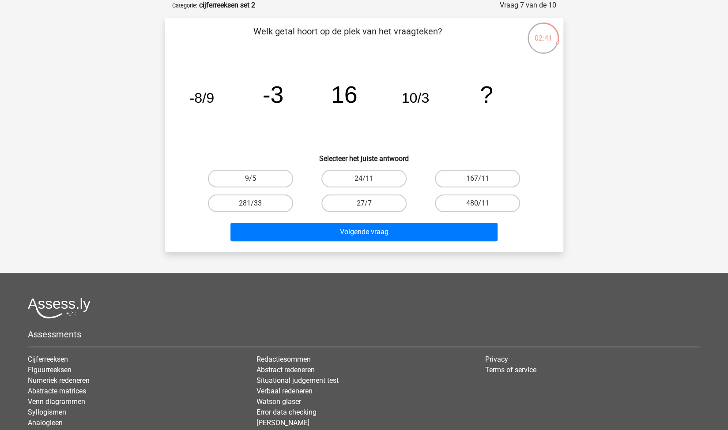
click at [265, 177] on label "9/5" at bounding box center [250, 179] width 85 height 18
click at [256, 179] on input "9/5" at bounding box center [253, 182] width 6 height 6
radio input "true"
click at [277, 202] on label "281/33" at bounding box center [250, 204] width 85 height 18
click at [256, 203] on input "281/33" at bounding box center [253, 206] width 6 height 6
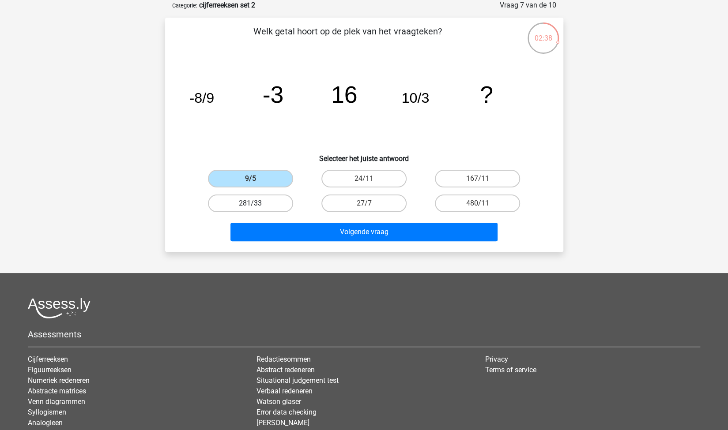
radio input "true"
drag, startPoint x: 245, startPoint y: 181, endPoint x: 255, endPoint y: 192, distance: 13.7
click at [245, 181] on label "9/5" at bounding box center [250, 179] width 85 height 18
click at [250, 181] on input "9/5" at bounding box center [253, 182] width 6 height 6
radio input "true"
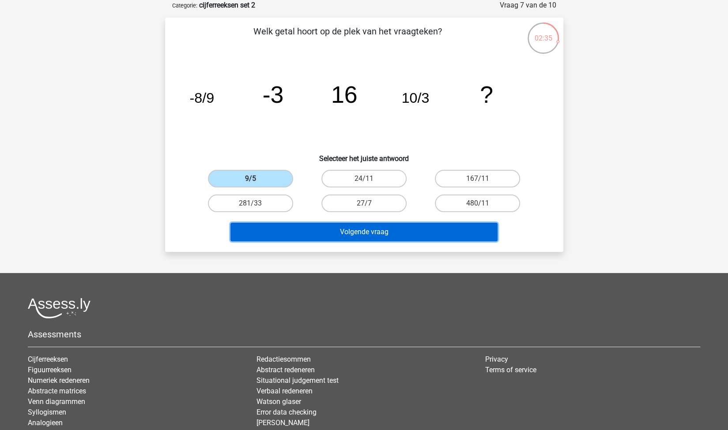
click at [305, 232] on button "Volgende vraag" at bounding box center [363, 232] width 267 height 19
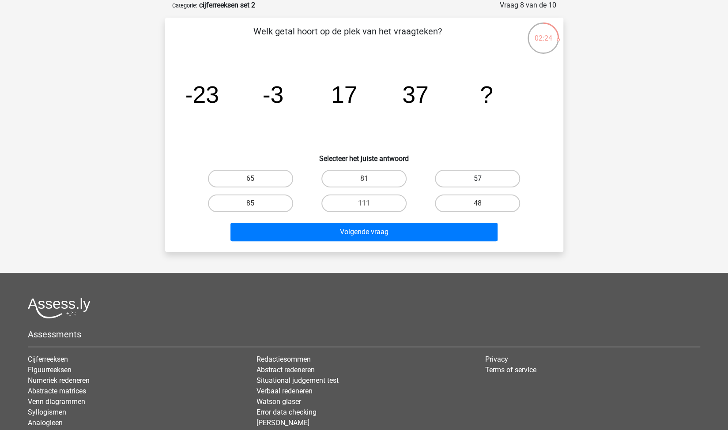
drag, startPoint x: 462, startPoint y: 180, endPoint x: 456, endPoint y: 190, distance: 11.4
click at [462, 180] on label "57" at bounding box center [477, 179] width 85 height 18
click at [477, 180] on input "57" at bounding box center [480, 182] width 6 height 6
radio input "true"
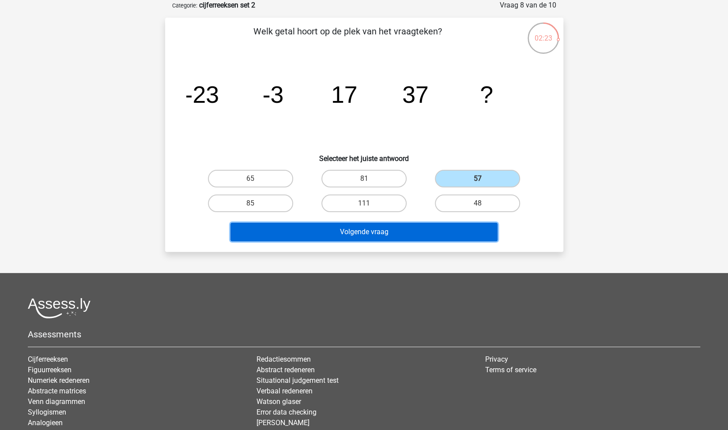
drag, startPoint x: 361, startPoint y: 236, endPoint x: 357, endPoint y: 232, distance: 5.3
click at [360, 235] on button "Volgende vraag" at bounding box center [363, 232] width 267 height 19
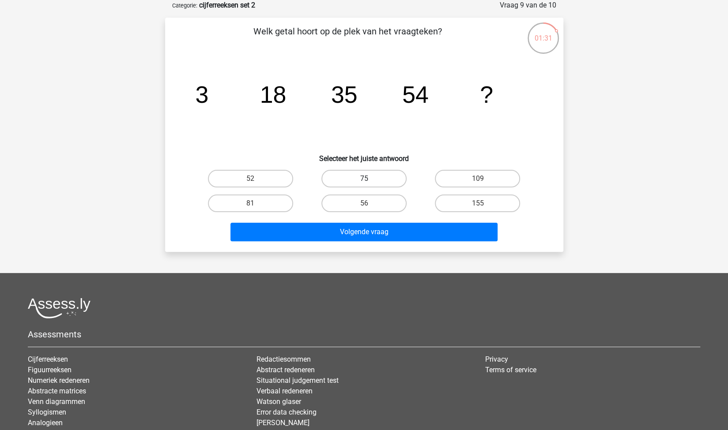
click at [378, 182] on label "75" at bounding box center [363, 179] width 85 height 18
click at [369, 182] on input "75" at bounding box center [367, 182] width 6 height 6
radio input "true"
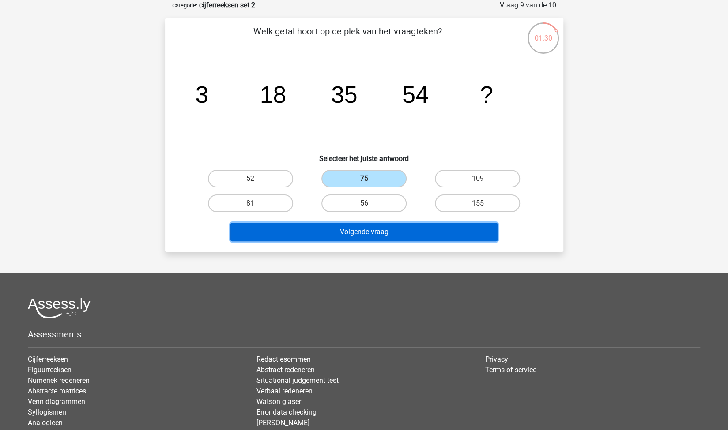
click at [386, 226] on button "Volgende vraag" at bounding box center [363, 232] width 267 height 19
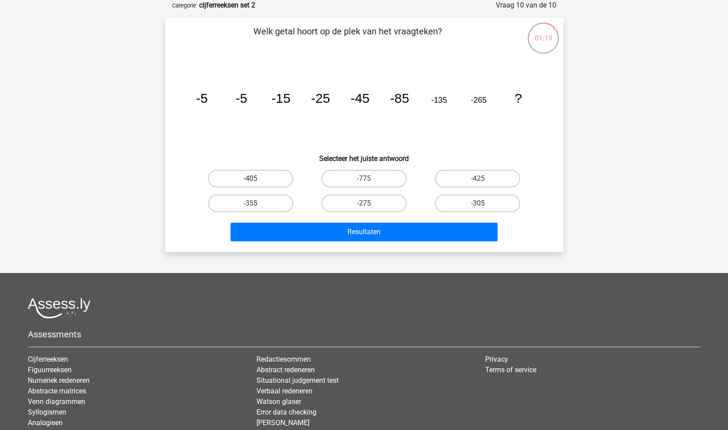
click at [275, 175] on label "-405" at bounding box center [250, 179] width 85 height 18
click at [256, 179] on input "-405" at bounding box center [253, 182] width 6 height 6
radio input "true"
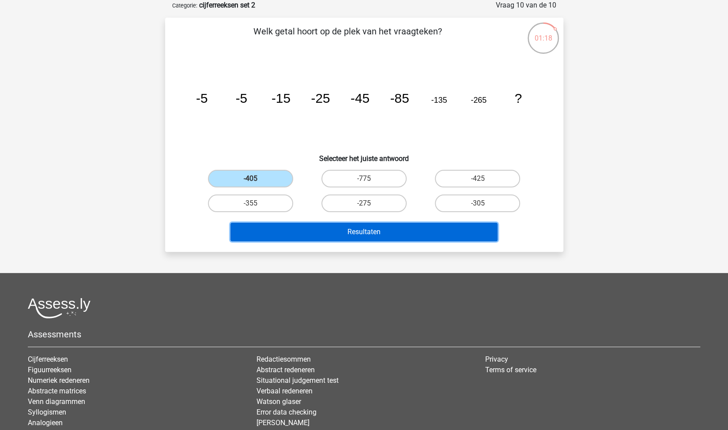
click at [344, 226] on button "Resultaten" at bounding box center [363, 232] width 267 height 19
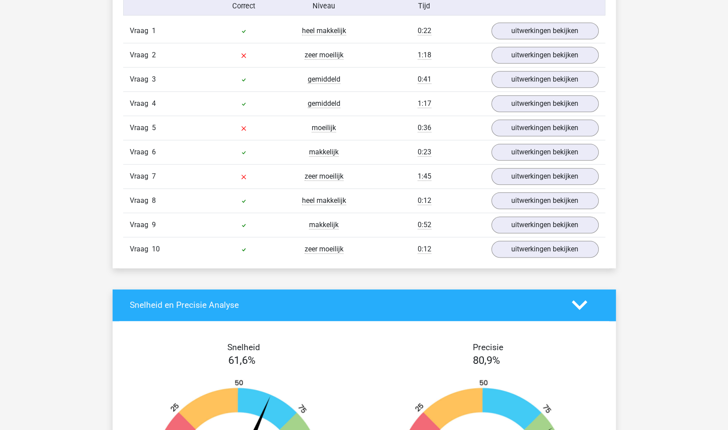
scroll to position [574, 0]
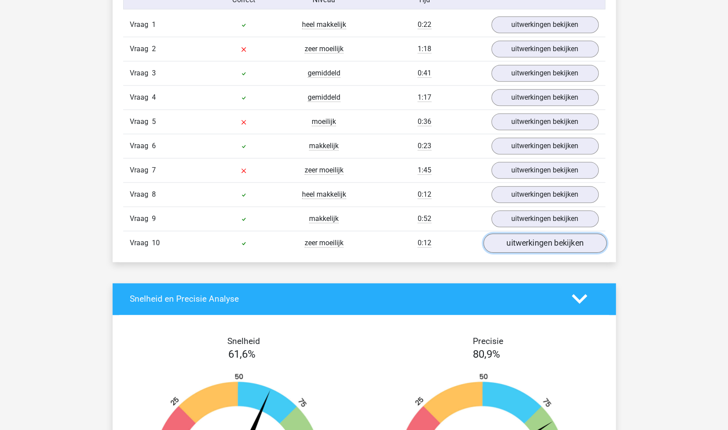
click at [548, 241] on link "uitwerkingen bekijken" at bounding box center [544, 242] width 123 height 19
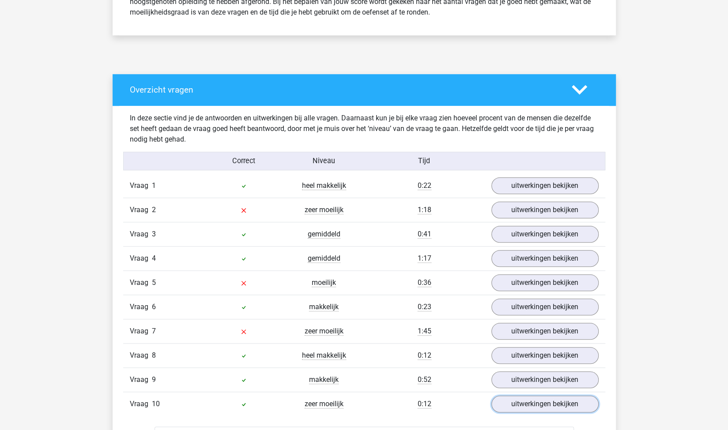
scroll to position [397, 0]
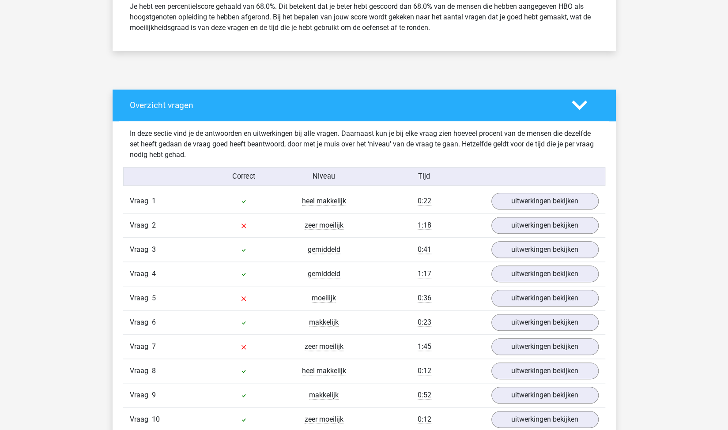
click at [533, 353] on div "Vraag 7 zeer moeilijk 1:45 uitwerkingen bekijken" at bounding box center [364, 347] width 482 height 24
click at [526, 346] on link "uitwerkingen bekijken" at bounding box center [544, 346] width 123 height 19
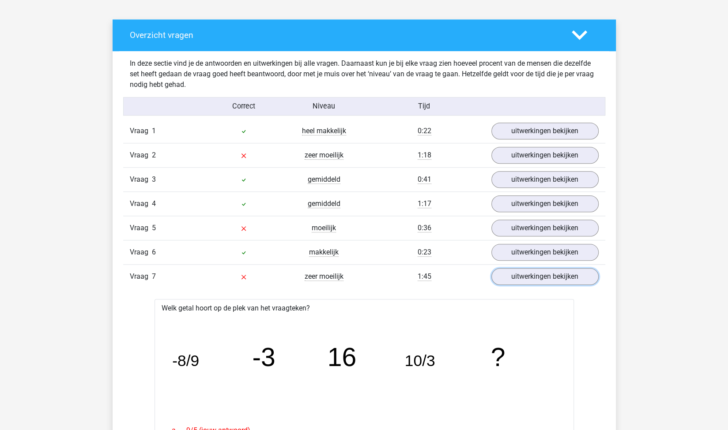
scroll to position [485, 0]
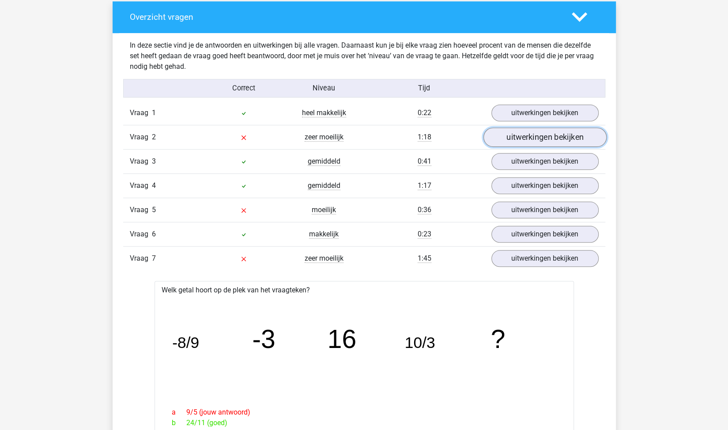
click at [511, 138] on link "uitwerkingen bekijken" at bounding box center [544, 137] width 123 height 19
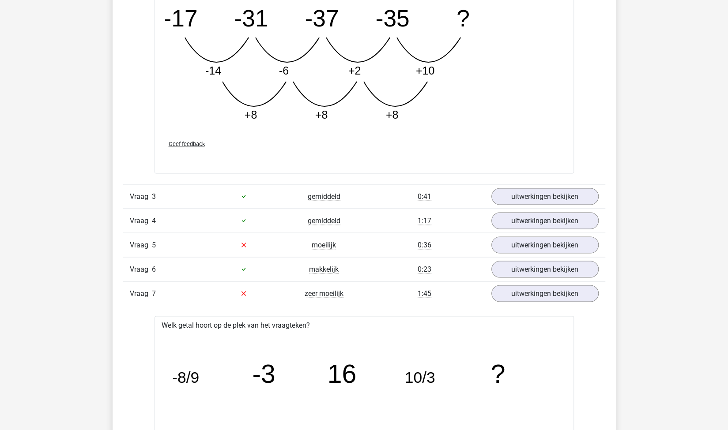
scroll to position [971, 0]
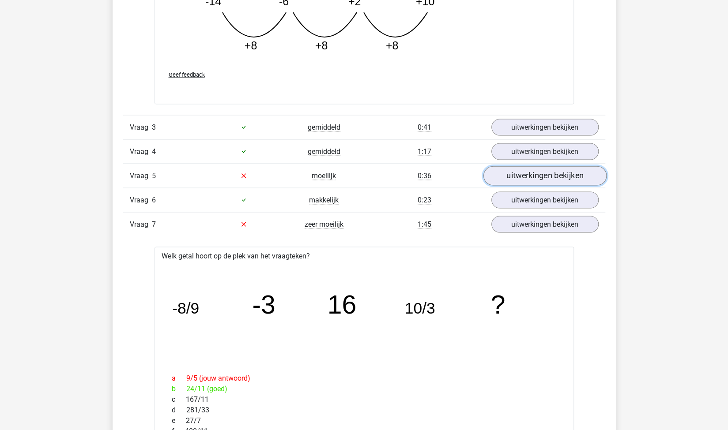
click at [525, 173] on link "uitwerkingen bekijken" at bounding box center [544, 175] width 123 height 19
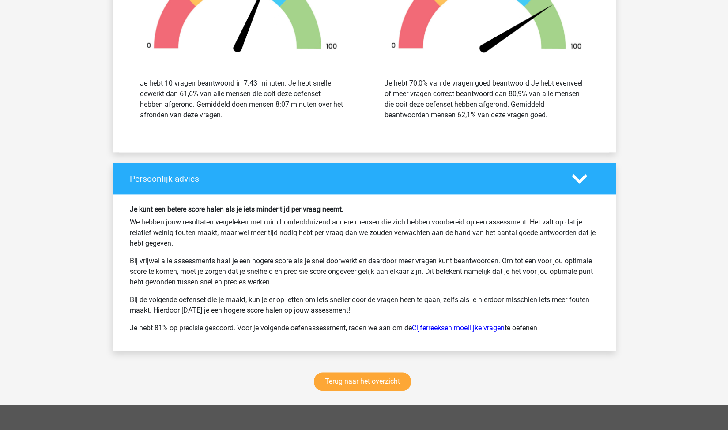
scroll to position [2868, 0]
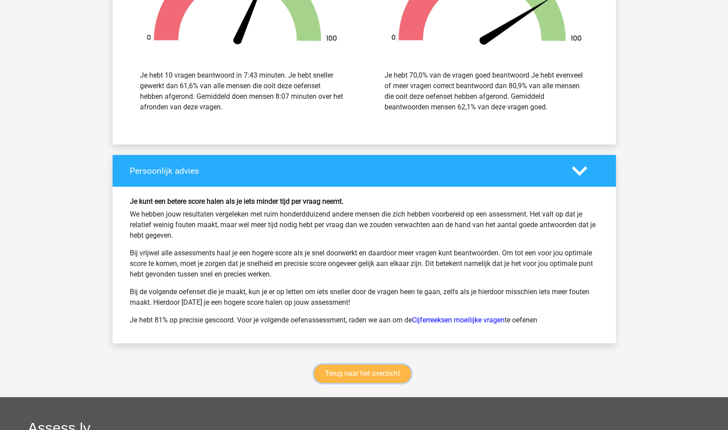
click at [373, 367] on link "Terug naar het overzicht" at bounding box center [362, 374] width 97 height 19
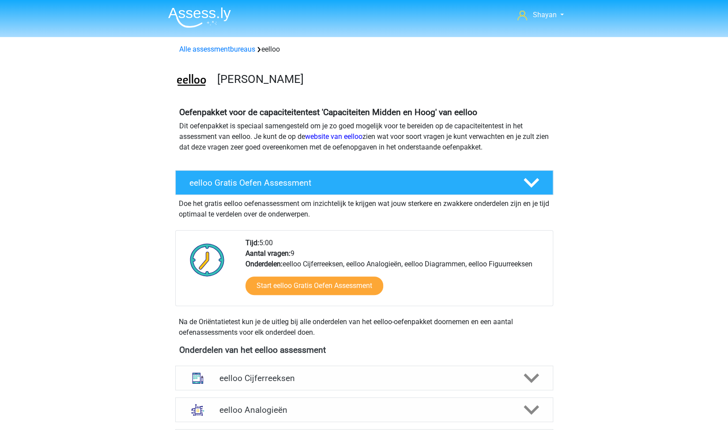
click at [222, 41] on div "Alle assessmentbureaus eelloo" at bounding box center [363, 48] width 419 height 14
click at [224, 45] on link "Alle assessmentbureaus" at bounding box center [217, 49] width 76 height 8
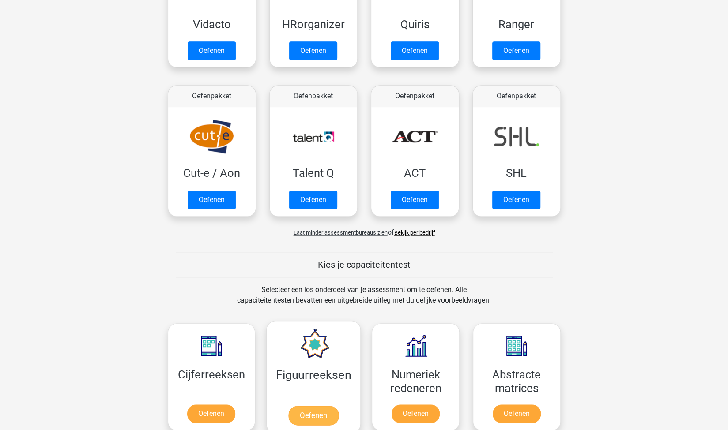
scroll to position [802, 0]
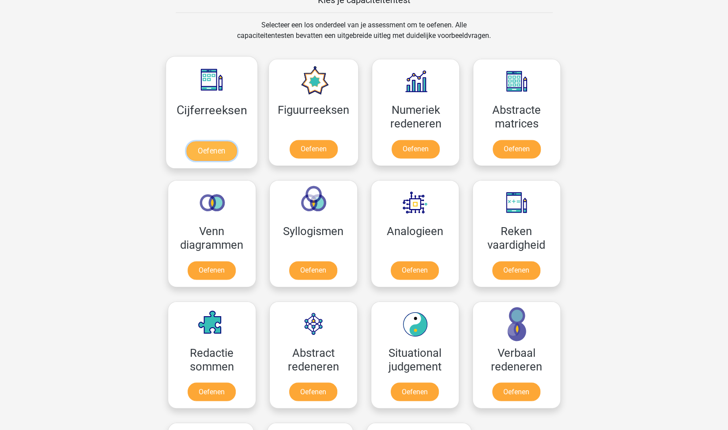
click at [213, 150] on link "Oefenen" at bounding box center [211, 150] width 50 height 19
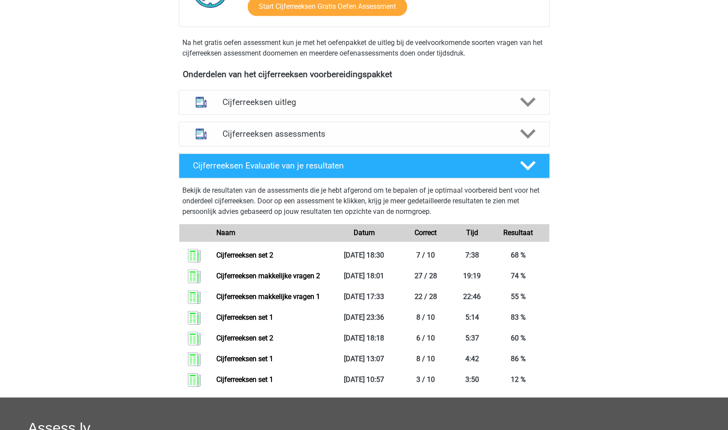
scroll to position [397, 0]
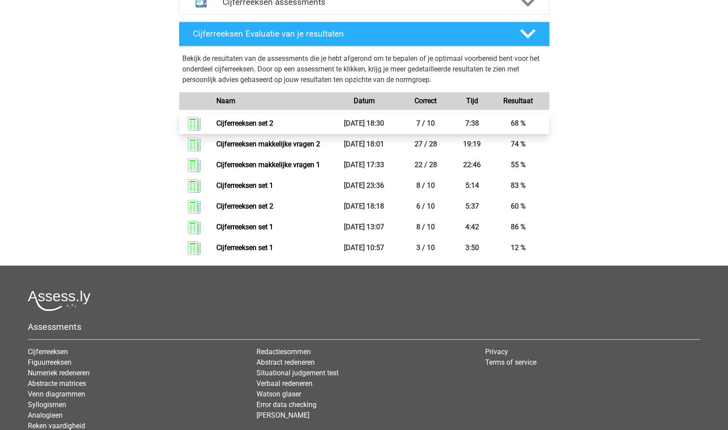
click at [259, 128] on link "Cijferreeksen set 2" at bounding box center [244, 123] width 57 height 8
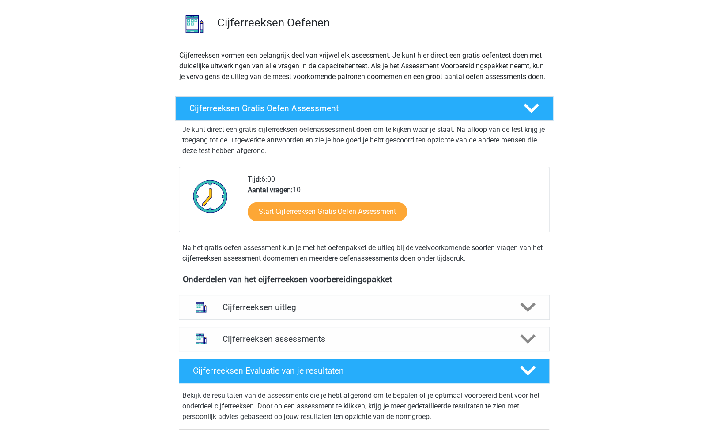
scroll to position [44, 0]
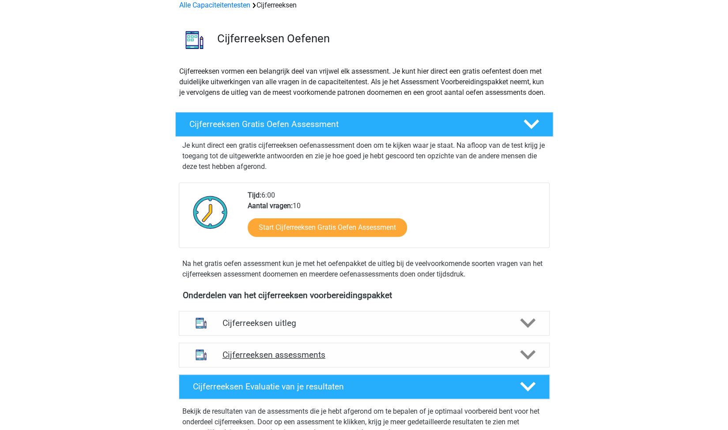
click at [354, 360] on h4 "Cijferreeksen assessments" at bounding box center [363, 355] width 283 height 10
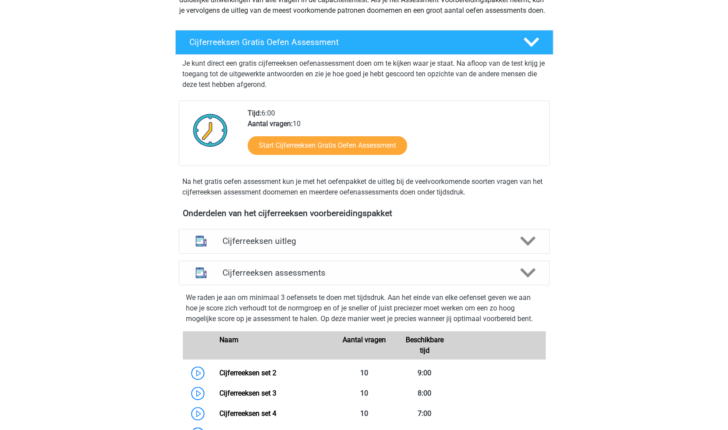
scroll to position [221, 0]
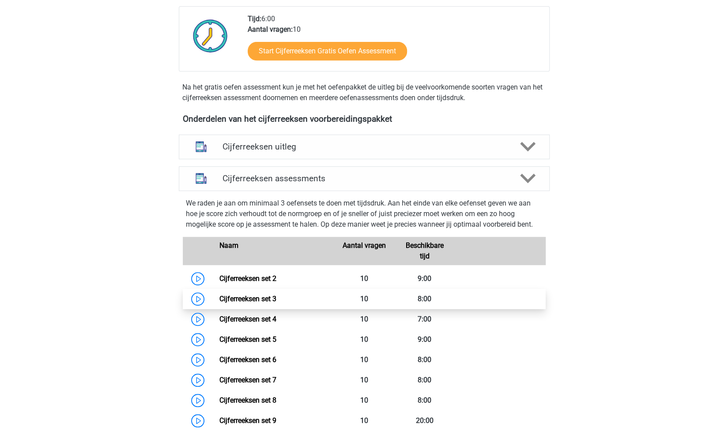
click at [267, 303] on link "Cijferreeksen set 3" at bounding box center [247, 299] width 57 height 8
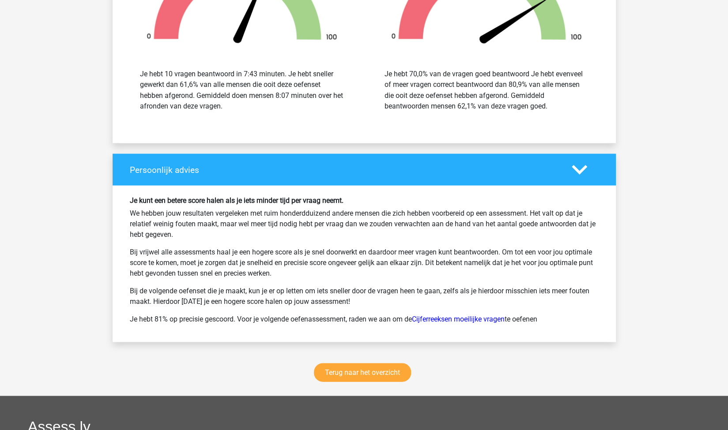
scroll to position [1147, 0]
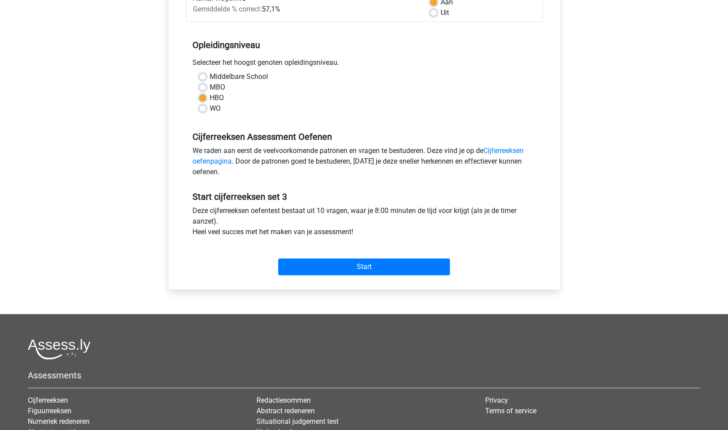
scroll to position [177, 0]
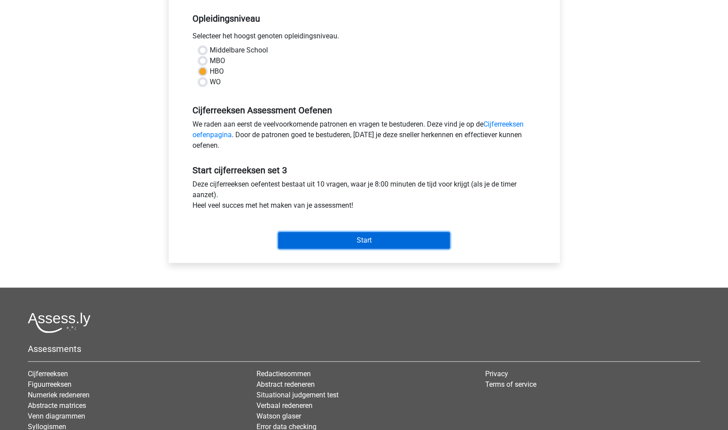
click at [329, 240] on input "Start" at bounding box center [364, 240] width 172 height 17
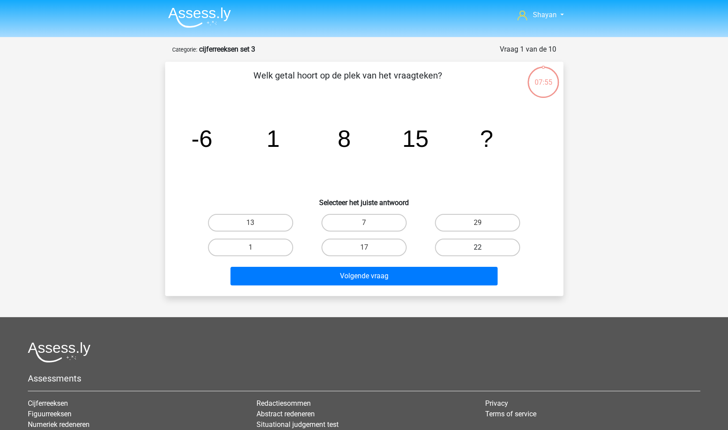
click at [473, 245] on label "22" at bounding box center [477, 248] width 85 height 18
click at [477, 248] on input "22" at bounding box center [480, 251] width 6 height 6
radio input "true"
click at [436, 288] on div "Volgende vraag" at bounding box center [364, 278] width 341 height 22
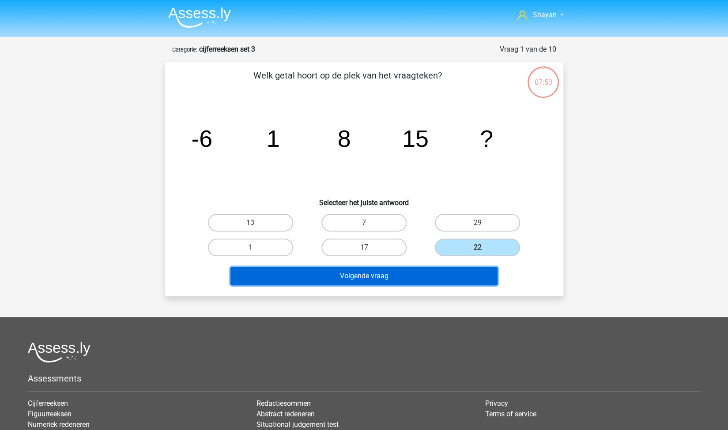
click at [370, 279] on button "Volgende vraag" at bounding box center [363, 276] width 267 height 19
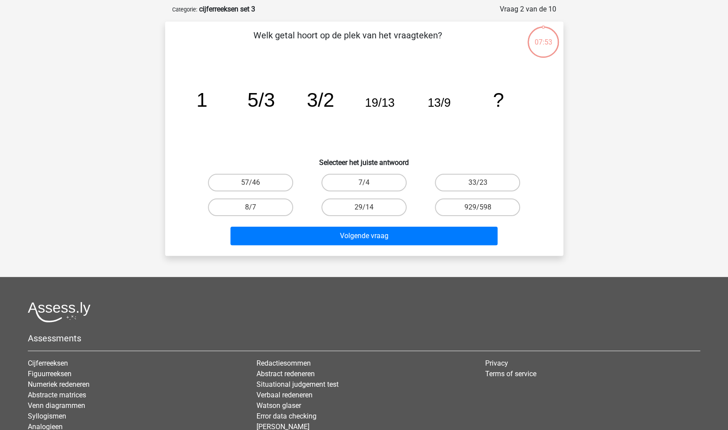
scroll to position [44, 0]
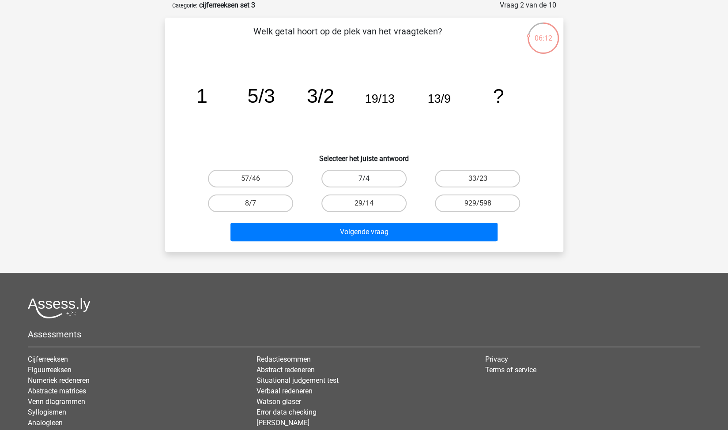
click at [342, 174] on label "7/4" at bounding box center [363, 179] width 85 height 18
click at [364, 179] on input "7/4" at bounding box center [367, 182] width 6 height 6
radio input "true"
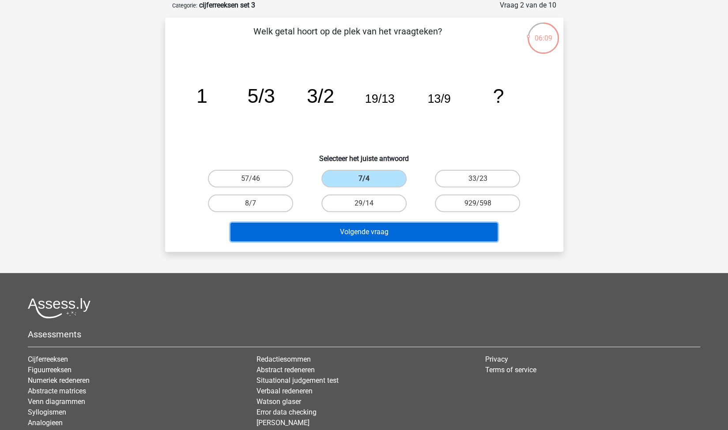
click at [343, 231] on button "Volgende vraag" at bounding box center [363, 232] width 267 height 19
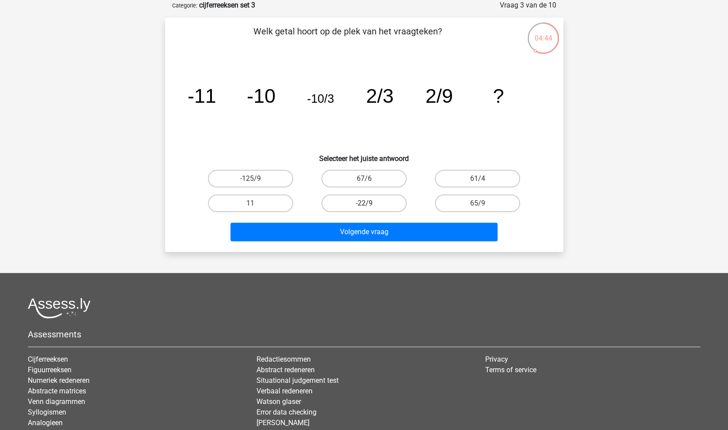
click at [381, 197] on label "-22/9" at bounding box center [363, 204] width 85 height 18
click at [369, 203] on input "-22/9" at bounding box center [367, 206] width 6 height 6
radio input "true"
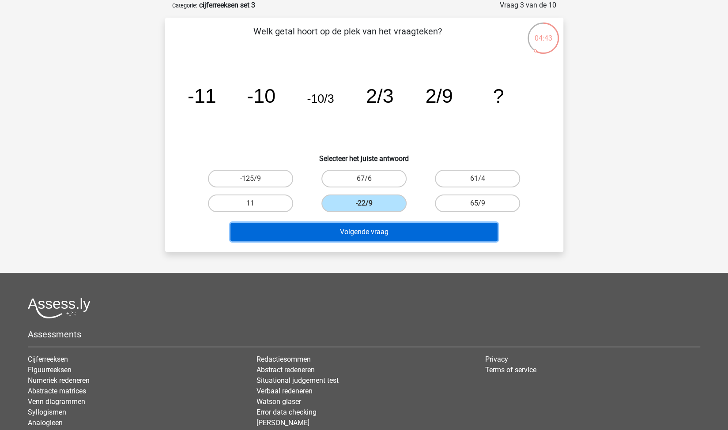
click at [392, 237] on button "Volgende vraag" at bounding box center [363, 232] width 267 height 19
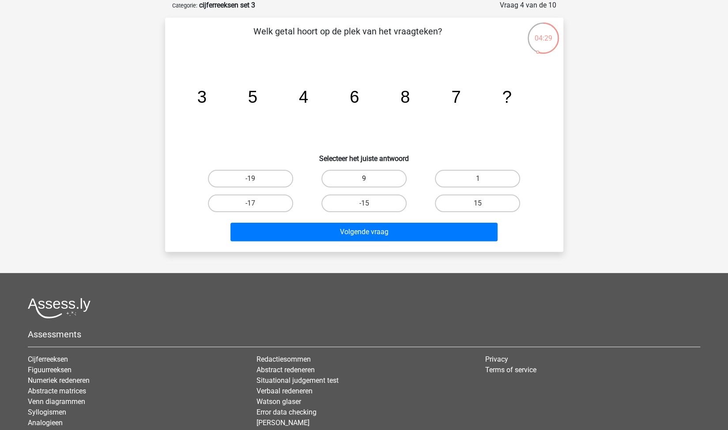
click at [369, 176] on label "9" at bounding box center [363, 179] width 85 height 18
click at [369, 179] on input "9" at bounding box center [367, 182] width 6 height 6
radio input "true"
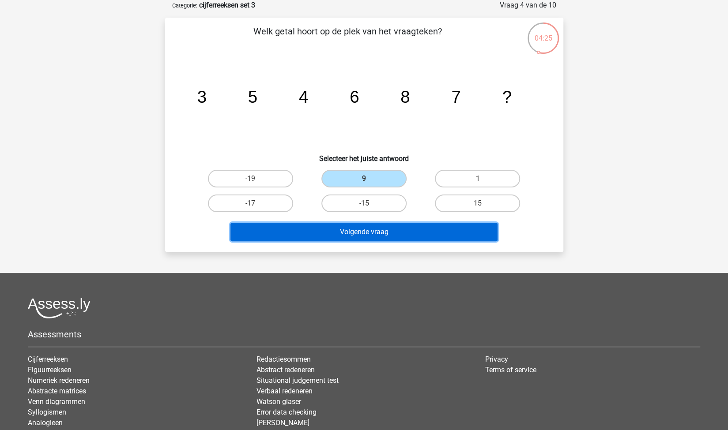
click at [357, 230] on button "Volgende vraag" at bounding box center [363, 232] width 267 height 19
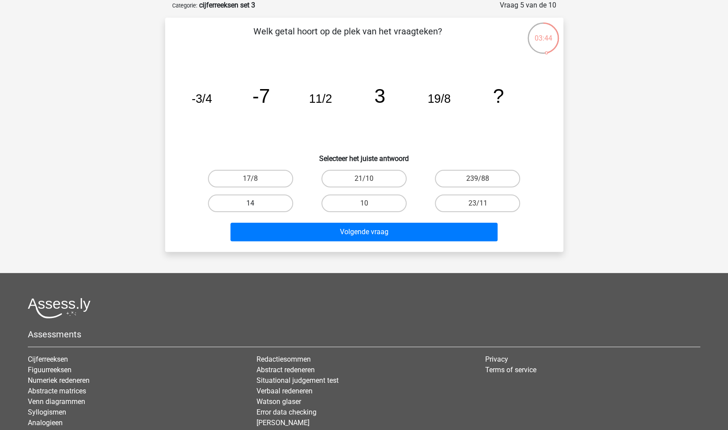
click at [280, 202] on label "14" at bounding box center [250, 204] width 85 height 18
click at [256, 203] on input "14" at bounding box center [253, 206] width 6 height 6
radio input "true"
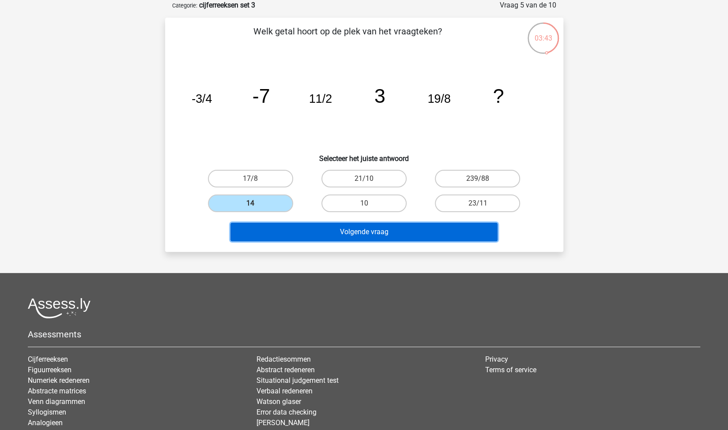
click at [347, 236] on button "Volgende vraag" at bounding box center [363, 232] width 267 height 19
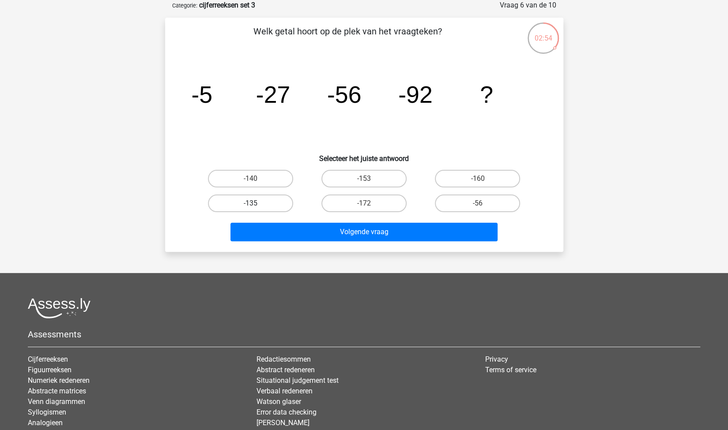
click at [267, 199] on label "-135" at bounding box center [250, 204] width 85 height 18
click at [256, 203] on input "-135" at bounding box center [253, 206] width 6 height 6
radio input "true"
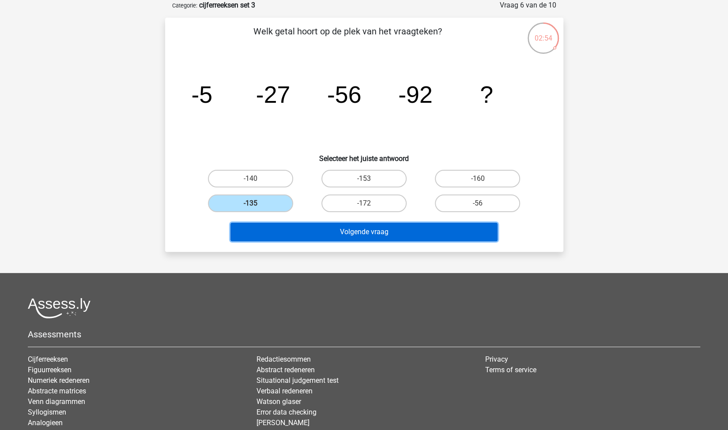
click at [296, 228] on button "Volgende vraag" at bounding box center [363, 232] width 267 height 19
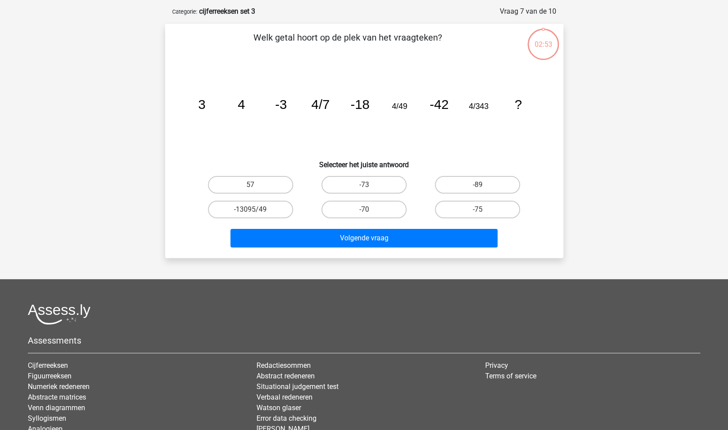
scroll to position [0, 0]
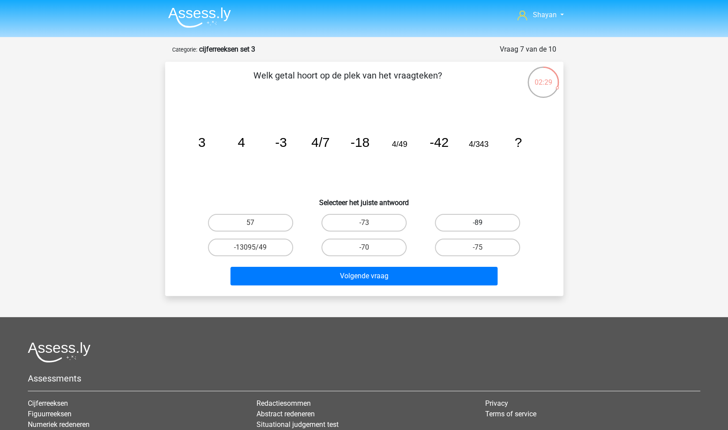
click at [466, 231] on label "-89" at bounding box center [477, 223] width 85 height 18
click at [477, 229] on input "-89" at bounding box center [480, 226] width 6 height 6
radio input "true"
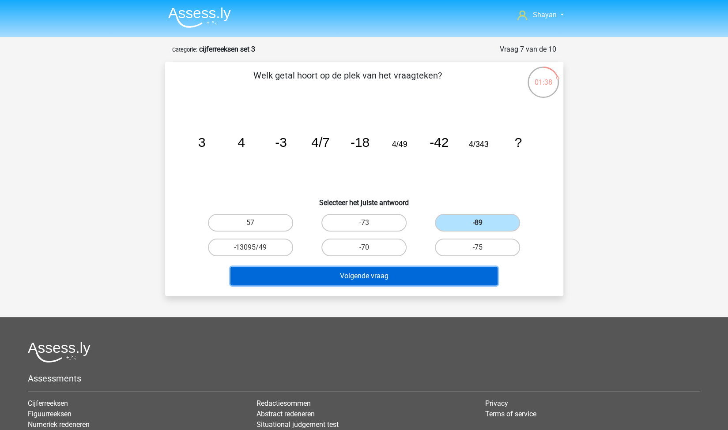
click at [411, 268] on button "Volgende vraag" at bounding box center [363, 276] width 267 height 19
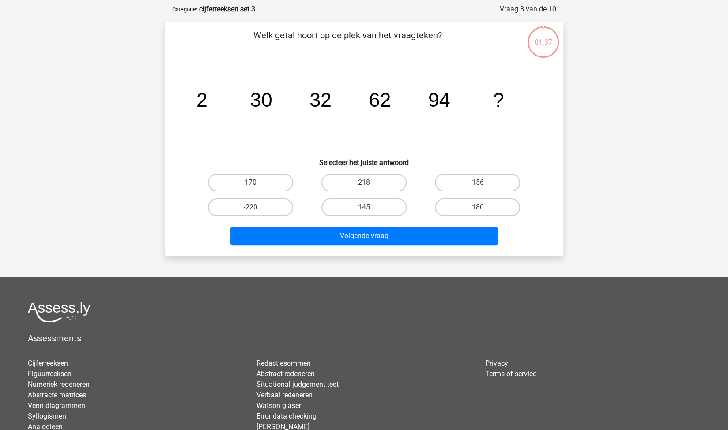
scroll to position [44, 0]
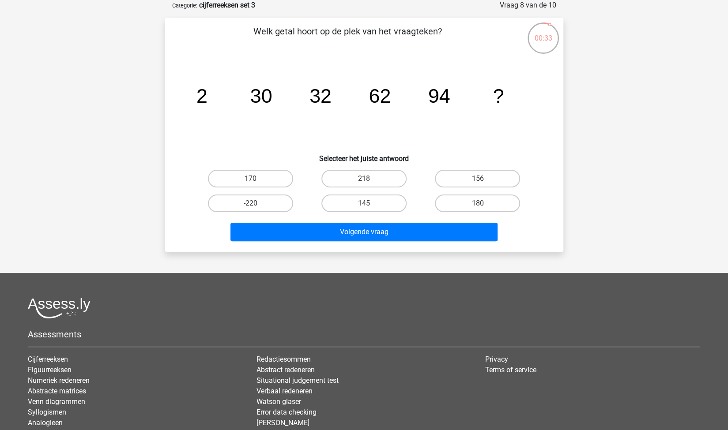
click at [464, 178] on label "156" at bounding box center [477, 179] width 85 height 18
click at [477, 179] on input "156" at bounding box center [480, 182] width 6 height 6
radio input "true"
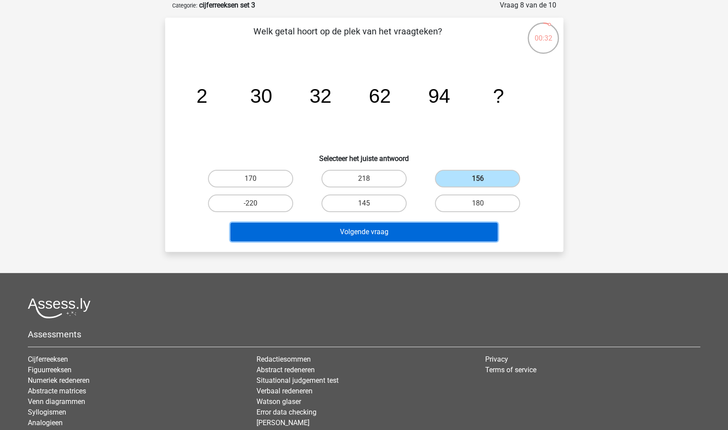
click at [368, 232] on button "Volgende vraag" at bounding box center [363, 232] width 267 height 19
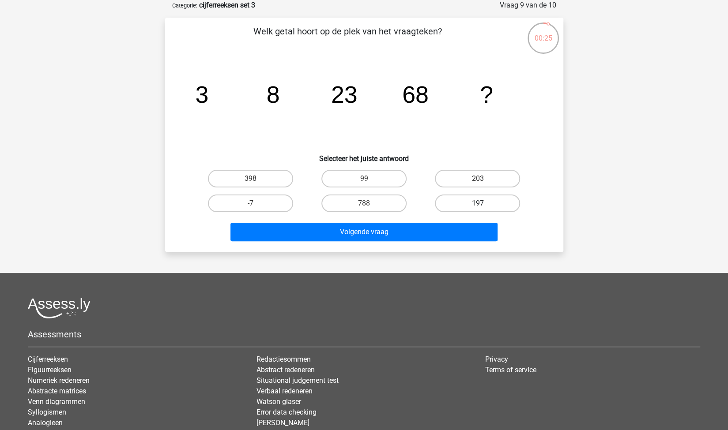
click at [451, 201] on label "197" at bounding box center [477, 204] width 85 height 18
click at [477, 203] on input "197" at bounding box center [480, 206] width 6 height 6
radio input "true"
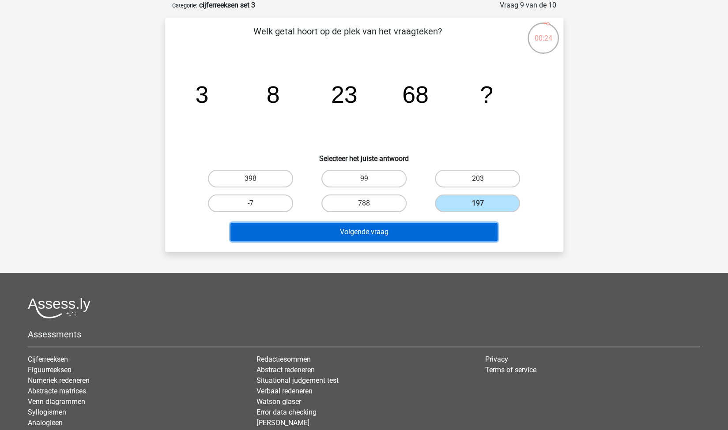
click at [423, 236] on button "Volgende vraag" at bounding box center [363, 232] width 267 height 19
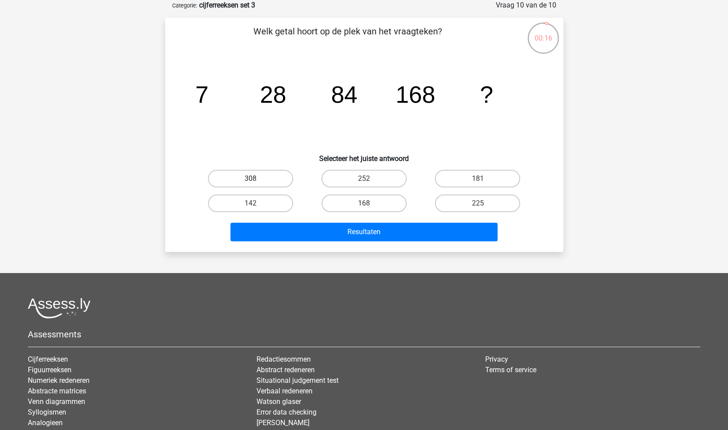
click at [270, 181] on label "308" at bounding box center [250, 179] width 85 height 18
click at [256, 181] on input "308" at bounding box center [253, 182] width 6 height 6
radio input "true"
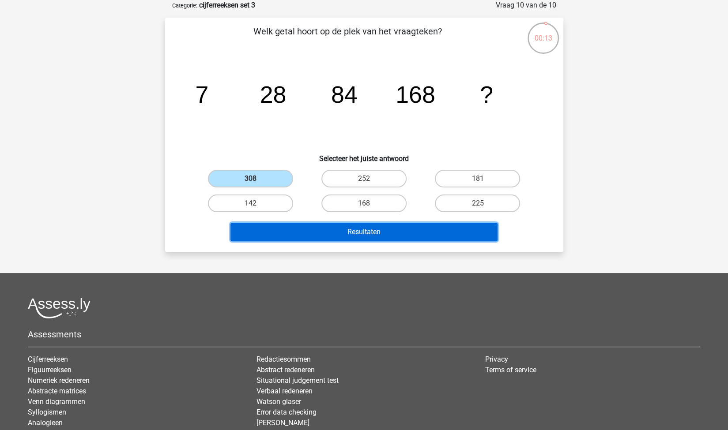
click at [370, 229] on button "Resultaten" at bounding box center [363, 232] width 267 height 19
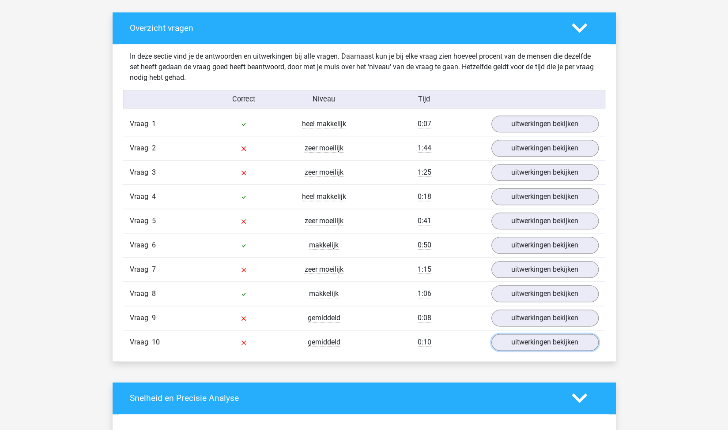
scroll to position [485, 0]
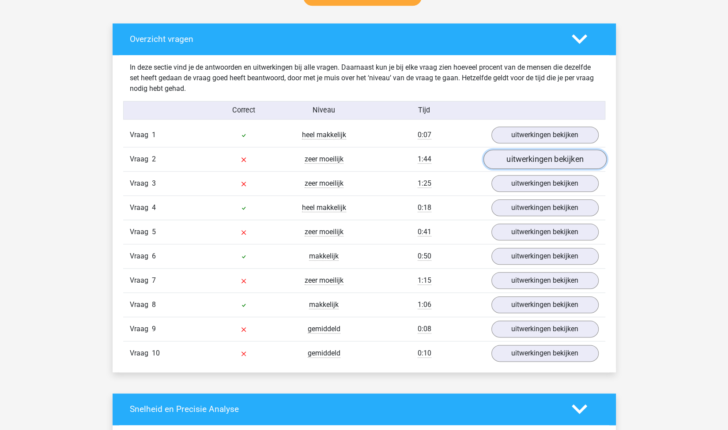
click at [509, 160] on link "uitwerkingen bekijken" at bounding box center [544, 159] width 123 height 19
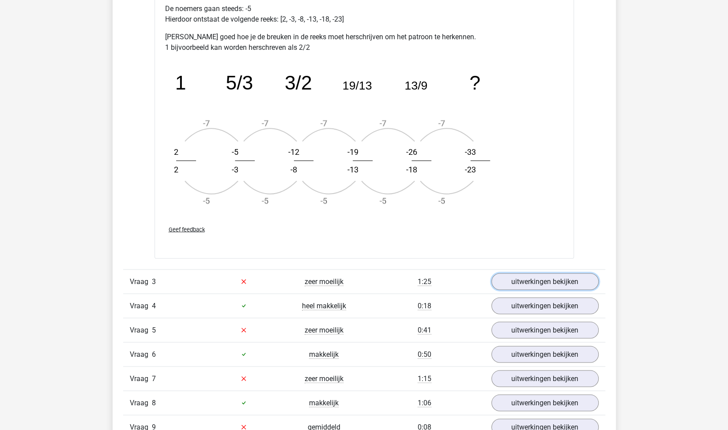
scroll to position [1015, 0]
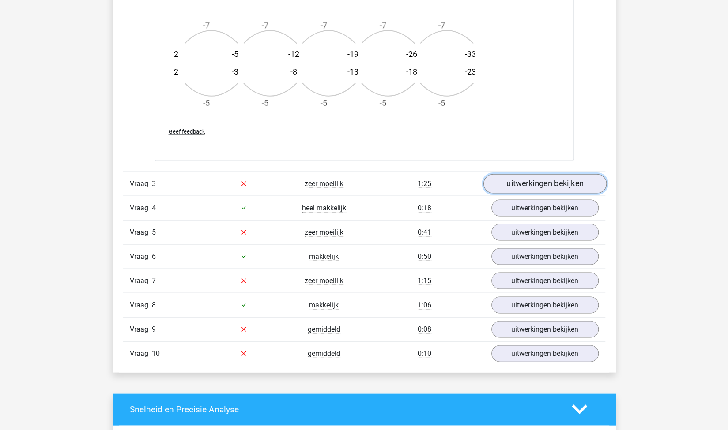
click at [536, 189] on link "uitwerkingen bekijken" at bounding box center [544, 183] width 123 height 19
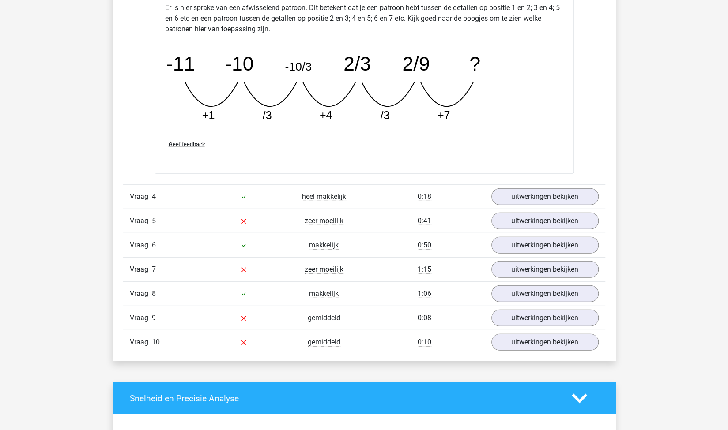
scroll to position [1500, 0]
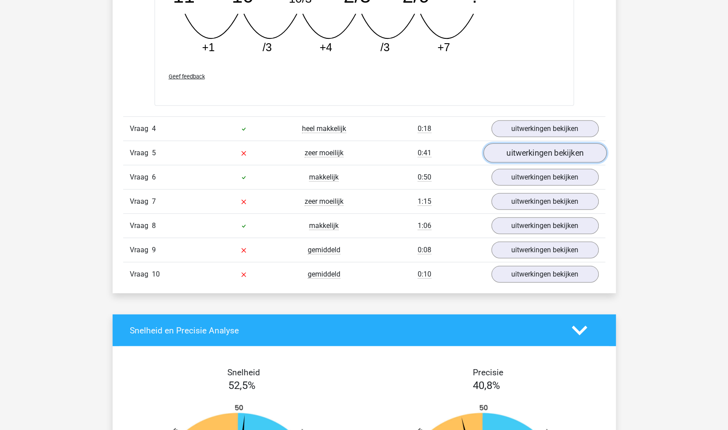
click at [542, 155] on link "uitwerkingen bekijken" at bounding box center [544, 153] width 123 height 19
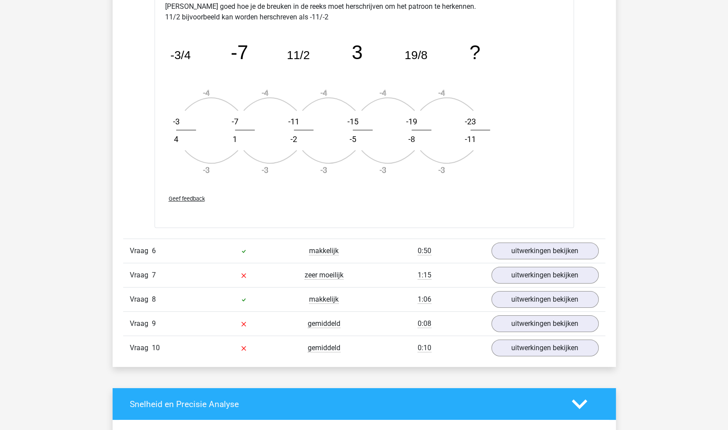
scroll to position [2074, 0]
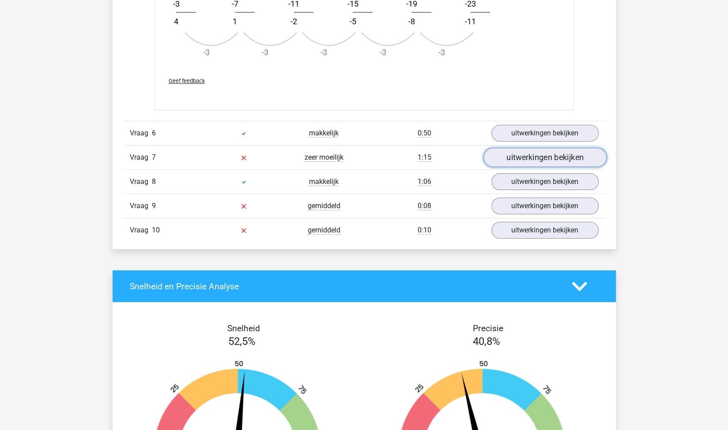
click at [501, 155] on link "uitwerkingen bekijken" at bounding box center [544, 157] width 123 height 19
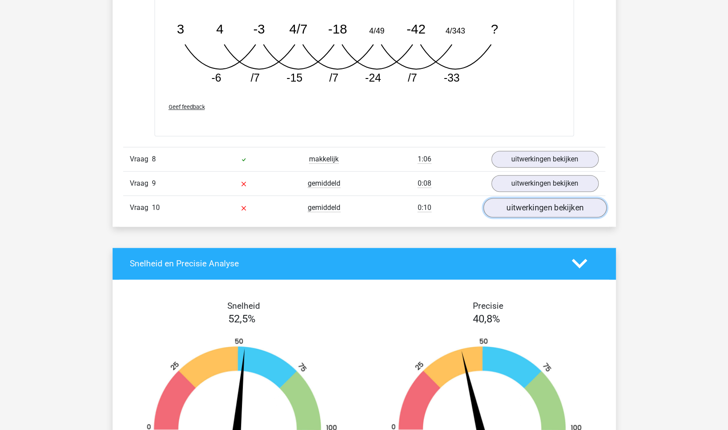
scroll to position [2560, 0]
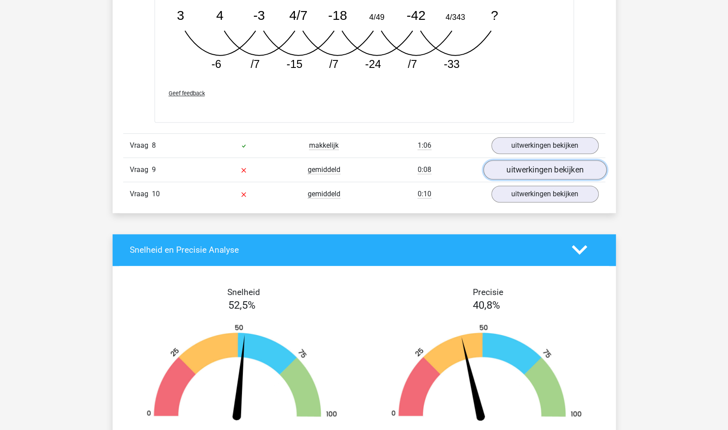
click at [519, 160] on link "uitwerkingen bekijken" at bounding box center [544, 169] width 123 height 19
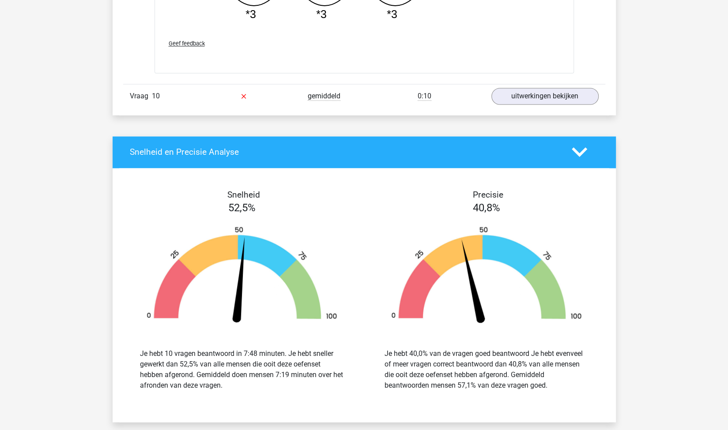
scroll to position [3045, 0]
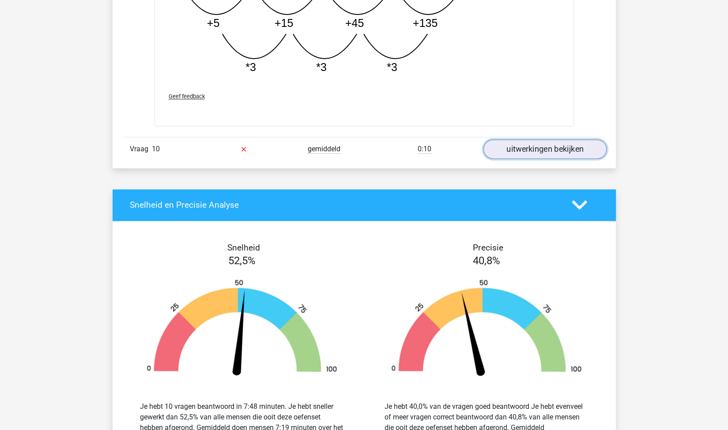
click at [555, 142] on link "uitwerkingen bekijken" at bounding box center [544, 148] width 123 height 19
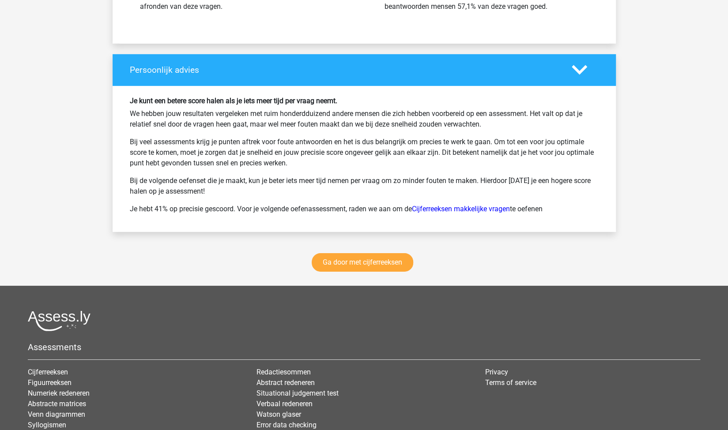
scroll to position [4010, 0]
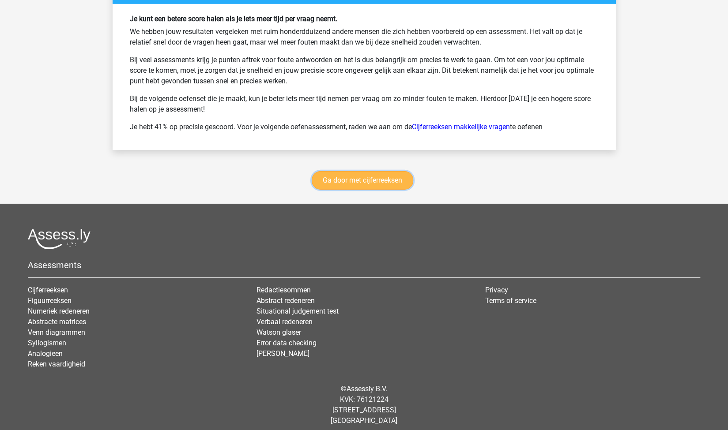
click at [339, 175] on link "Ga door met cijferreeksen" at bounding box center [362, 180] width 101 height 19
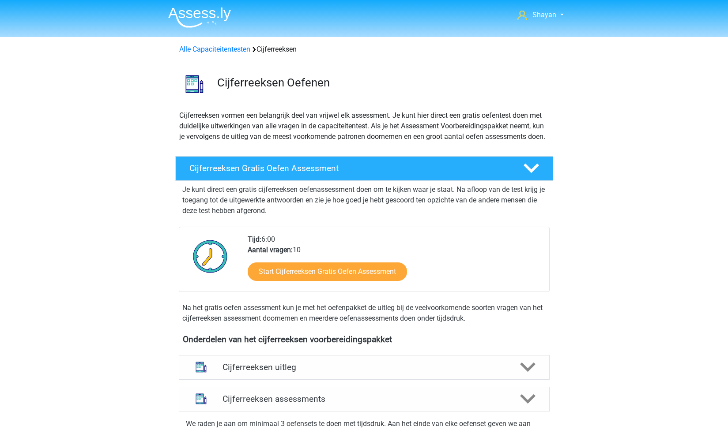
scroll to position [349, 0]
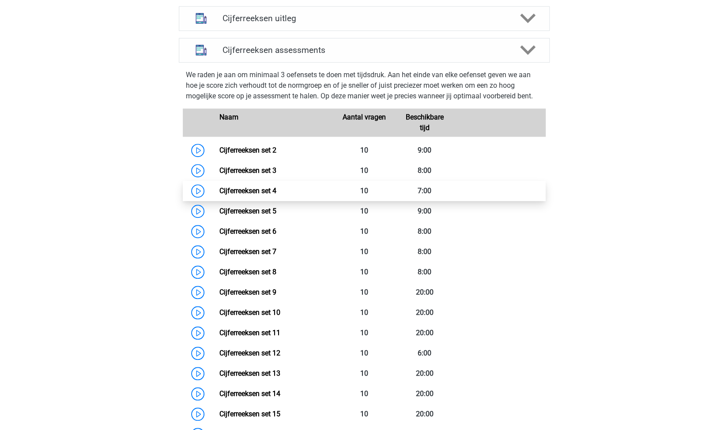
click at [219, 195] on link "Cijferreeksen set 4" at bounding box center [247, 191] width 57 height 8
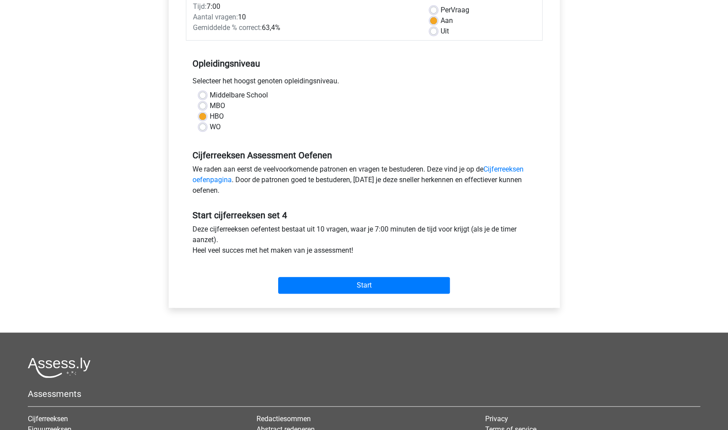
scroll to position [132, 0]
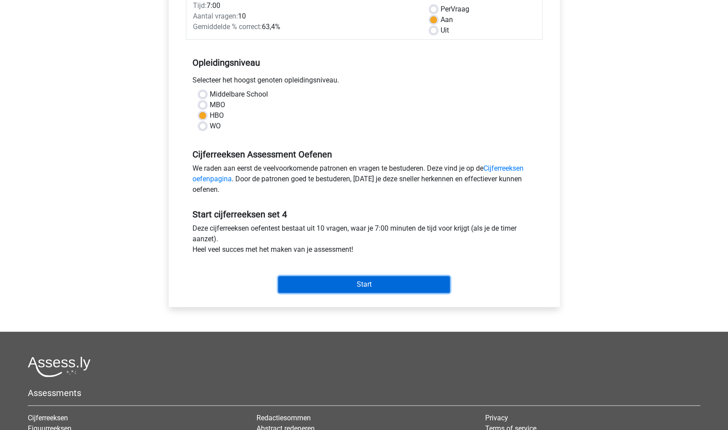
click at [353, 278] on input "Start" at bounding box center [364, 284] width 172 height 17
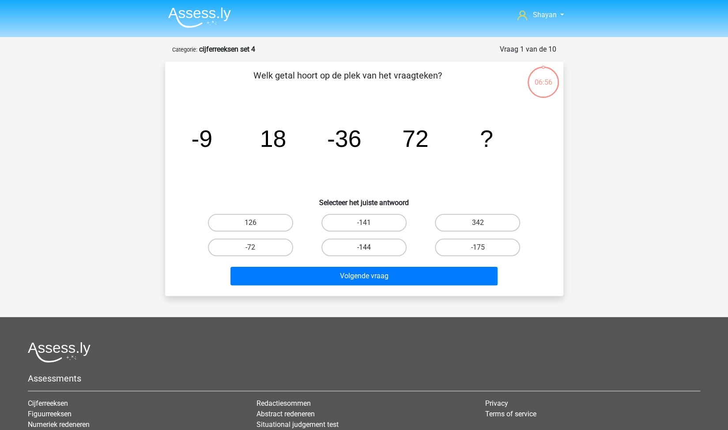
click at [368, 242] on label "-144" at bounding box center [363, 248] width 85 height 18
click at [368, 248] on input "-144" at bounding box center [367, 251] width 6 height 6
radio input "true"
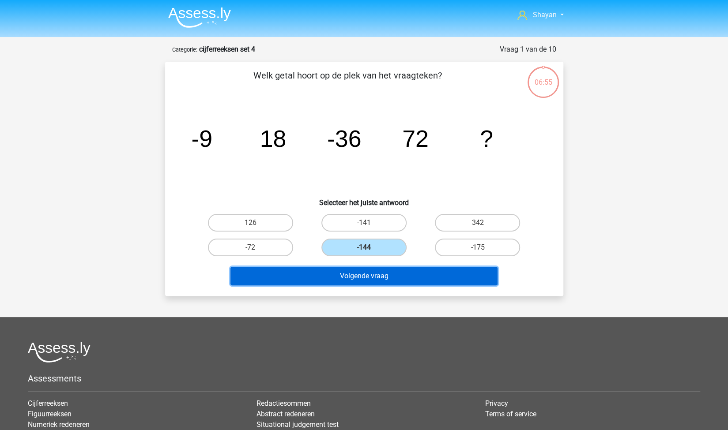
click at [371, 276] on button "Volgende vraag" at bounding box center [363, 276] width 267 height 19
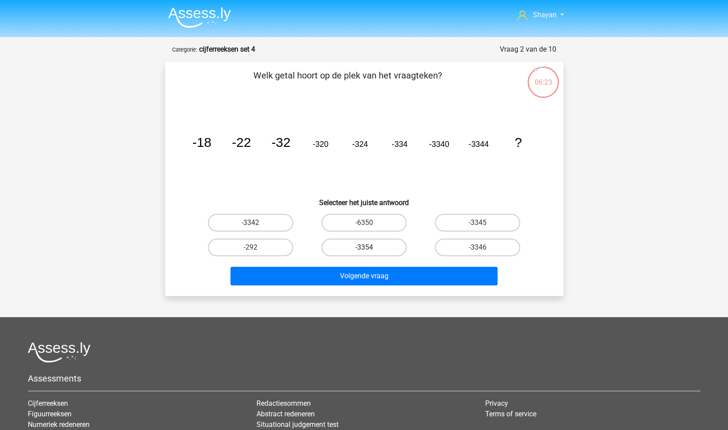
drag, startPoint x: 377, startPoint y: 246, endPoint x: 376, endPoint y: 253, distance: 7.1
click at [377, 246] on label "-3354" at bounding box center [363, 248] width 85 height 18
click at [369, 248] on input "-3354" at bounding box center [367, 251] width 6 height 6
radio input "true"
click at [383, 289] on div "Welk getal hoort op de plek van het vraagteken? image/svg+xml -18 -22 -32 -320 …" at bounding box center [364, 179] width 398 height 234
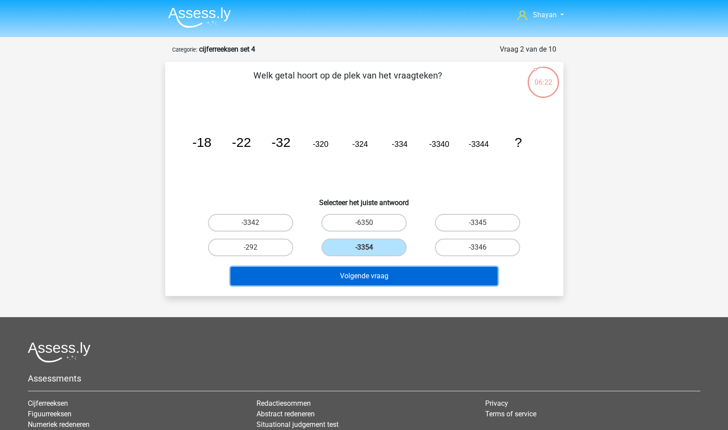
click at [381, 282] on button "Volgende vraag" at bounding box center [363, 276] width 267 height 19
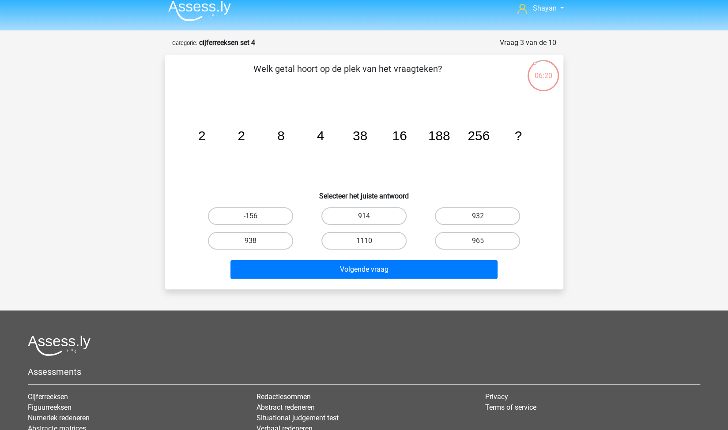
scroll to position [44, 0]
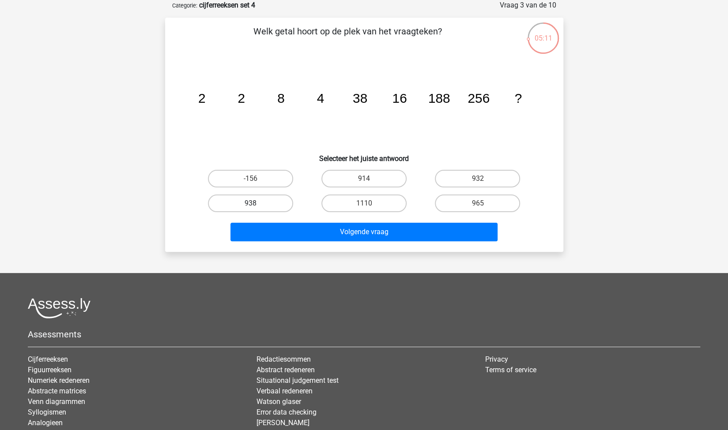
click at [229, 204] on label "938" at bounding box center [250, 204] width 85 height 18
click at [250, 204] on input "938" at bounding box center [253, 206] width 6 height 6
radio input "true"
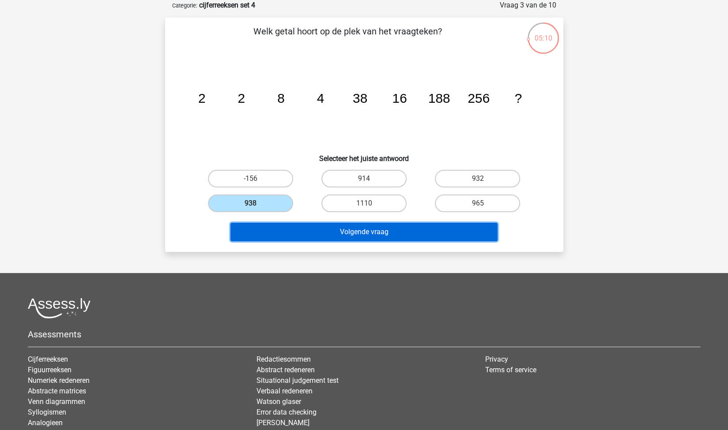
click at [285, 229] on button "Volgende vraag" at bounding box center [363, 232] width 267 height 19
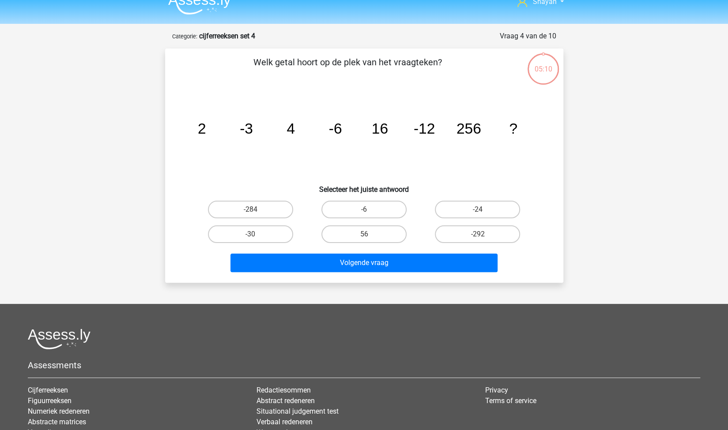
scroll to position [0, 0]
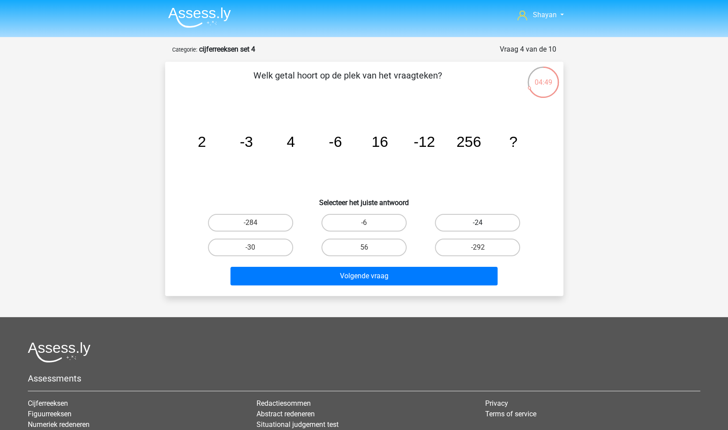
click at [483, 222] on label "-24" at bounding box center [477, 223] width 85 height 18
click at [483, 223] on input "-24" at bounding box center [480, 226] width 6 height 6
radio input "true"
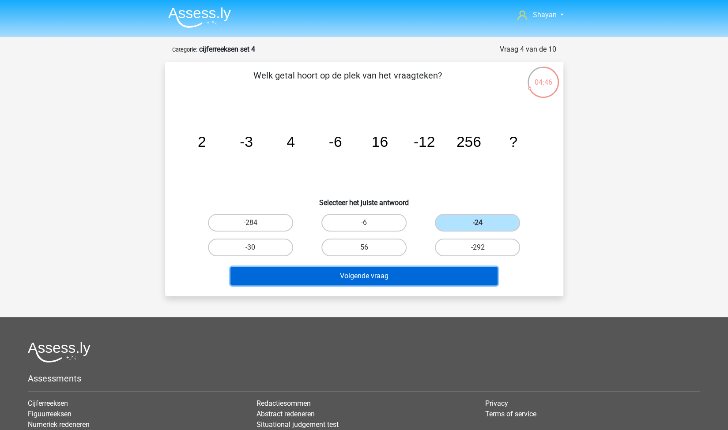
click at [391, 274] on button "Volgende vraag" at bounding box center [363, 276] width 267 height 19
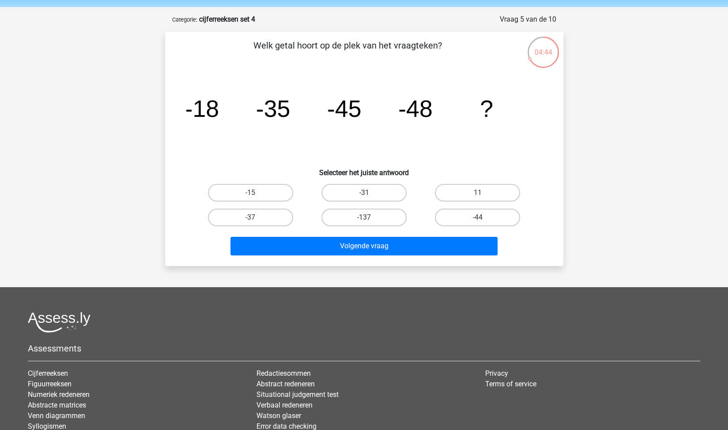
scroll to position [44, 0]
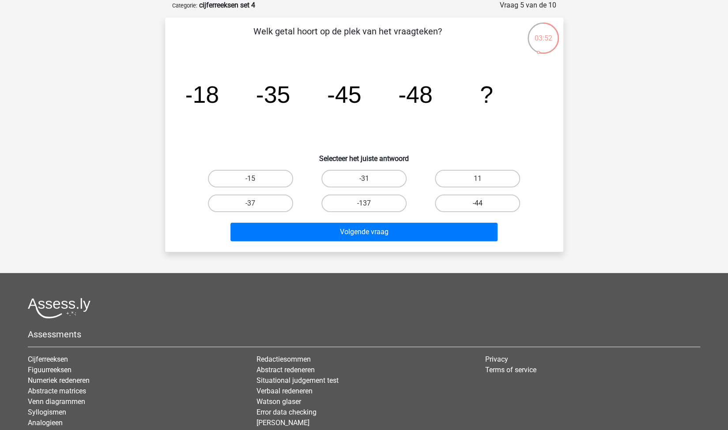
click at [457, 204] on label "-44" at bounding box center [477, 204] width 85 height 18
click at [477, 204] on input "-44" at bounding box center [480, 206] width 6 height 6
radio input "true"
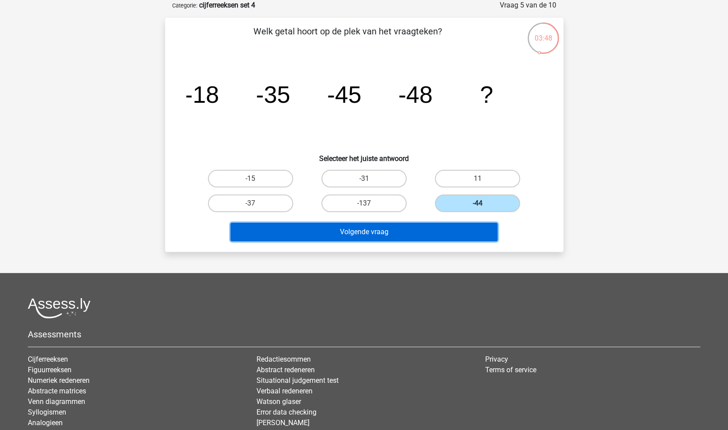
click at [286, 229] on button "Volgende vraag" at bounding box center [363, 232] width 267 height 19
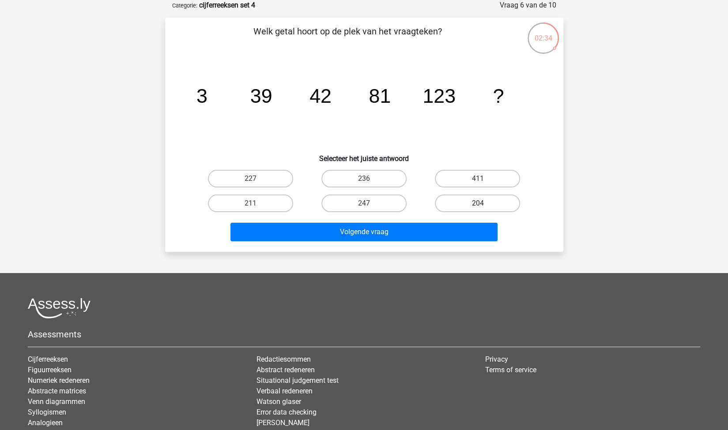
click at [455, 203] on label "204" at bounding box center [477, 204] width 85 height 18
click at [477, 203] on input "204" at bounding box center [480, 206] width 6 height 6
radio input "true"
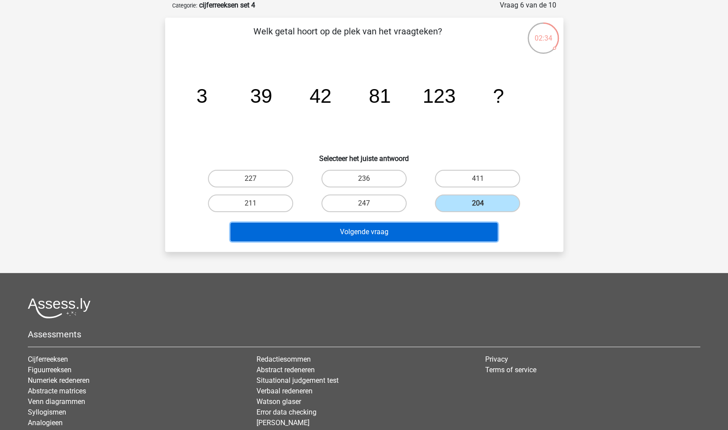
click at [398, 225] on button "Volgende vraag" at bounding box center [363, 232] width 267 height 19
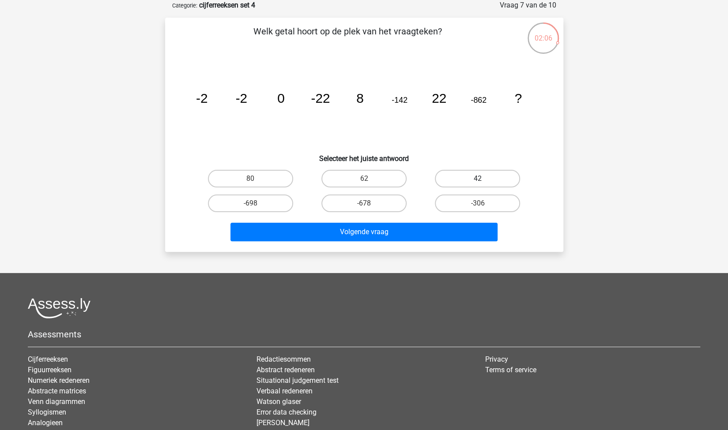
click at [478, 176] on label "42" at bounding box center [477, 179] width 85 height 18
click at [478, 179] on input "42" at bounding box center [480, 182] width 6 height 6
radio input "true"
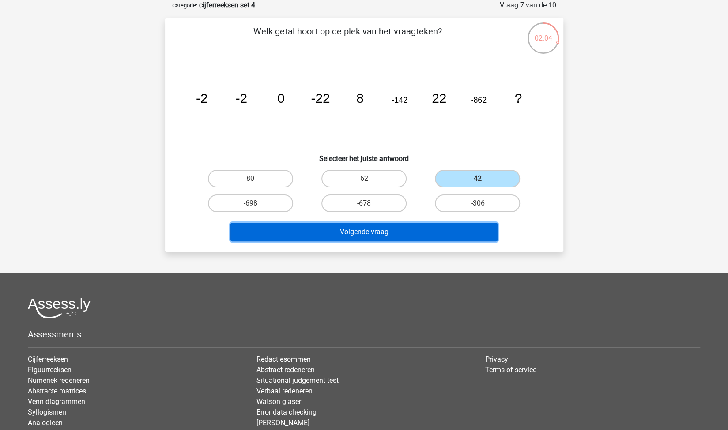
click at [402, 225] on button "Volgende vraag" at bounding box center [363, 232] width 267 height 19
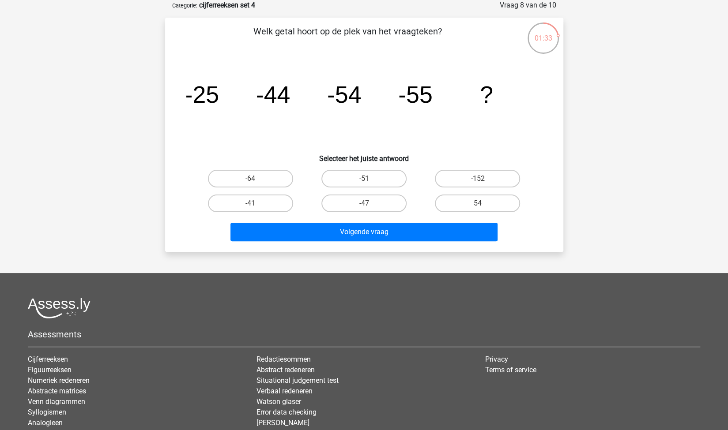
drag, startPoint x: 366, startPoint y: 207, endPoint x: 365, endPoint y: 213, distance: 5.8
click at [366, 207] on input "-47" at bounding box center [367, 206] width 6 height 6
radio input "true"
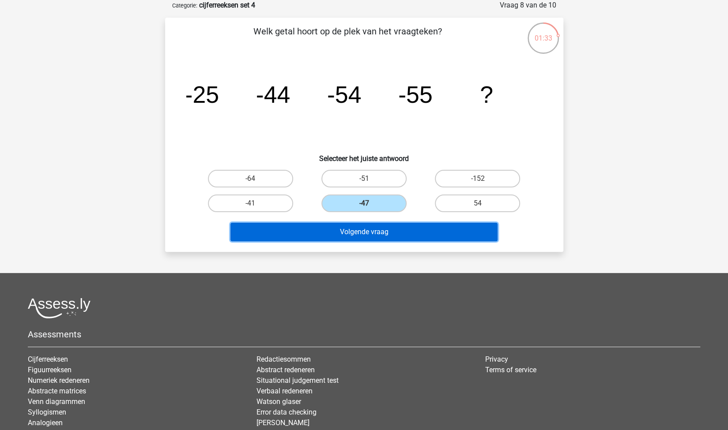
click at [371, 230] on button "Volgende vraag" at bounding box center [363, 232] width 267 height 19
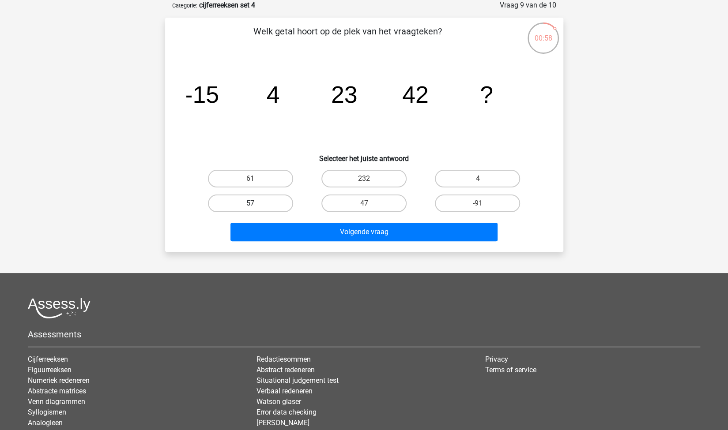
click at [254, 211] on label "57" at bounding box center [250, 204] width 85 height 18
click at [254, 209] on input "57" at bounding box center [253, 206] width 6 height 6
radio input "true"
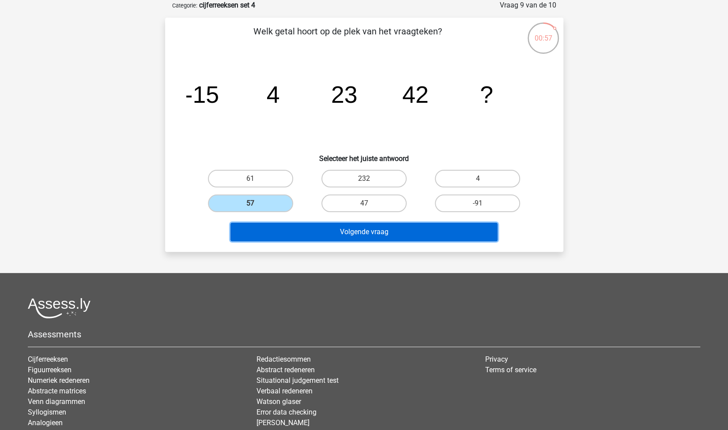
click at [288, 223] on button "Volgende vraag" at bounding box center [363, 232] width 267 height 19
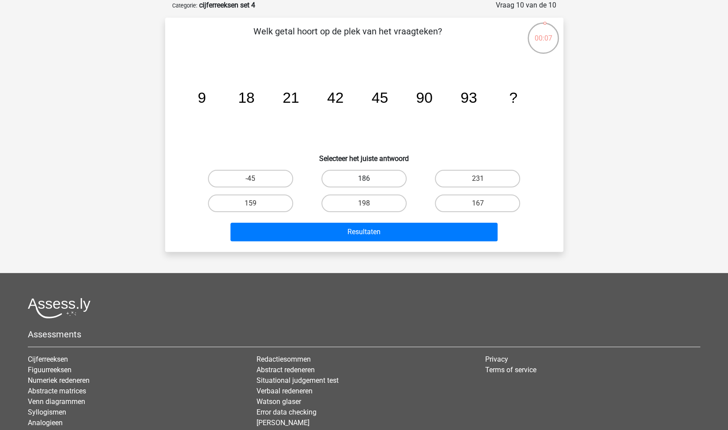
click at [367, 175] on label "186" at bounding box center [363, 179] width 85 height 18
click at [367, 179] on input "186" at bounding box center [367, 182] width 6 height 6
radio input "true"
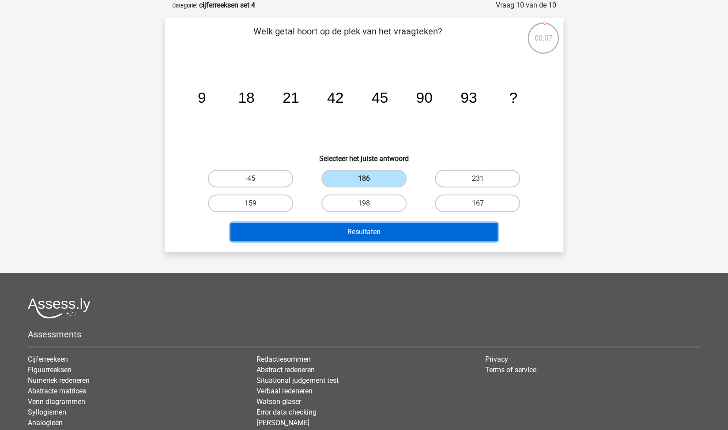
click at [378, 230] on button "Resultaten" at bounding box center [363, 232] width 267 height 19
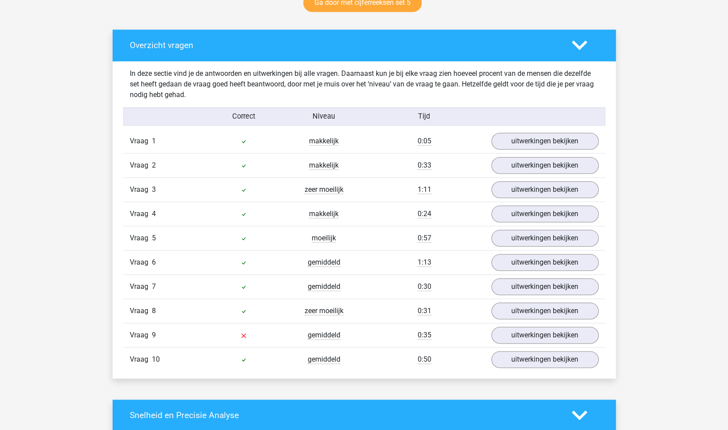
scroll to position [574, 0]
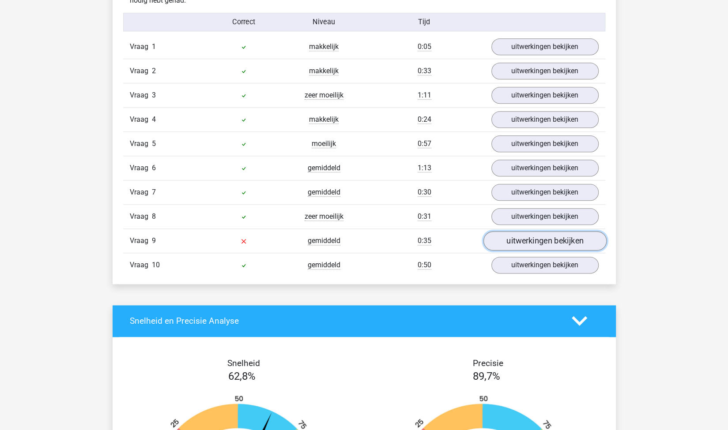
click at [524, 244] on link "uitwerkingen bekijken" at bounding box center [544, 240] width 123 height 19
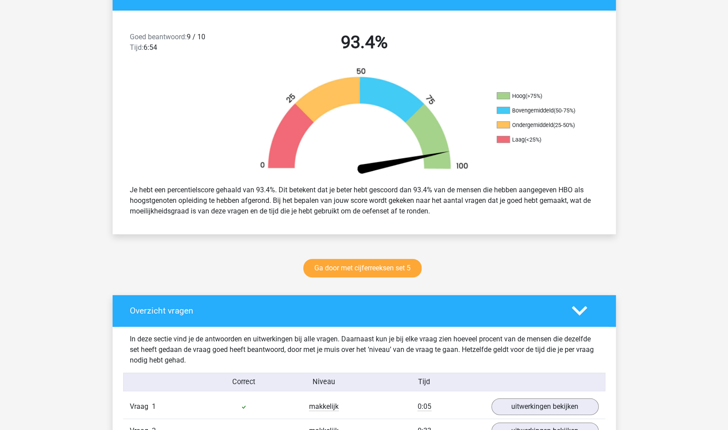
scroll to position [221, 0]
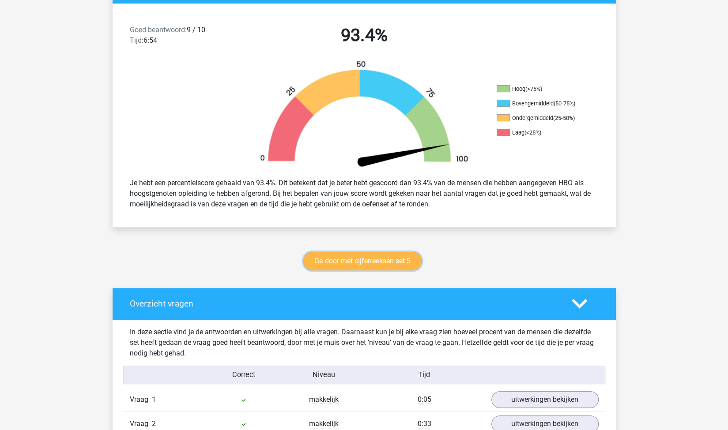
click at [380, 261] on link "Ga door met cijferreeksen set 5" at bounding box center [362, 261] width 118 height 19
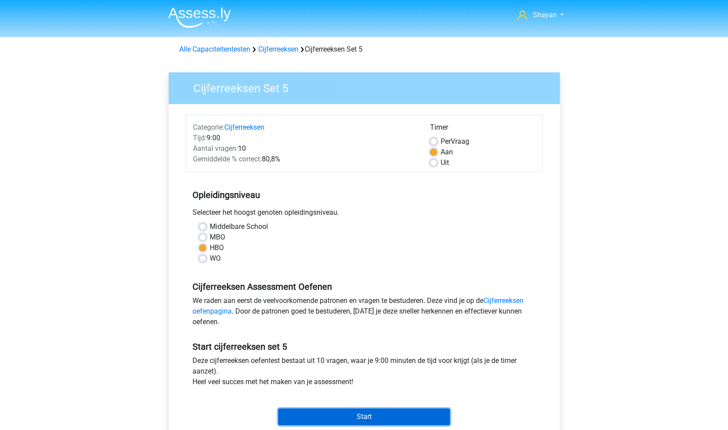
click at [389, 409] on input "Start" at bounding box center [364, 417] width 172 height 17
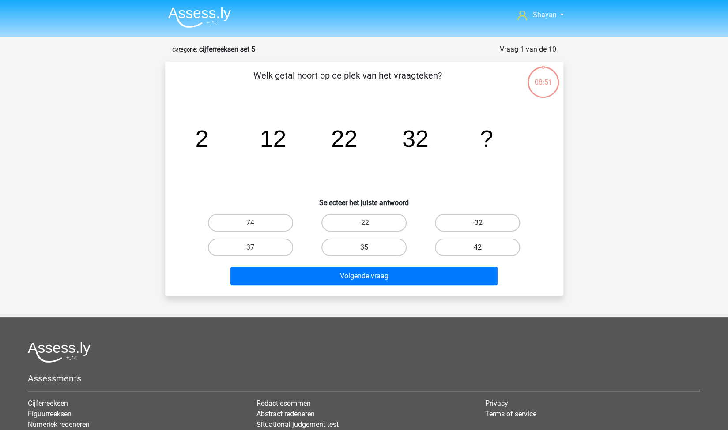
click at [481, 246] on label "42" at bounding box center [477, 248] width 85 height 18
click at [481, 248] on input "42" at bounding box center [480, 251] width 6 height 6
radio input "true"
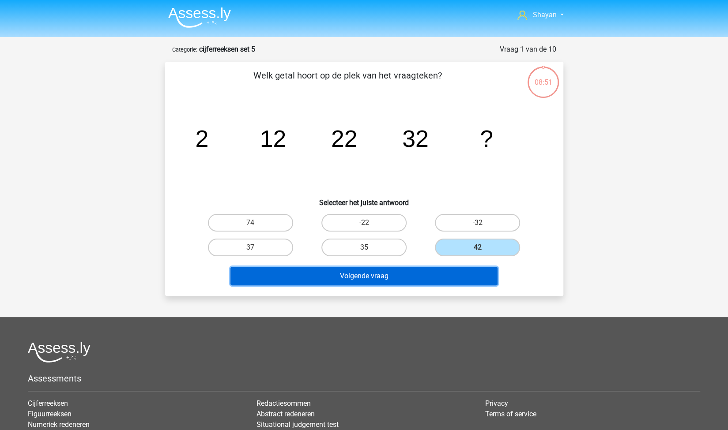
click at [435, 284] on button "Volgende vraag" at bounding box center [363, 276] width 267 height 19
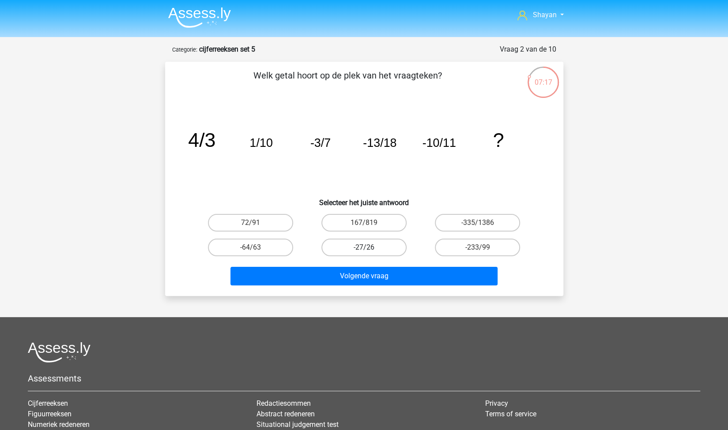
drag, startPoint x: 383, startPoint y: 246, endPoint x: 385, endPoint y: 251, distance: 4.9
click at [383, 246] on label "-27/26" at bounding box center [363, 248] width 85 height 18
click at [369, 248] on input "-27/26" at bounding box center [367, 251] width 6 height 6
radio input "true"
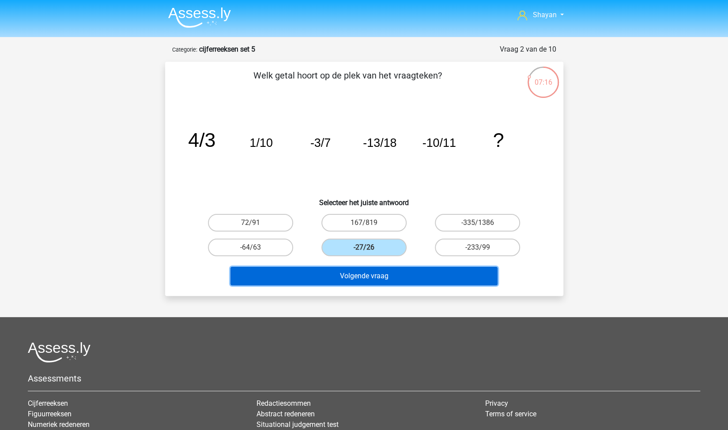
click at [400, 271] on button "Volgende vraag" at bounding box center [363, 276] width 267 height 19
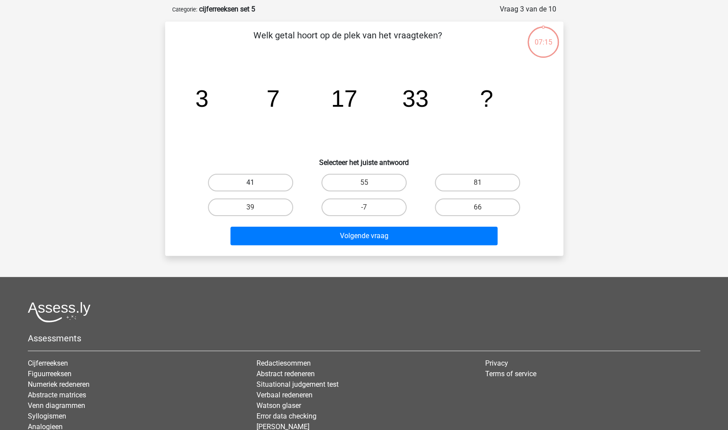
scroll to position [44, 0]
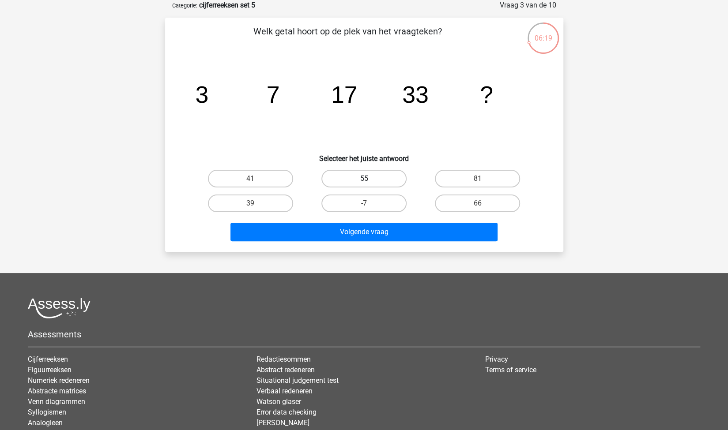
drag, startPoint x: 367, startPoint y: 169, endPoint x: 372, endPoint y: 175, distance: 7.9
click at [367, 169] on div "55" at bounding box center [363, 178] width 113 height 25
click at [372, 178] on label "55" at bounding box center [363, 179] width 85 height 18
click at [369, 179] on input "55" at bounding box center [367, 182] width 6 height 6
radio input "true"
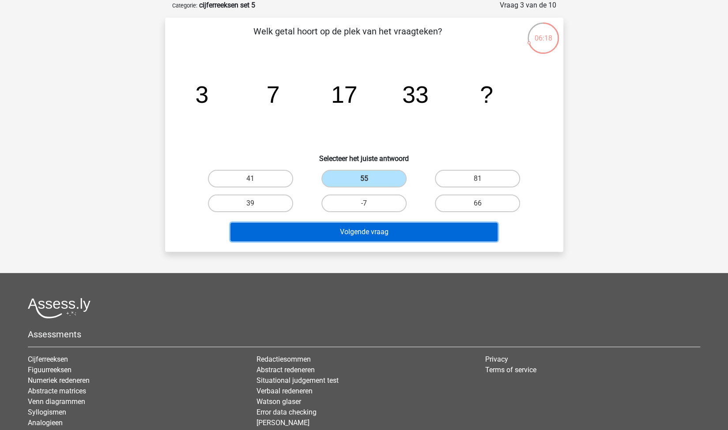
click at [385, 230] on button "Volgende vraag" at bounding box center [363, 232] width 267 height 19
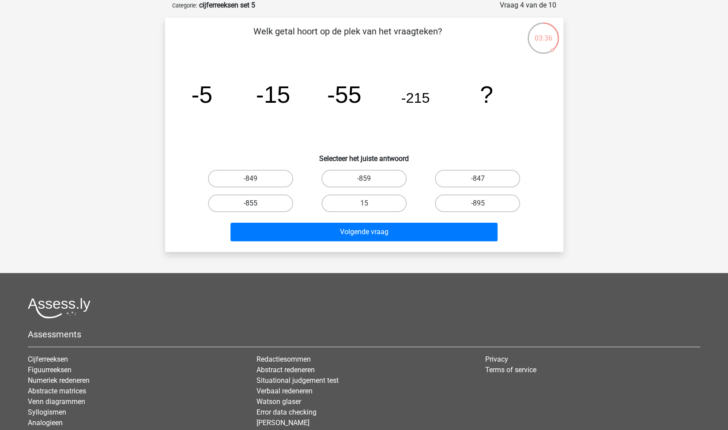
click at [290, 204] on label "-855" at bounding box center [250, 204] width 85 height 18
click at [256, 204] on input "-855" at bounding box center [253, 206] width 6 height 6
radio input "true"
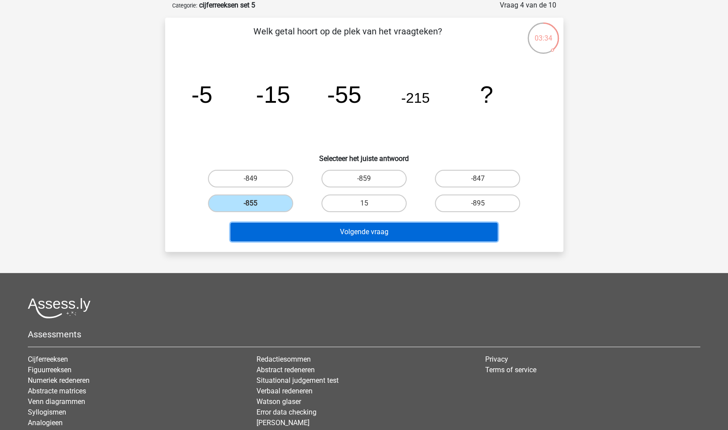
click at [314, 233] on button "Volgende vraag" at bounding box center [363, 232] width 267 height 19
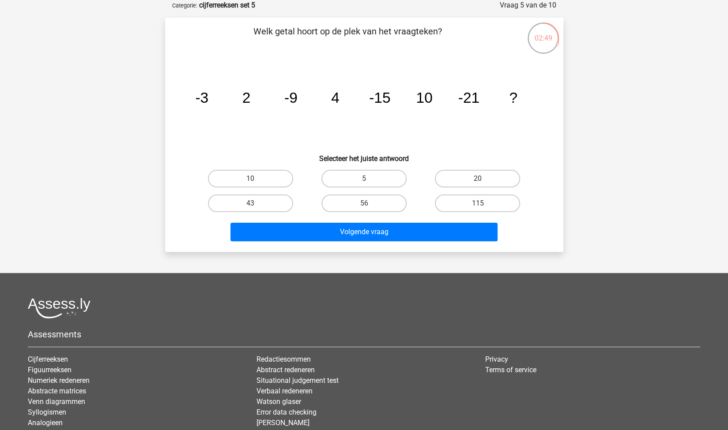
click at [470, 169] on div "20" at bounding box center [477, 178] width 113 height 25
click at [472, 176] on label "20" at bounding box center [477, 179] width 85 height 18
click at [477, 179] on input "20" at bounding box center [480, 182] width 6 height 6
radio input "true"
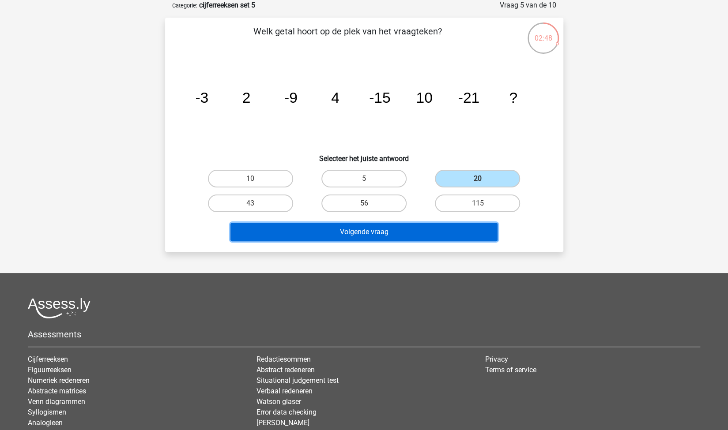
click at [376, 231] on button "Volgende vraag" at bounding box center [363, 232] width 267 height 19
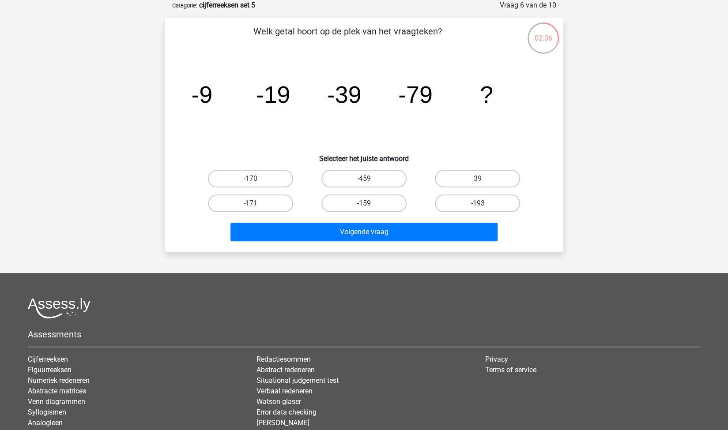
click at [378, 205] on label "-159" at bounding box center [363, 204] width 85 height 18
click at [369, 205] on input "-159" at bounding box center [367, 206] width 6 height 6
radio input "true"
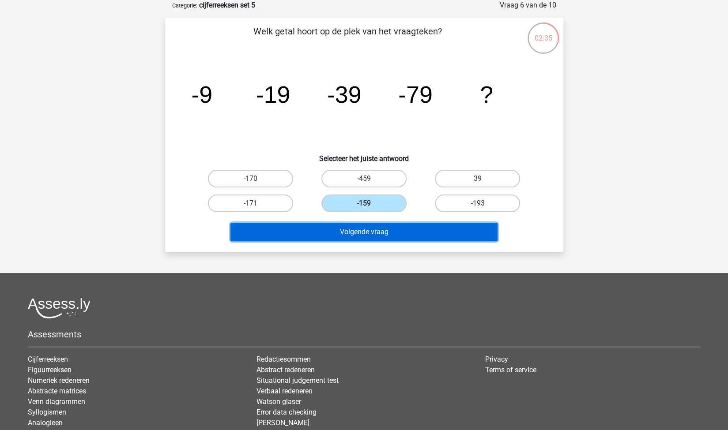
click at [399, 224] on button "Volgende vraag" at bounding box center [363, 232] width 267 height 19
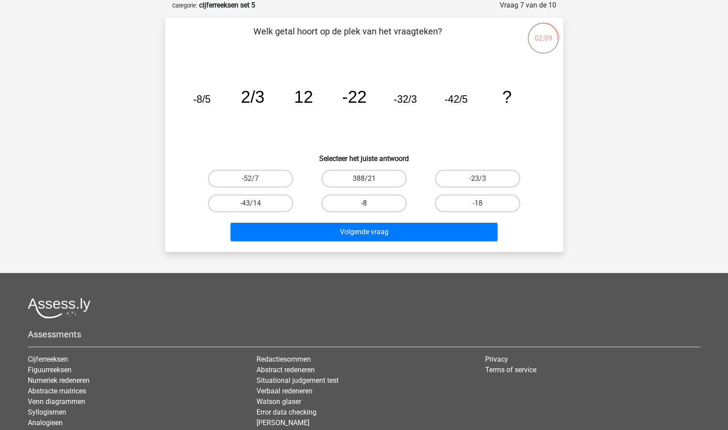
click at [380, 206] on label "-8" at bounding box center [363, 204] width 85 height 18
click at [369, 206] on input "-8" at bounding box center [367, 206] width 6 height 6
radio input "true"
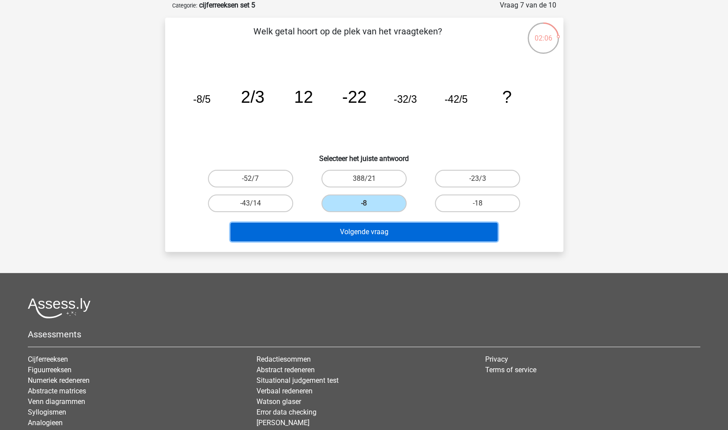
click at [383, 237] on button "Volgende vraag" at bounding box center [363, 232] width 267 height 19
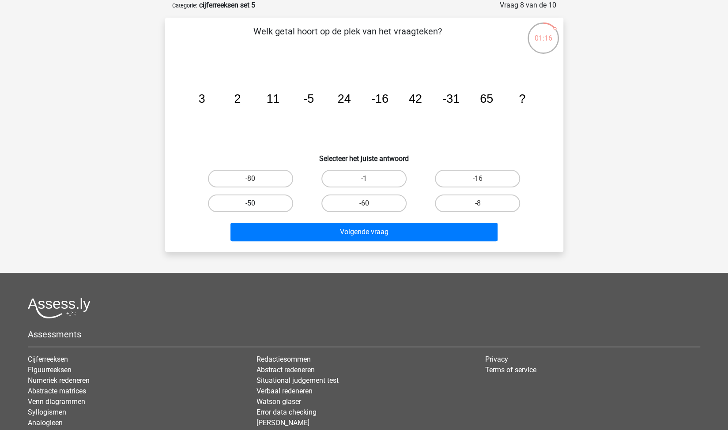
click at [274, 203] on label "-50" at bounding box center [250, 204] width 85 height 18
click at [256, 203] on input "-50" at bounding box center [253, 206] width 6 height 6
radio input "true"
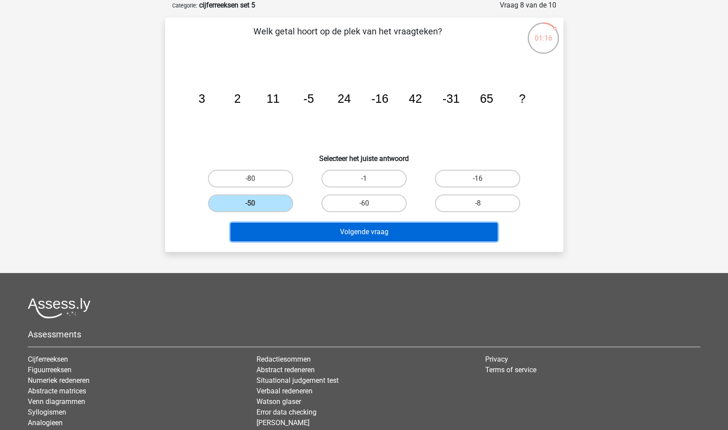
click at [331, 233] on button "Volgende vraag" at bounding box center [363, 232] width 267 height 19
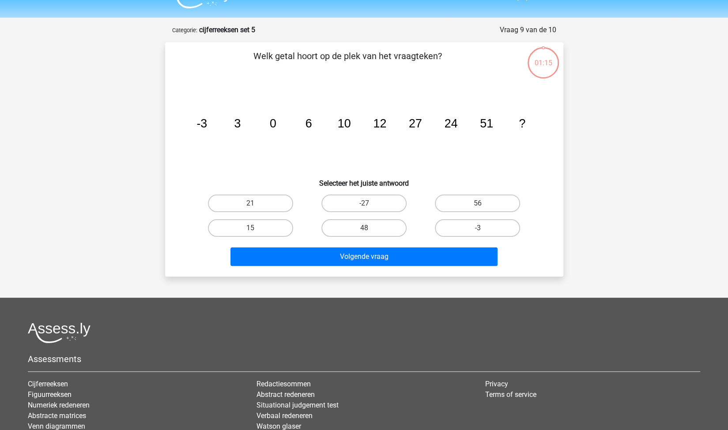
scroll to position [0, 0]
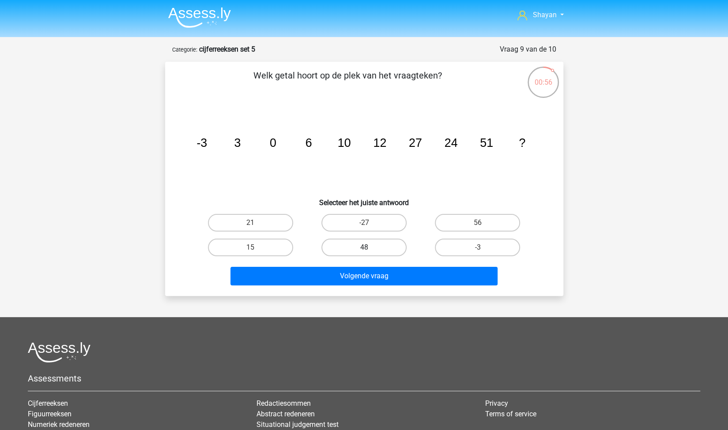
click at [383, 245] on label "48" at bounding box center [363, 248] width 85 height 18
click at [369, 248] on input "48" at bounding box center [367, 251] width 6 height 6
radio input "true"
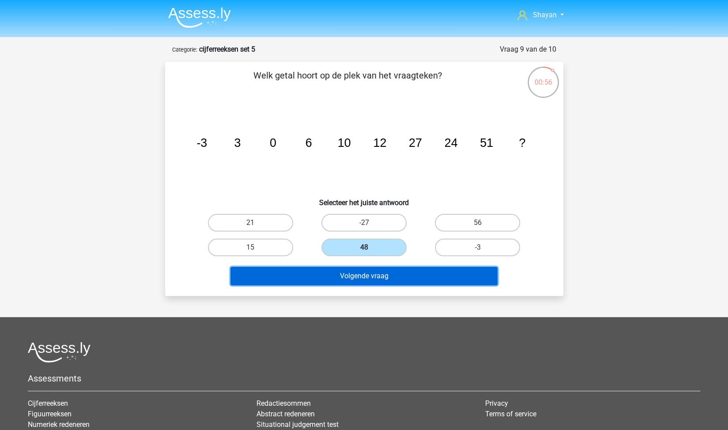
click at [392, 276] on button "Volgende vraag" at bounding box center [363, 276] width 267 height 19
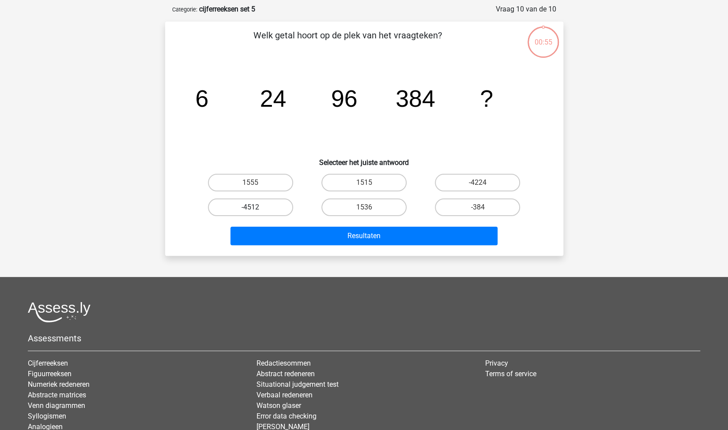
scroll to position [44, 0]
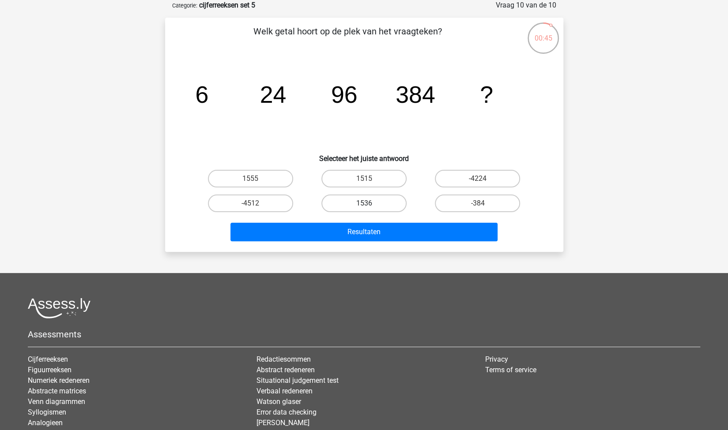
click at [358, 202] on label "1536" at bounding box center [363, 204] width 85 height 18
click at [364, 203] on input "1536" at bounding box center [367, 206] width 6 height 6
radio input "true"
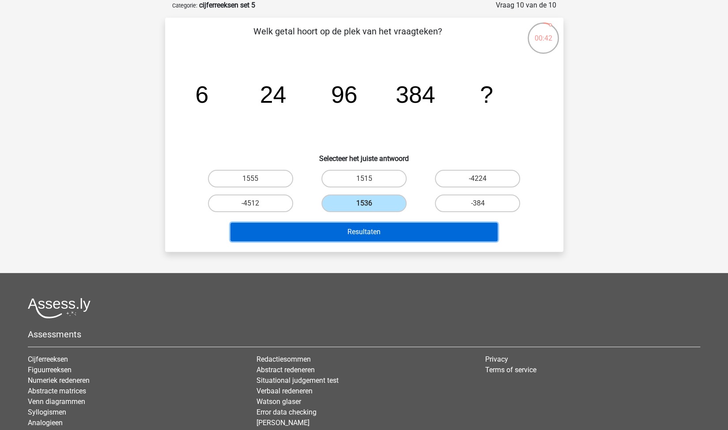
click at [395, 237] on button "Resultaten" at bounding box center [363, 232] width 267 height 19
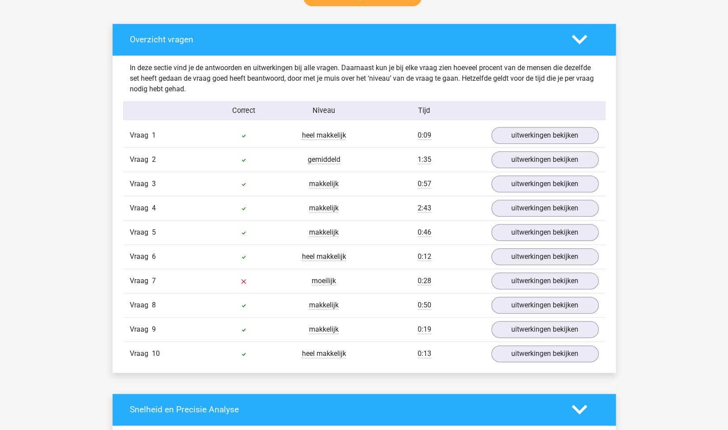
scroll to position [574, 0]
